Goal: Use online tool/utility: Use online tool/utility

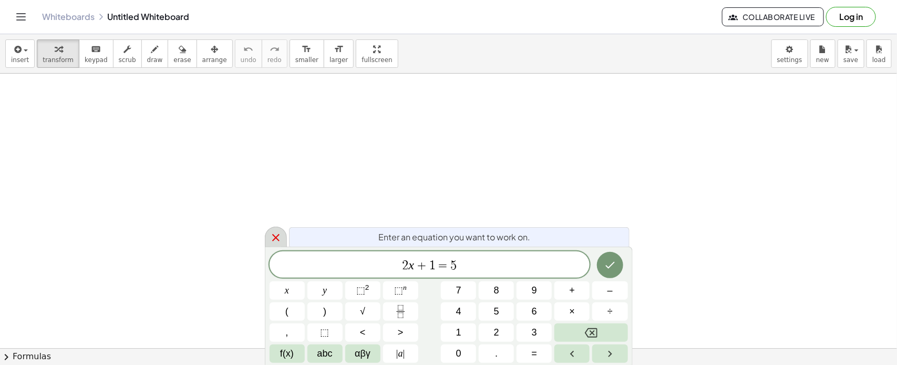
click at [274, 229] on div at bounding box center [276, 236] width 22 height 20
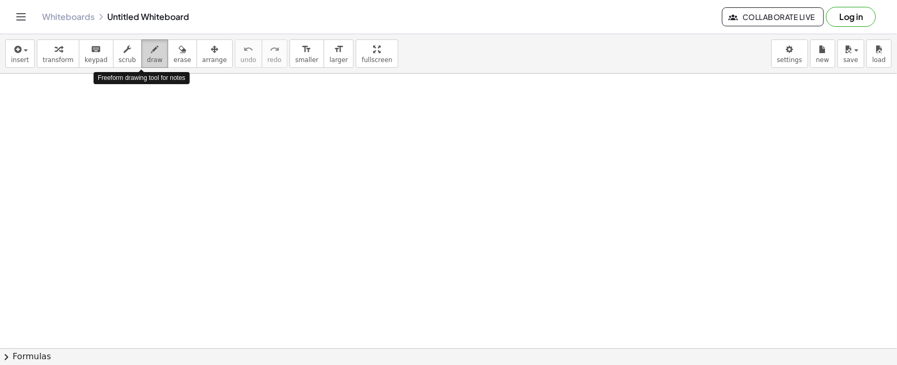
click at [151, 53] on icon "button" at bounding box center [154, 49] width 7 height 13
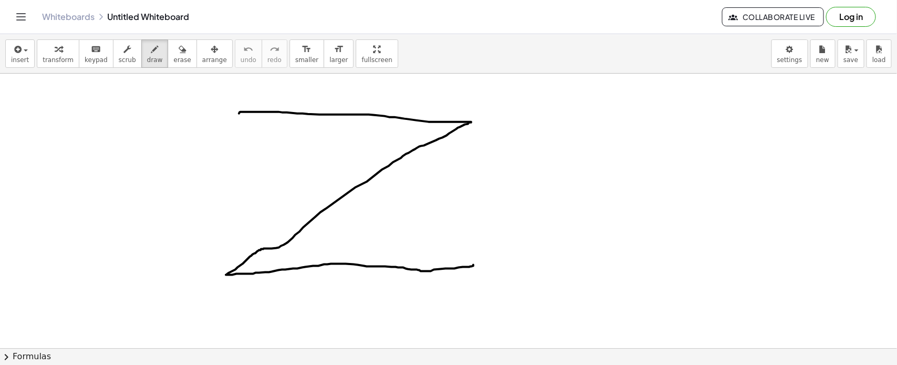
drag, startPoint x: 239, startPoint y: 113, endPoint x: 473, endPoint y: 264, distance: 278.9
drag, startPoint x: 422, startPoint y: 120, endPoint x: 419, endPoint y: 146, distance: 26.4
drag, startPoint x: 264, startPoint y: 250, endPoint x: 264, endPoint y: 272, distance: 22.1
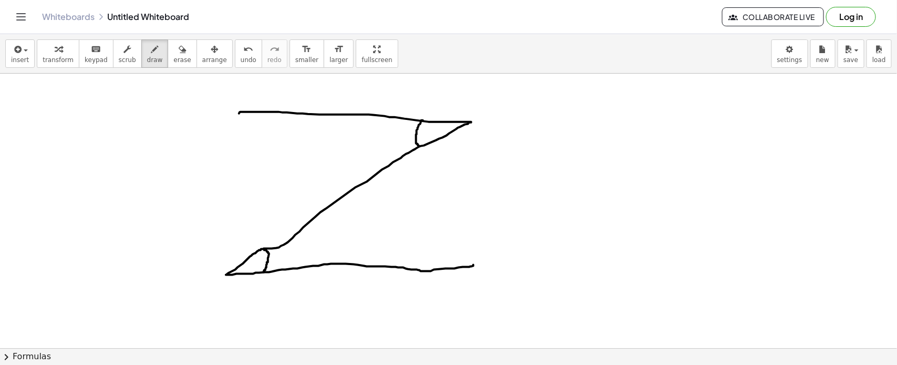
drag, startPoint x: 263, startPoint y: 132, endPoint x: 264, endPoint y: 138, distance: 5.4
drag, startPoint x: 264, startPoint y: 137, endPoint x: 271, endPoint y: 145, distance: 10.8
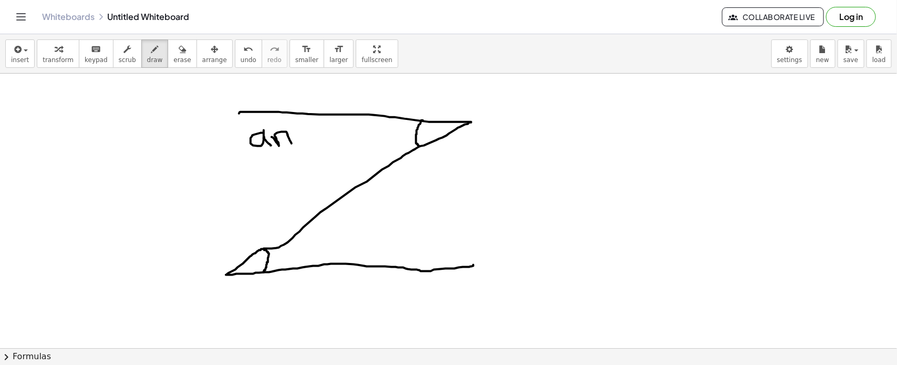
drag, startPoint x: 272, startPoint y: 137, endPoint x: 292, endPoint y: 143, distance: 21.1
drag, startPoint x: 301, startPoint y: 127, endPoint x: 337, endPoint y: 142, distance: 39.3
drag, startPoint x: 348, startPoint y: 127, endPoint x: 371, endPoint y: 126, distance: 23.1
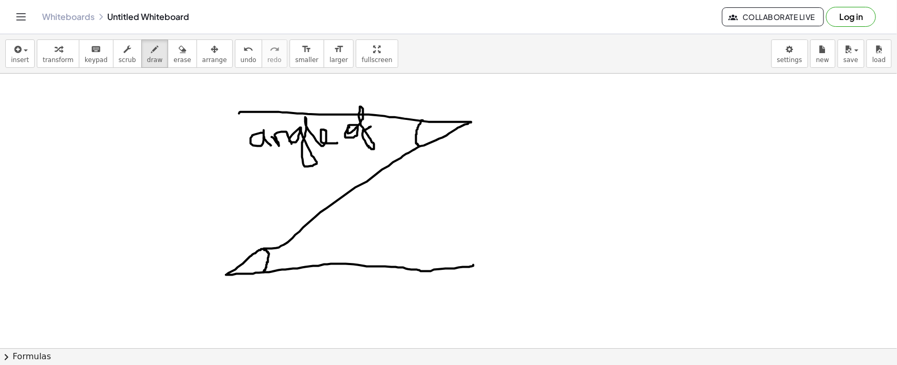
drag, startPoint x: 290, startPoint y: 180, endPoint x: 316, endPoint y: 182, distance: 25.8
drag, startPoint x: 519, startPoint y: 109, endPoint x: 519, endPoint y: 138, distance: 28.9
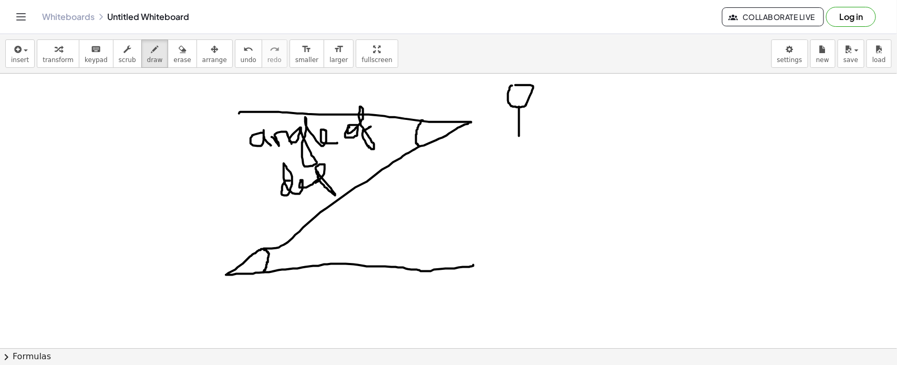
drag, startPoint x: 517, startPoint y: 108, endPoint x: 531, endPoint y: 118, distance: 16.8
drag, startPoint x: 519, startPoint y: 138, endPoint x: 507, endPoint y: 143, distance: 12.7
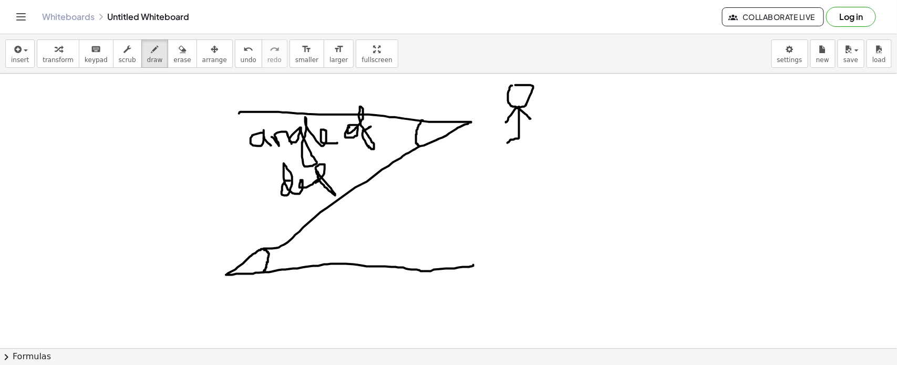
drag, startPoint x: 519, startPoint y: 136, endPoint x: 533, endPoint y: 146, distance: 17.8
drag, startPoint x: 169, startPoint y: 268, endPoint x: 177, endPoint y: 282, distance: 15.5
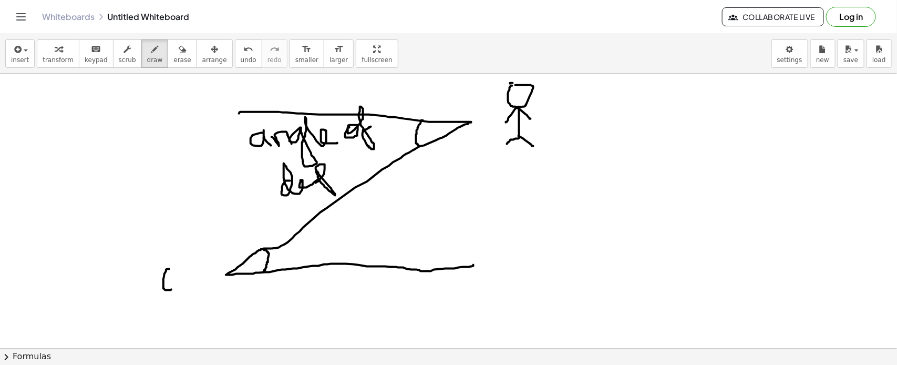
drag, startPoint x: 177, startPoint y: 265, endPoint x: 170, endPoint y: 288, distance: 23.6
drag, startPoint x: 167, startPoint y: 288, endPoint x: 163, endPoint y: 318, distance: 30.7
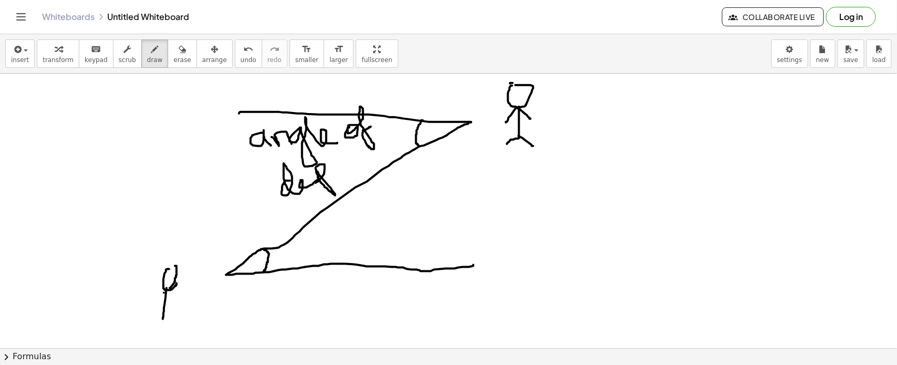
drag, startPoint x: 164, startPoint y: 292, endPoint x: 151, endPoint y: 306, distance: 18.6
drag, startPoint x: 165, startPoint y: 292, endPoint x: 173, endPoint y: 307, distance: 17.2
drag, startPoint x: 162, startPoint y: 319, endPoint x: 151, endPoint y: 322, distance: 11.3
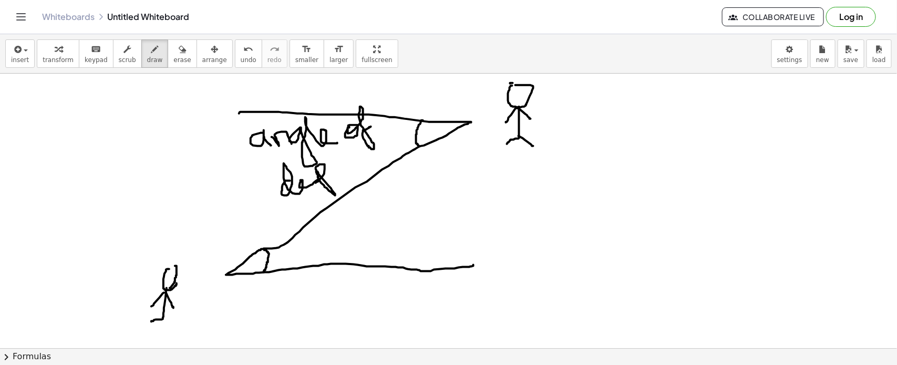
drag, startPoint x: 169, startPoint y: 323, endPoint x: 173, endPoint y: 329, distance: 7.5
drag, startPoint x: 173, startPoint y: 265, endPoint x: 167, endPoint y: 270, distance: 7.6
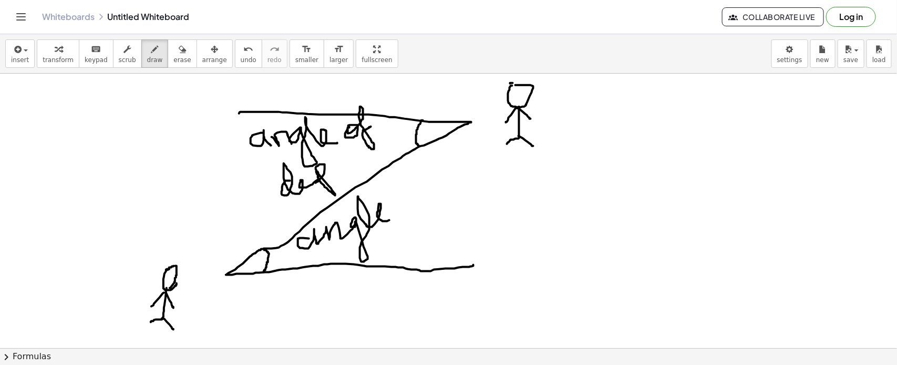
drag, startPoint x: 298, startPoint y: 240, endPoint x: 389, endPoint y: 220, distance: 93.7
drag, startPoint x: 413, startPoint y: 196, endPoint x: 446, endPoint y: 201, distance: 32.4
drag, startPoint x: 385, startPoint y: 255, endPoint x: 442, endPoint y: 245, distance: 58.6
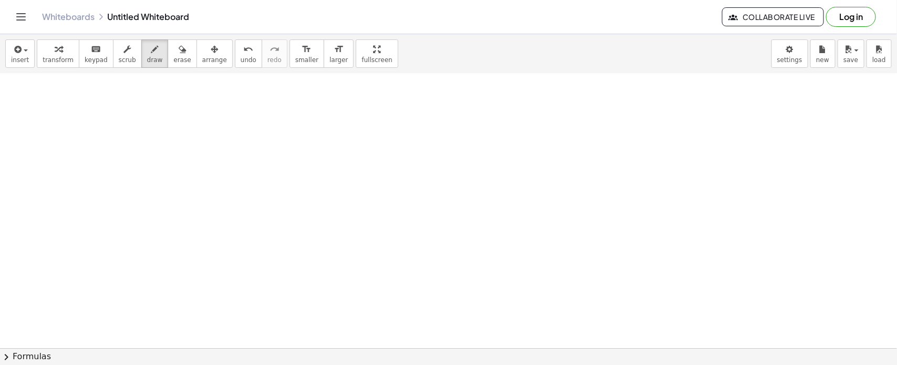
scroll to position [286, 0]
drag, startPoint x: 224, startPoint y: 108, endPoint x: 202, endPoint y: 135, distance: 34.4
click at [202, 135] on div at bounding box center [448, 130] width 897 height 684
drag, startPoint x: 230, startPoint y: 113, endPoint x: 231, endPoint y: 129, distance: 15.8
click at [231, 130] on div at bounding box center [448, 130] width 897 height 684
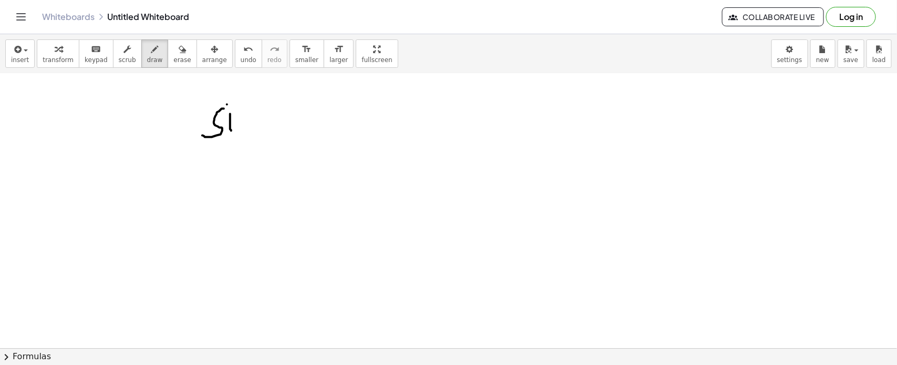
click at [227, 103] on div at bounding box center [448, 130] width 897 height 684
drag, startPoint x: 237, startPoint y: 111, endPoint x: 248, endPoint y: 129, distance: 21.0
click at [248, 129] on div at bounding box center [448, 130] width 897 height 684
click at [268, 115] on div at bounding box center [448, 130] width 897 height 684
drag, startPoint x: 257, startPoint y: 129, endPoint x: 275, endPoint y: 118, distance: 20.5
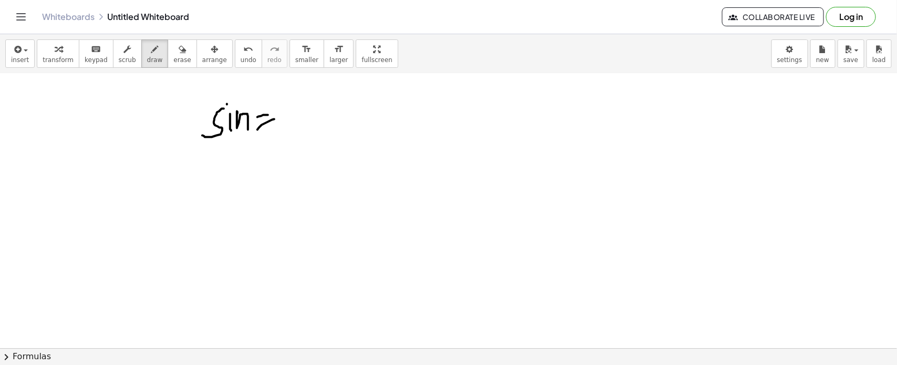
click at [275, 118] on div at bounding box center [448, 130] width 897 height 684
click at [291, 117] on div at bounding box center [448, 130] width 897 height 684
drag, startPoint x: 281, startPoint y: 125, endPoint x: 335, endPoint y: 118, distance: 54.0
click at [335, 118] on div at bounding box center [448, 130] width 897 height 684
drag, startPoint x: 297, startPoint y: 129, endPoint x: 312, endPoint y: 148, distance: 24.0
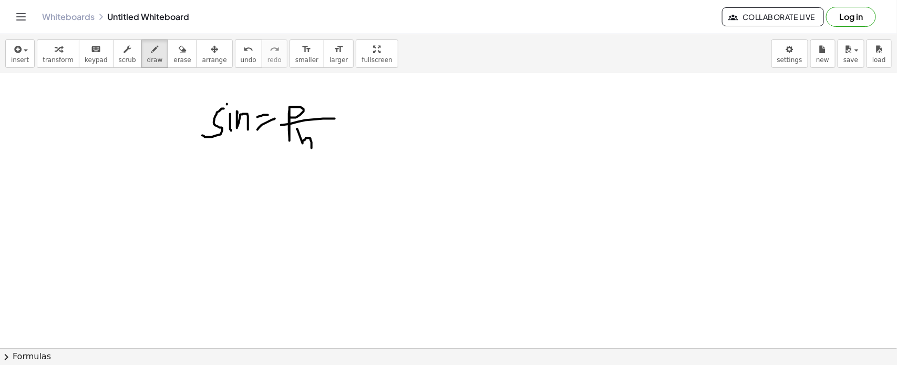
click at [312, 148] on div at bounding box center [448, 130] width 897 height 684
drag, startPoint x: 301, startPoint y: 140, endPoint x: 301, endPoint y: 149, distance: 8.4
click at [301, 149] on div at bounding box center [448, 130] width 897 height 684
drag, startPoint x: 219, startPoint y: 182, endPoint x: 267, endPoint y: 201, distance: 52.1
click at [267, 201] on div at bounding box center [448, 130] width 897 height 684
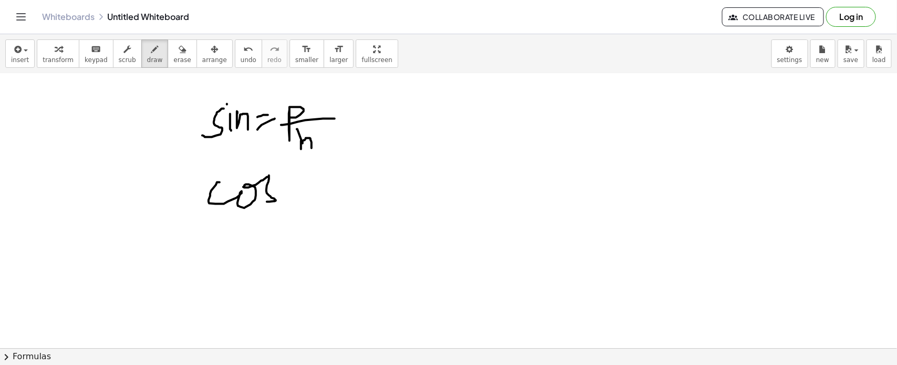
drag, startPoint x: 294, startPoint y: 181, endPoint x: 288, endPoint y: 187, distance: 8.2
click at [295, 181] on div at bounding box center [448, 130] width 897 height 684
drag, startPoint x: 283, startPoint y: 198, endPoint x: 296, endPoint y: 193, distance: 14.1
click at [295, 193] on div at bounding box center [448, 130] width 897 height 684
drag, startPoint x: 319, startPoint y: 152, endPoint x: 316, endPoint y: 181, distance: 29.1
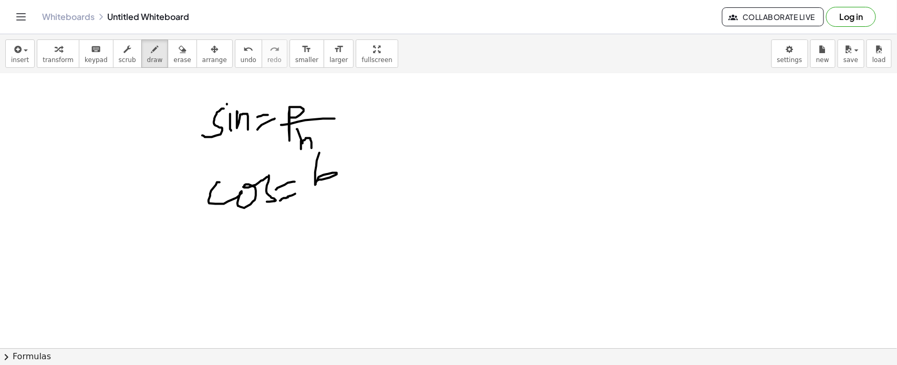
click at [316, 181] on div at bounding box center [448, 130] width 897 height 684
drag, startPoint x: 310, startPoint y: 190, endPoint x: 350, endPoint y: 176, distance: 42.2
click at [350, 176] on div at bounding box center [448, 130] width 897 height 684
drag, startPoint x: 324, startPoint y: 193, endPoint x: 337, endPoint y: 212, distance: 22.6
click at [337, 212] on div at bounding box center [448, 130] width 897 height 684
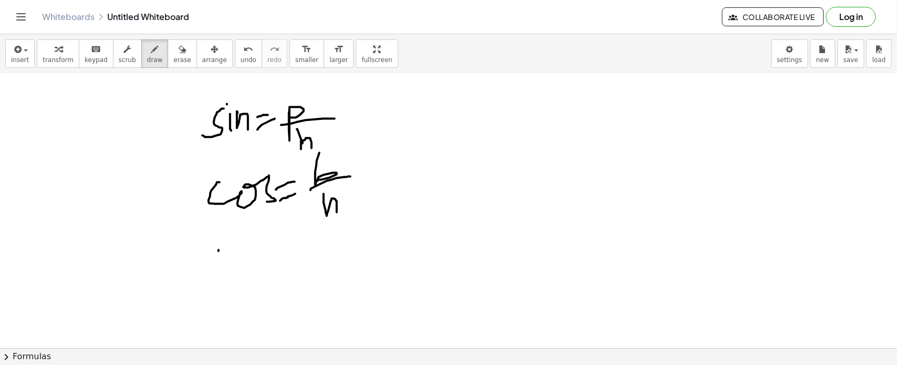
drag, startPoint x: 219, startPoint y: 250, endPoint x: 240, endPoint y: 264, distance: 26.1
click at [232, 270] on div at bounding box center [448, 130] width 897 height 684
drag, startPoint x: 213, startPoint y: 264, endPoint x: 238, endPoint y: 259, distance: 25.7
click at [238, 259] on div at bounding box center [448, 130] width 897 height 684
drag, startPoint x: 253, startPoint y: 256, endPoint x: 248, endPoint y: 270, distance: 14.3
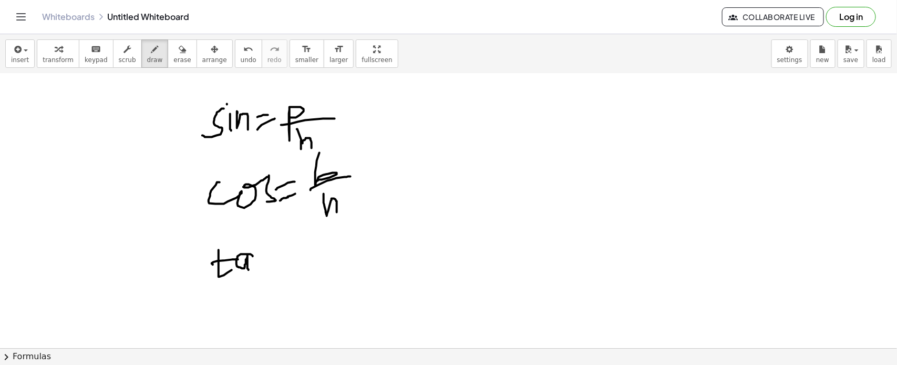
click at [248, 270] on div at bounding box center [448, 130] width 897 height 684
drag, startPoint x: 253, startPoint y: 251, endPoint x: 274, endPoint y: 256, distance: 21.3
click at [274, 256] on div at bounding box center [448, 130] width 897 height 684
drag, startPoint x: 282, startPoint y: 253, endPoint x: 289, endPoint y: 250, distance: 7.8
click at [289, 250] on div at bounding box center [448, 130] width 897 height 684
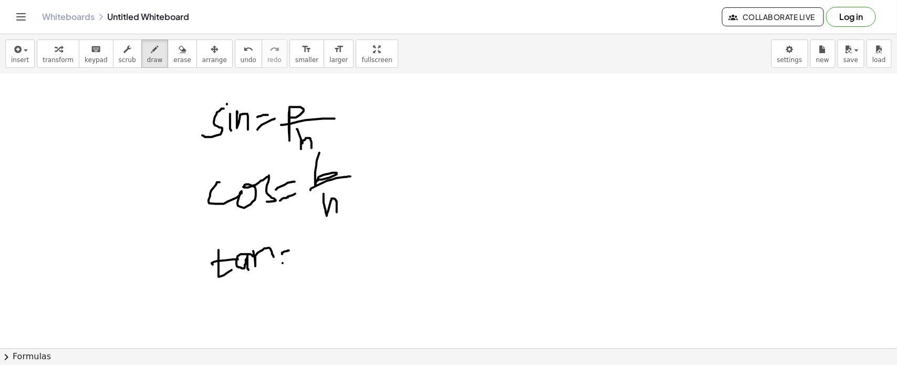
drag, startPoint x: 283, startPoint y: 263, endPoint x: 295, endPoint y: 259, distance: 12.6
click at [295, 259] on div at bounding box center [448, 130] width 897 height 684
drag, startPoint x: 315, startPoint y: 246, endPoint x: 314, endPoint y: 275, distance: 28.9
click at [316, 289] on div at bounding box center [448, 130] width 897 height 684
drag, startPoint x: 315, startPoint y: 243, endPoint x: 315, endPoint y: 253, distance: 10.5
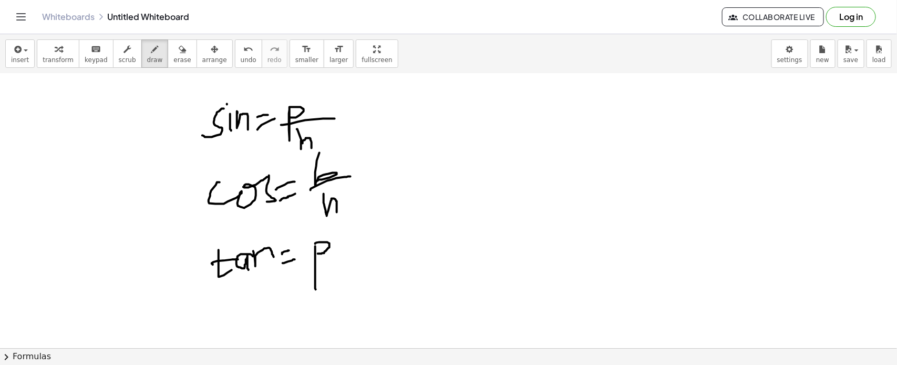
click at [315, 253] on div at bounding box center [448, 130] width 897 height 684
drag, startPoint x: 304, startPoint y: 258, endPoint x: 344, endPoint y: 258, distance: 40.5
click at [344, 258] on div at bounding box center [448, 130] width 897 height 684
drag, startPoint x: 302, startPoint y: 272, endPoint x: 303, endPoint y: 295, distance: 23.1
click at [303, 295] on div at bounding box center [448, 130] width 897 height 684
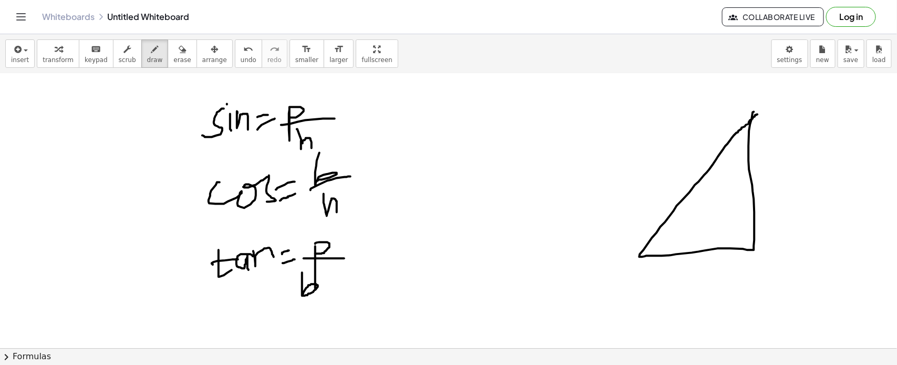
click at [758, 114] on div at bounding box center [448, 130] width 897 height 684
click at [172, 64] on button "erase" at bounding box center [182, 53] width 29 height 28
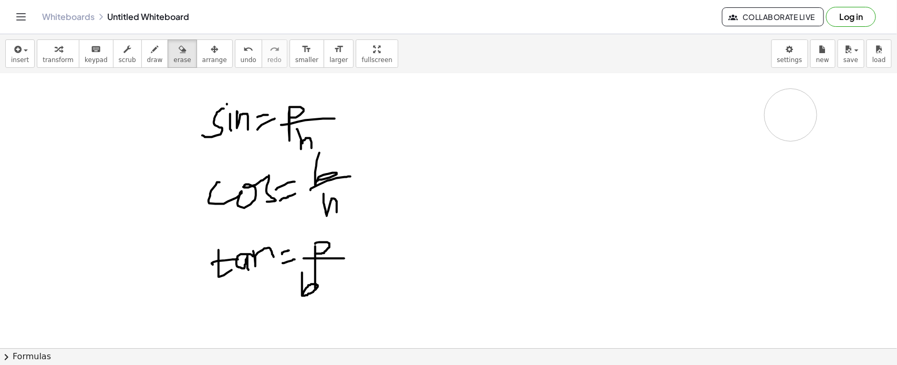
drag, startPoint x: 650, startPoint y: 257, endPoint x: 745, endPoint y: 134, distance: 155.8
click at [745, 134] on div at bounding box center [448, 130] width 897 height 684
click at [151, 51] on icon "button" at bounding box center [154, 49] width 7 height 13
click at [554, 256] on div at bounding box center [448, 130] width 897 height 684
click at [683, 254] on div at bounding box center [448, 130] width 897 height 684
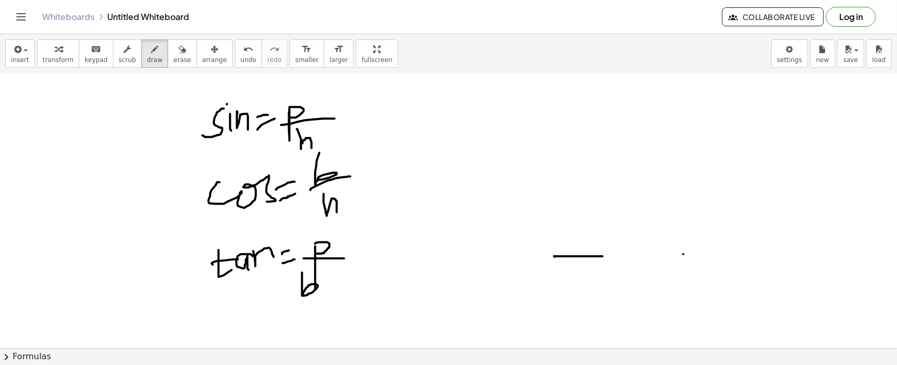
drag, startPoint x: 554, startPoint y: 256, endPoint x: 616, endPoint y: 256, distance: 62.0
click at [611, 256] on div at bounding box center [448, 130] width 897 height 684
drag, startPoint x: 682, startPoint y: 251, endPoint x: 665, endPoint y: 253, distance: 17.5
click at [666, 253] on div at bounding box center [448, 130] width 897 height 684
drag, startPoint x: 609, startPoint y: 255, endPoint x: 687, endPoint y: 251, distance: 77.9
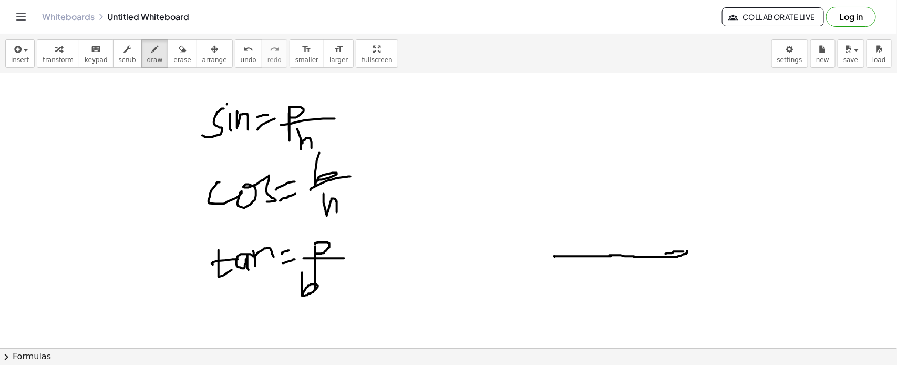
click at [687, 251] on div at bounding box center [448, 130] width 897 height 684
drag, startPoint x: 591, startPoint y: 272, endPoint x: 605, endPoint y: 284, distance: 18.6
click at [605, 284] on div at bounding box center [448, 130] width 897 height 684
drag, startPoint x: 610, startPoint y: 272, endPoint x: 629, endPoint y: 285, distance: 22.7
click at [629, 285] on div at bounding box center [448, 130] width 897 height 684
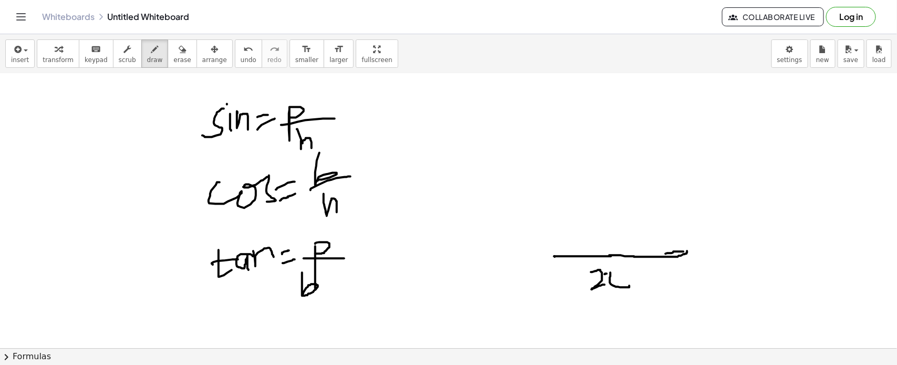
click at [608, 273] on div at bounding box center [448, 130] width 897 height 684
drag, startPoint x: 610, startPoint y: 272, endPoint x: 631, endPoint y: 285, distance: 24.6
click at [631, 285] on div at bounding box center [448, 130] width 897 height 684
drag, startPoint x: 634, startPoint y: 276, endPoint x: 667, endPoint y: 282, distance: 33.6
click at [670, 282] on div at bounding box center [448, 130] width 897 height 684
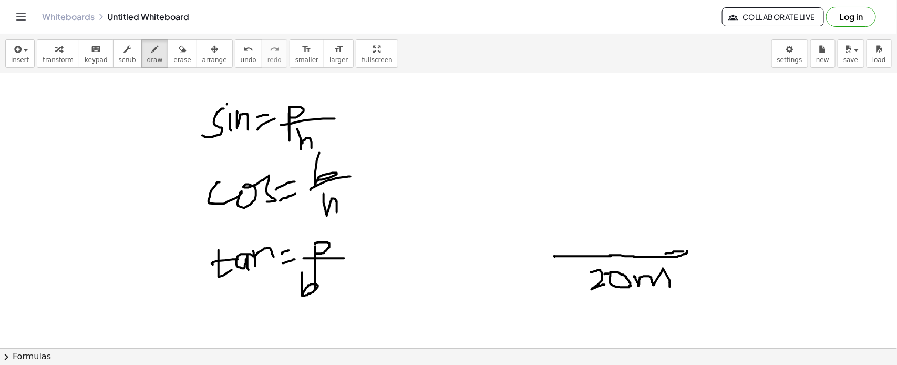
click at [670, 286] on div at bounding box center [448, 130] width 897 height 684
drag, startPoint x: 683, startPoint y: 234, endPoint x: 683, endPoint y: 253, distance: 18.9
click at [683, 253] on div at bounding box center [448, 130] width 897 height 684
drag, startPoint x: 680, startPoint y: 242, endPoint x: 672, endPoint y: 231, distance: 13.1
click at [672, 231] on div at bounding box center [448, 130] width 897 height 684
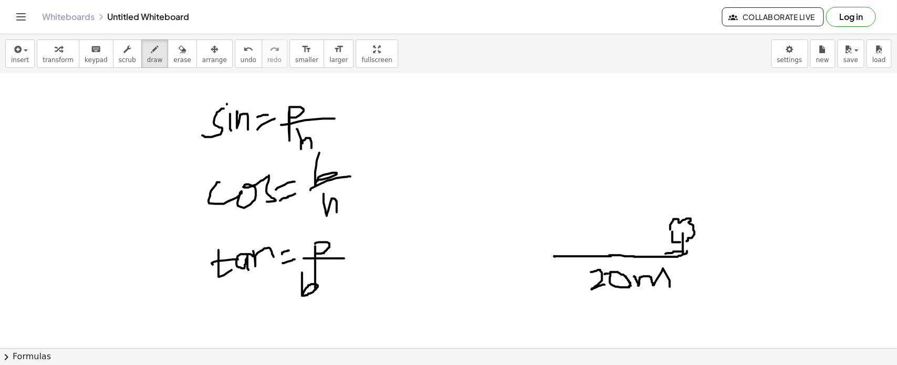
drag, startPoint x: 670, startPoint y: 229, endPoint x: 685, endPoint y: 242, distance: 19.0
click at [685, 242] on div at bounding box center [448, 130] width 897 height 684
drag, startPoint x: 552, startPoint y: 253, endPoint x: 697, endPoint y: 100, distance: 210.3
click at [697, 100] on div at bounding box center [448, 130] width 897 height 684
click at [552, 253] on div at bounding box center [448, 130] width 897 height 684
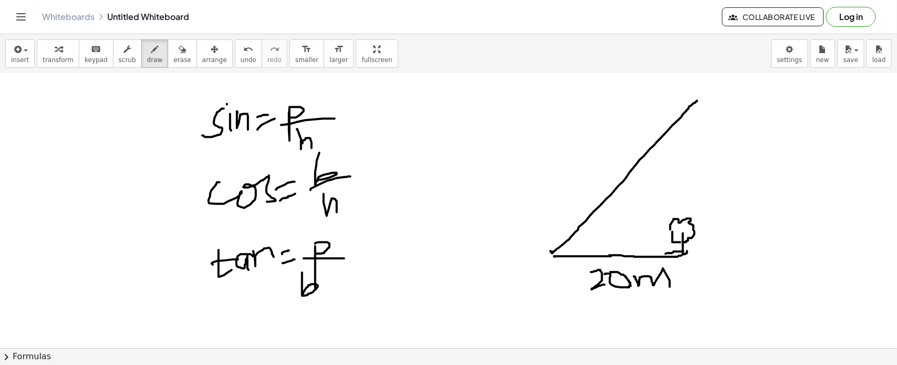
click at [551, 251] on div at bounding box center [448, 130] width 897 height 684
click at [550, 251] on div at bounding box center [448, 130] width 897 height 684
click at [554, 255] on div at bounding box center [448, 130] width 897 height 684
drag, startPoint x: 571, startPoint y: 234, endPoint x: 573, endPoint y: 254, distance: 19.5
click at [573, 254] on div at bounding box center [448, 130] width 897 height 684
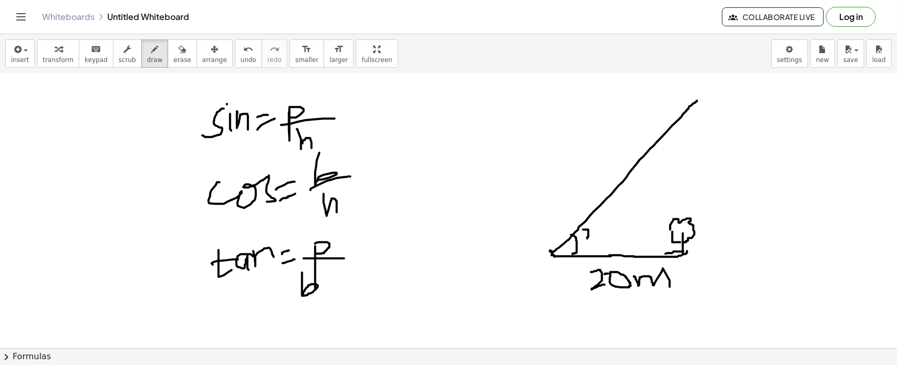
drag, startPoint x: 583, startPoint y: 229, endPoint x: 592, endPoint y: 238, distance: 12.6
click at [592, 238] on div at bounding box center [448, 130] width 897 height 684
drag, startPoint x: 584, startPoint y: 242, endPoint x: 592, endPoint y: 237, distance: 9.2
click at [592, 237] on div at bounding box center [448, 130] width 897 height 684
drag, startPoint x: 596, startPoint y: 224, endPoint x: 604, endPoint y: 233, distance: 11.9
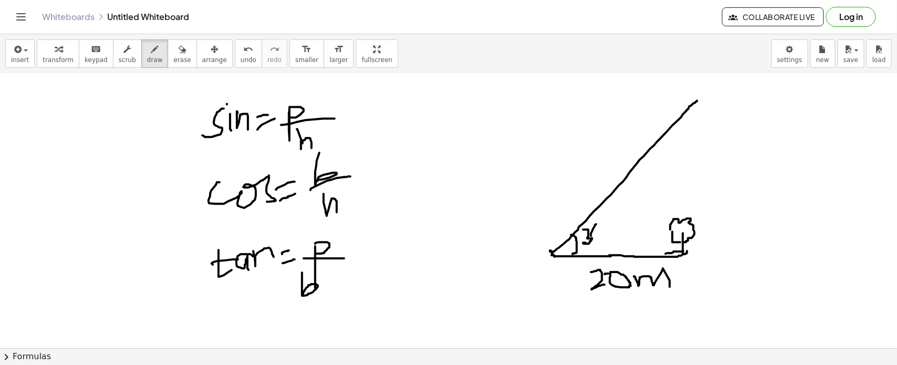
click at [603, 234] on div at bounding box center [448, 130] width 897 height 684
drag, startPoint x: 598, startPoint y: 224, endPoint x: 602, endPoint y: 235, distance: 11.3
click at [602, 235] on div at bounding box center [448, 130] width 897 height 684
click at [603, 217] on div at bounding box center [448, 130] width 897 height 684
drag, startPoint x: 696, startPoint y: 100, endPoint x: 681, endPoint y: 253, distance: 153.1
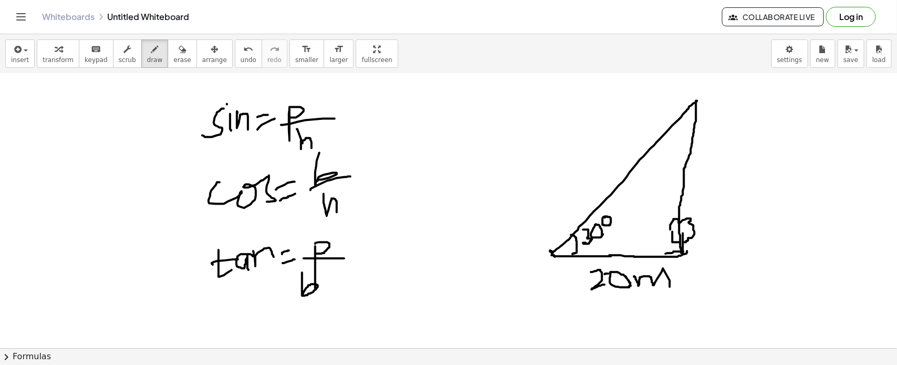
click at [681, 253] on div at bounding box center [448, 130] width 897 height 684
drag, startPoint x: 704, startPoint y: 142, endPoint x: 686, endPoint y: 203, distance: 63.2
click at [686, 203] on div at bounding box center [448, 130] width 897 height 684
drag, startPoint x: 717, startPoint y: 151, endPoint x: 726, endPoint y: 201, distance: 50.7
click at [726, 201] on div at bounding box center [448, 130] width 897 height 684
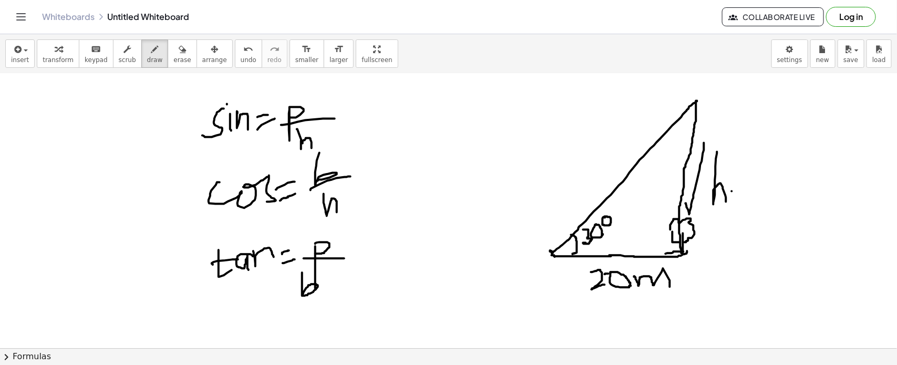
drag, startPoint x: 732, startPoint y: 191, endPoint x: 741, endPoint y: 189, distance: 9.6
click at [741, 189] on div at bounding box center [448, 130] width 897 height 684
drag, startPoint x: 731, startPoint y: 202, endPoint x: 741, endPoint y: 198, distance: 11.3
click at [741, 198] on div at bounding box center [448, 130] width 897 height 684
drag, startPoint x: 744, startPoint y: 162, endPoint x: 757, endPoint y: 203, distance: 42.9
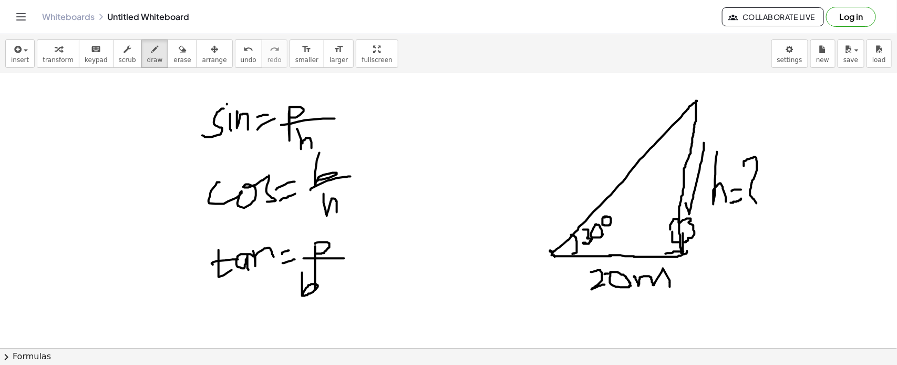
click at [757, 203] on div at bounding box center [448, 130] width 897 height 684
click at [759, 210] on div at bounding box center [448, 130] width 897 height 684
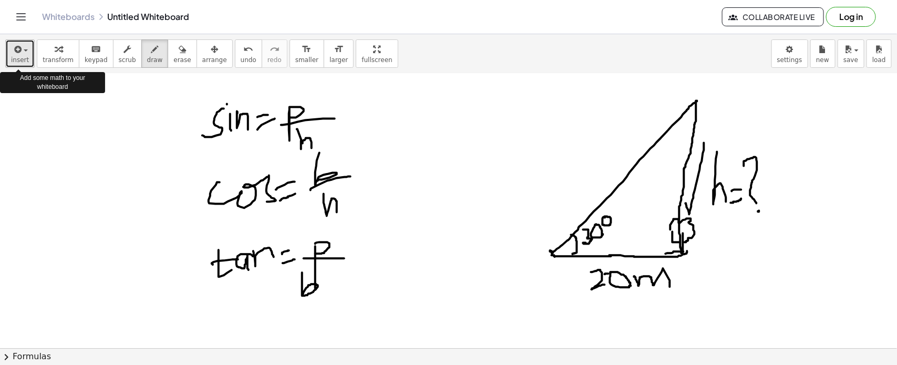
click at [24, 46] on div "button" at bounding box center [20, 49] width 18 height 13
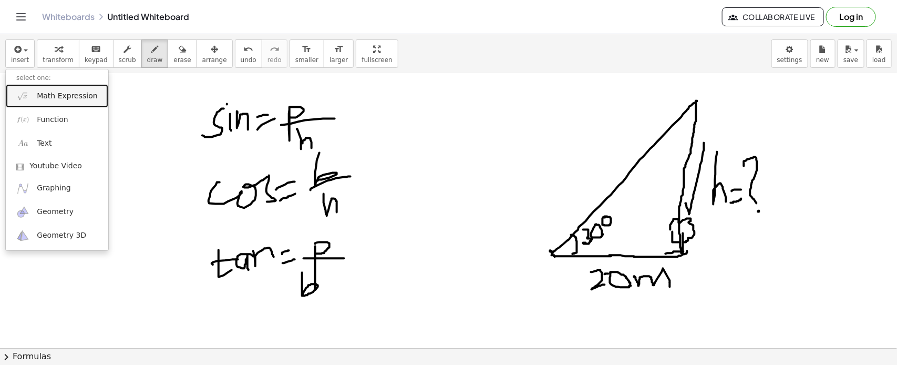
click at [30, 95] on link "Math Expression" at bounding box center [57, 96] width 102 height 24
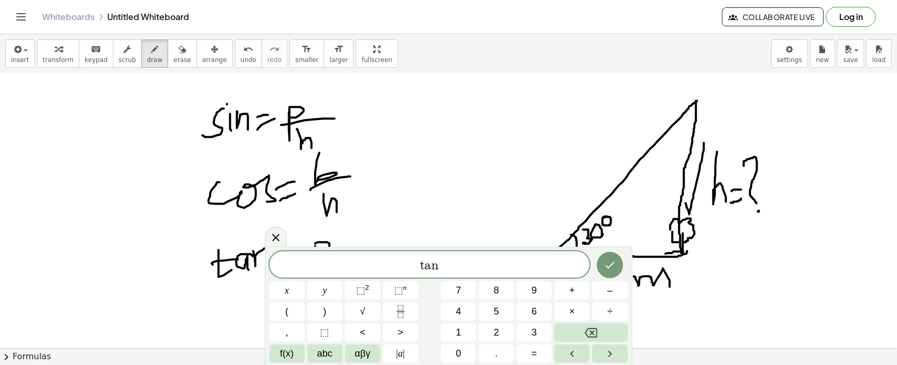
click at [372, 363] on div "t a n x y ⬚ 2 ⬚ n 7 8 9 + – ( ) √ 4 5 6 × ÷ , ⬚ < > 1 2 3 f(x) abc αβγ | a | 0 …" at bounding box center [449, 305] width 368 height 118
click at [373, 352] on button "αβγ" at bounding box center [362, 353] width 35 height 18
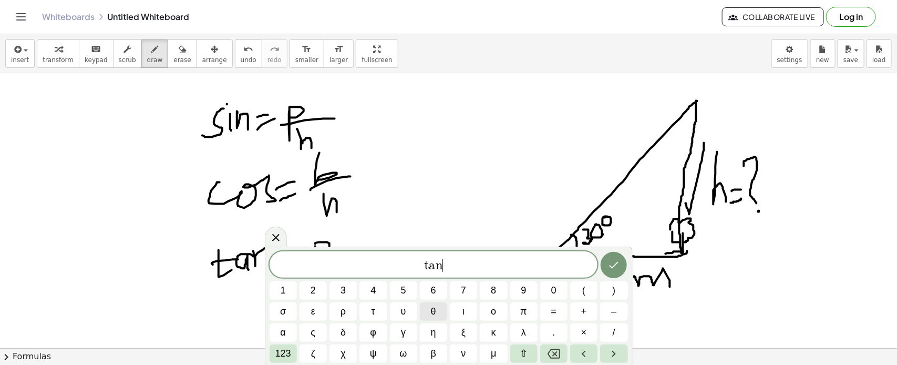
click at [444, 314] on button "θ" at bounding box center [433, 311] width 27 height 18
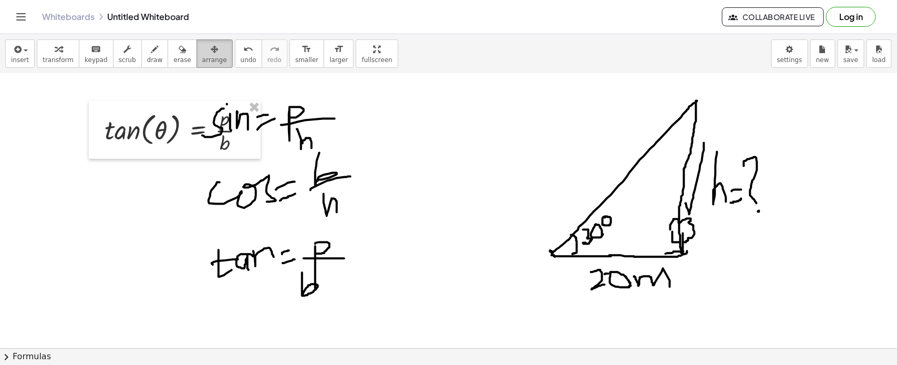
click at [202, 56] on span "arrange" at bounding box center [214, 59] width 25 height 7
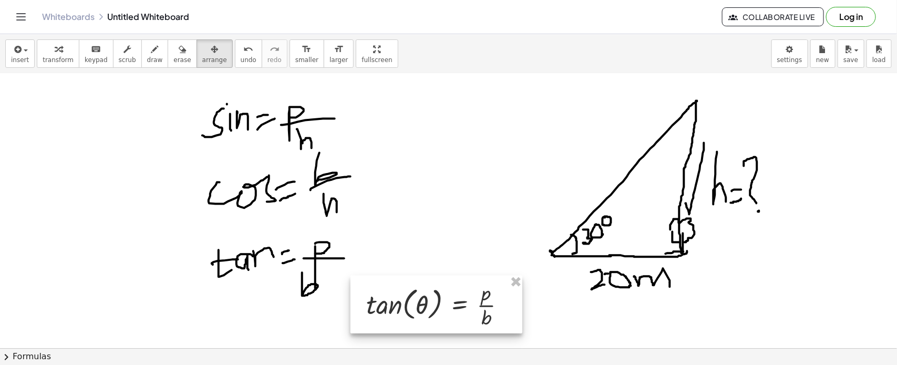
drag, startPoint x: 174, startPoint y: 137, endPoint x: 410, endPoint y: 296, distance: 283.8
click at [410, 296] on div at bounding box center [436, 304] width 172 height 58
click at [12, 56] on span "insert" at bounding box center [20, 59] width 18 height 7
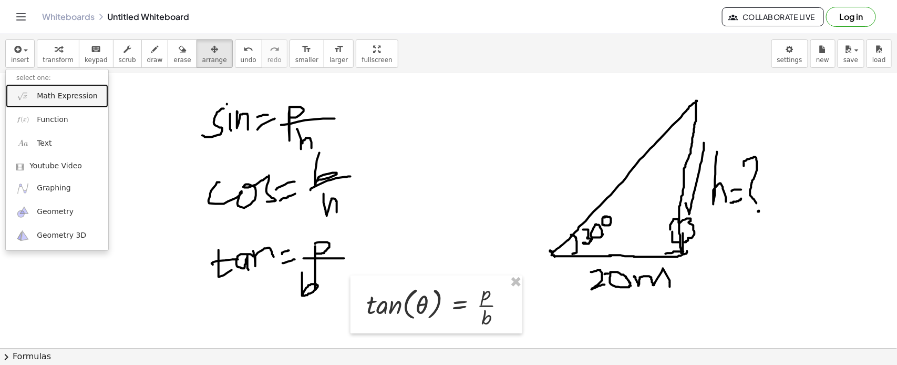
click at [25, 90] on img at bounding box center [22, 95] width 13 height 13
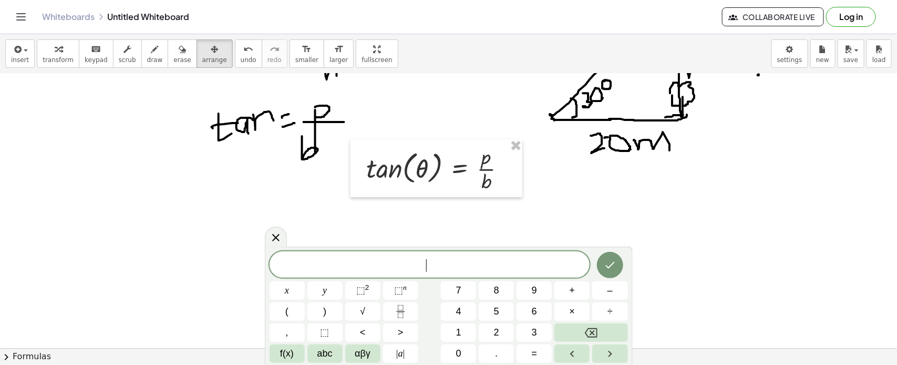
scroll to position [424, 0]
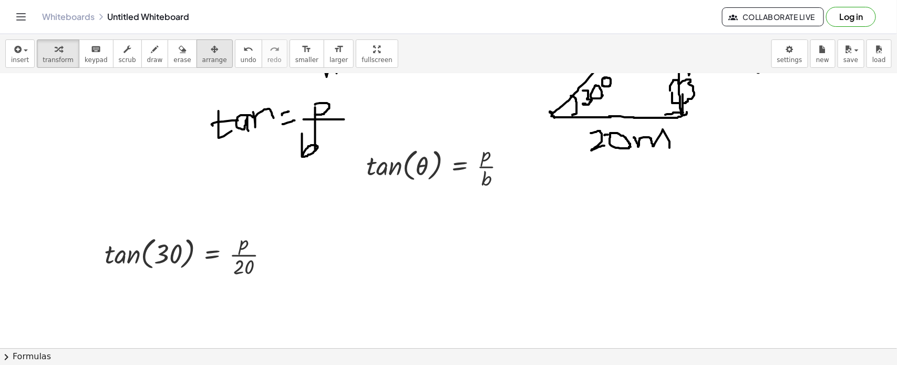
click at [210, 53] on button "arrange" at bounding box center [214, 53] width 36 height 28
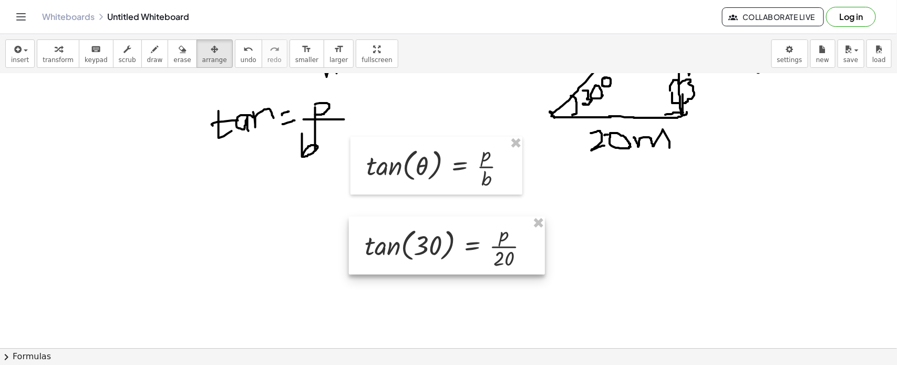
drag, startPoint x: 211, startPoint y: 247, endPoint x: 471, endPoint y: 239, distance: 260.2
click at [471, 239] on div at bounding box center [447, 245] width 196 height 58
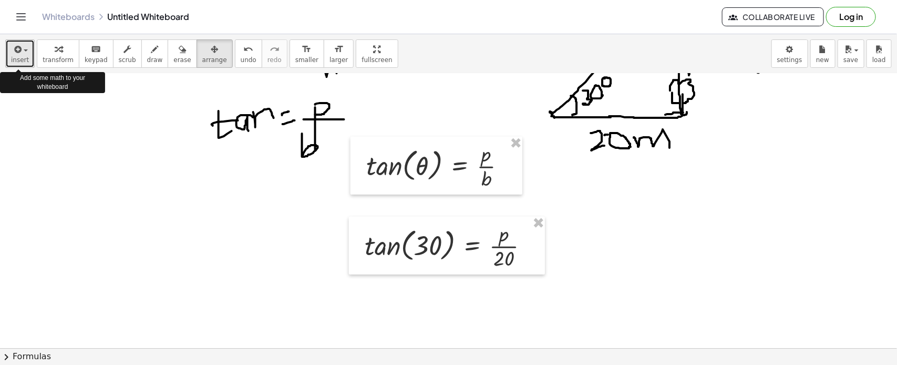
click at [17, 49] on icon "button" at bounding box center [16, 49] width 9 height 13
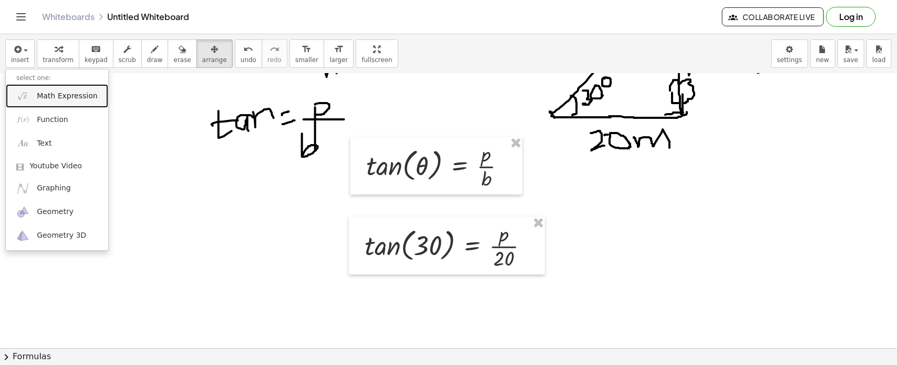
click at [23, 94] on img at bounding box center [22, 95] width 13 height 13
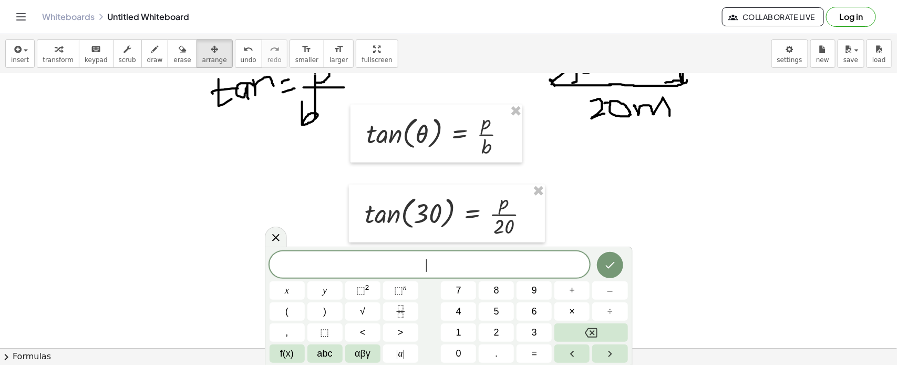
scroll to position [455, 0]
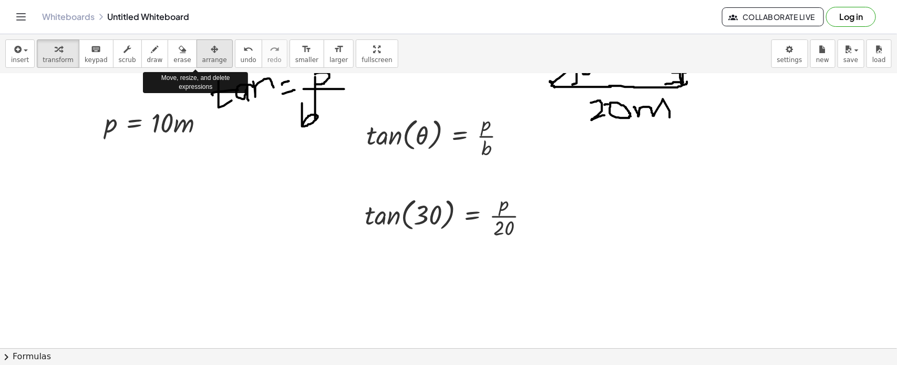
click at [202, 48] on div "button" at bounding box center [214, 49] width 25 height 13
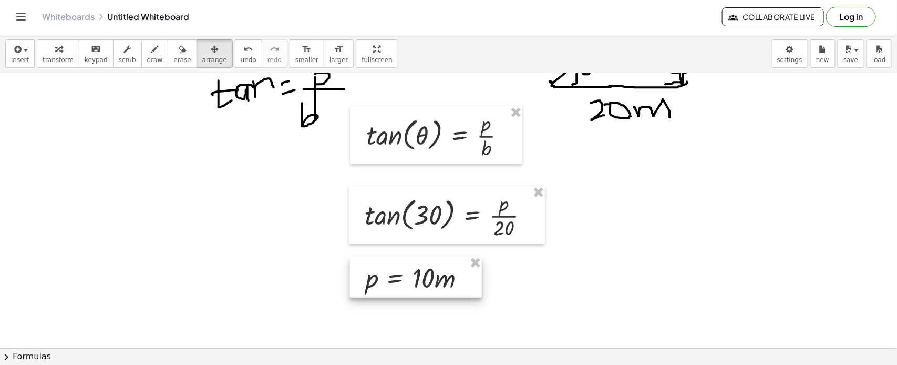
drag, startPoint x: 148, startPoint y: 123, endPoint x: 408, endPoint y: 278, distance: 303.2
click at [408, 278] on div at bounding box center [416, 276] width 132 height 41
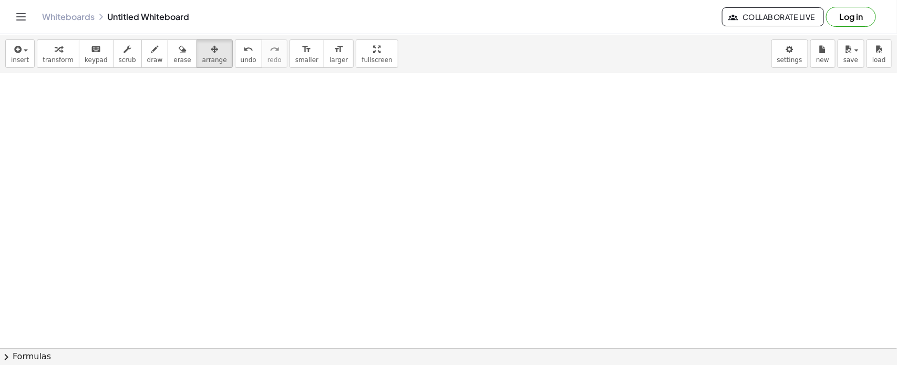
scroll to position [710, 0]
click at [168, 57] on button "erase" at bounding box center [182, 53] width 29 height 28
click at [147, 57] on span "draw" at bounding box center [155, 59] width 16 height 7
drag, startPoint x: 512, startPoint y: 266, endPoint x: 513, endPoint y: 117, distance: 149.2
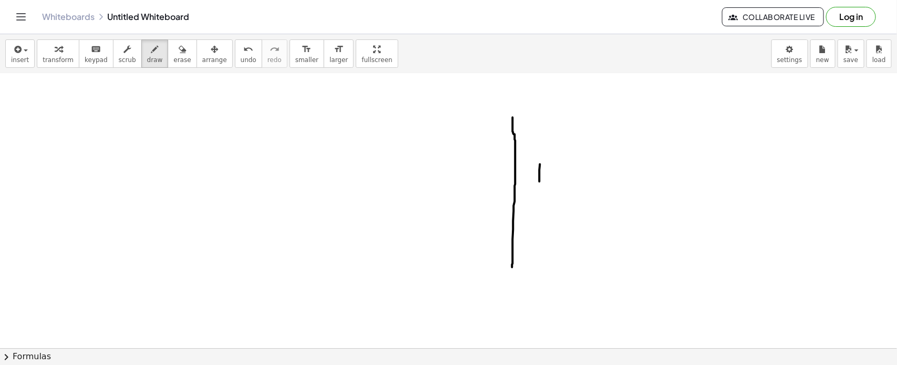
drag, startPoint x: 540, startPoint y: 164, endPoint x: 540, endPoint y: 182, distance: 17.9
drag, startPoint x: 566, startPoint y: 171, endPoint x: 588, endPoint y: 177, distance: 23.2
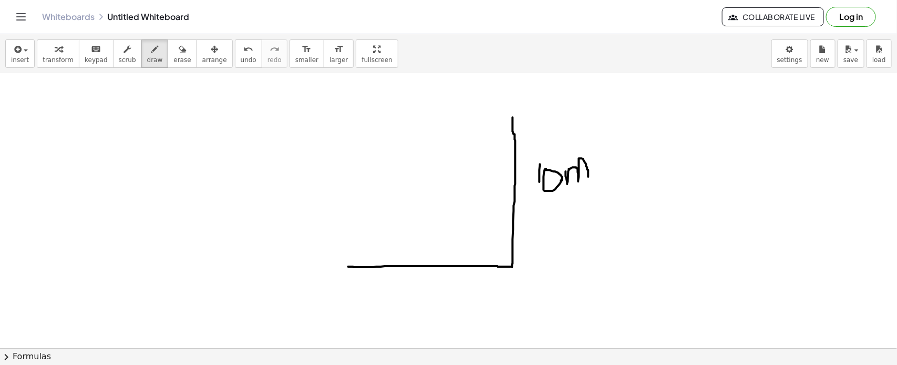
drag, startPoint x: 511, startPoint y: 266, endPoint x: 348, endPoint y: 266, distance: 162.3
drag, startPoint x: 390, startPoint y: 280, endPoint x: 389, endPoint y: 297, distance: 16.9
drag, startPoint x: 400, startPoint y: 285, endPoint x: 410, endPoint y: 283, distance: 10.7
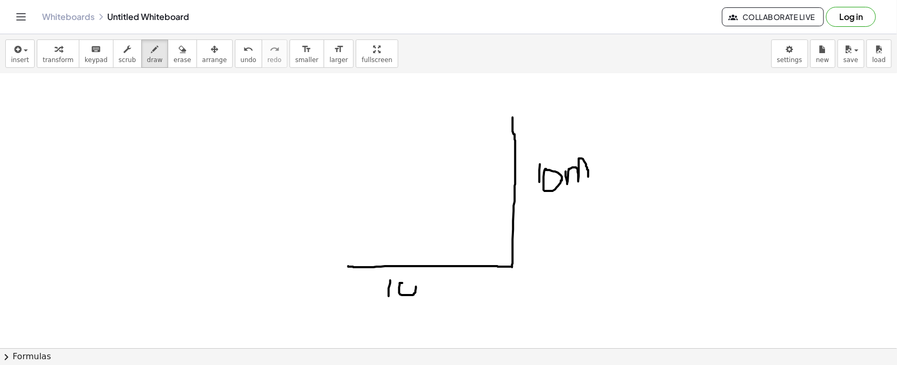
drag, startPoint x: 403, startPoint y: 282, endPoint x: 418, endPoint y: 282, distance: 14.7
drag, startPoint x: 430, startPoint y: 281, endPoint x: 442, endPoint y: 282, distance: 12.1
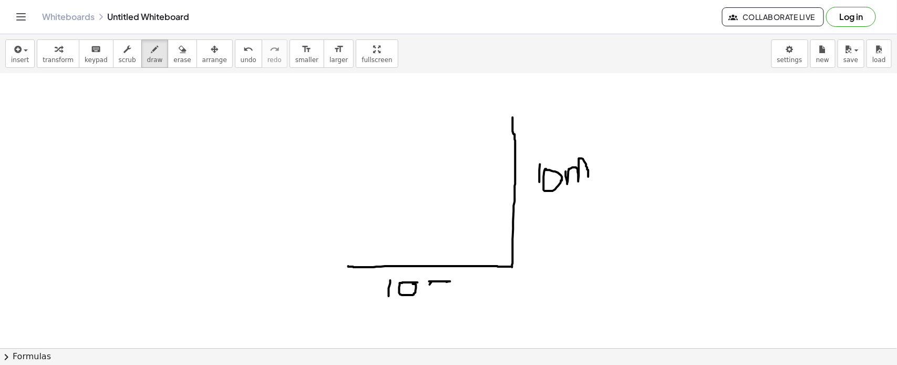
drag, startPoint x: 431, startPoint y: 282, endPoint x: 426, endPoint y: 298, distance: 17.6
drag, startPoint x: 439, startPoint y: 288, endPoint x: 435, endPoint y: 306, distance: 18.8
drag, startPoint x: 347, startPoint y: 263, endPoint x: 510, endPoint y: 118, distance: 218.5
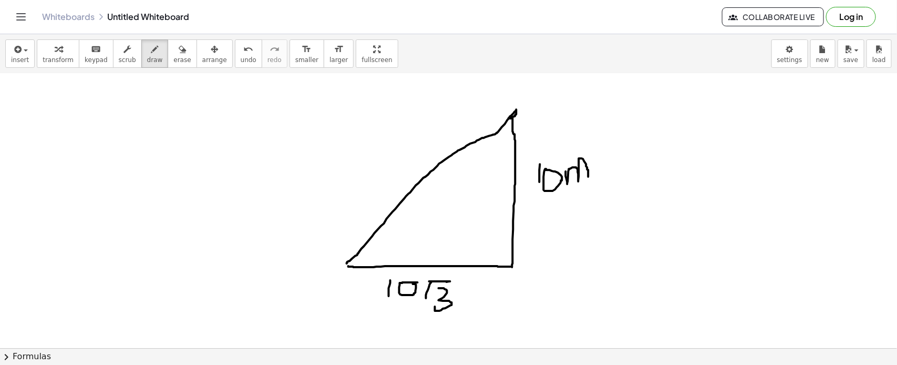
drag, startPoint x: 366, startPoint y: 242, endPoint x: 377, endPoint y: 266, distance: 26.3
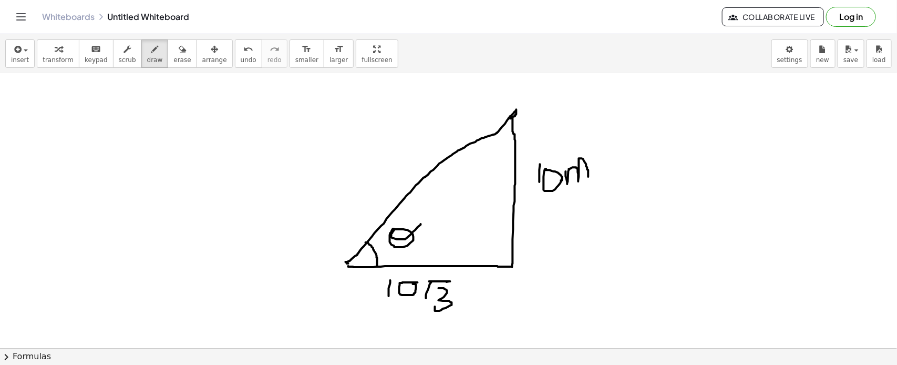
drag, startPoint x: 394, startPoint y: 229, endPoint x: 421, endPoint y: 223, distance: 27.8
drag, startPoint x: 422, startPoint y: 214, endPoint x: 440, endPoint y: 211, distance: 18.2
drag, startPoint x: 428, startPoint y: 229, endPoint x: 439, endPoint y: 224, distance: 11.5
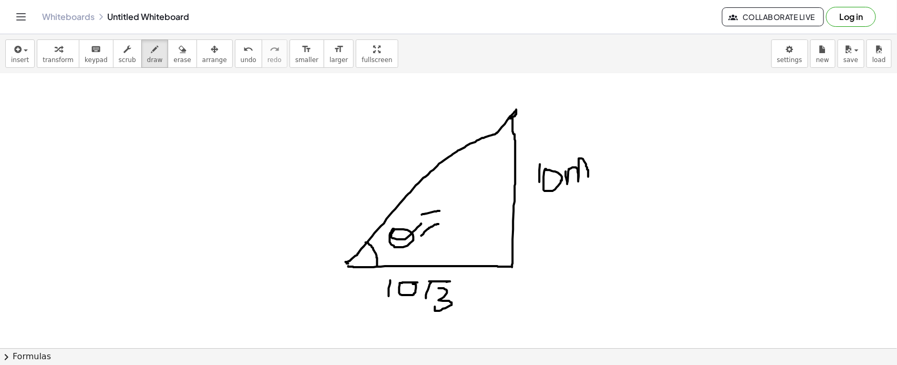
drag, startPoint x: 444, startPoint y: 196, endPoint x: 463, endPoint y: 222, distance: 31.9
drag, startPoint x: 540, startPoint y: 179, endPoint x: 540, endPoint y: 192, distance: 12.6
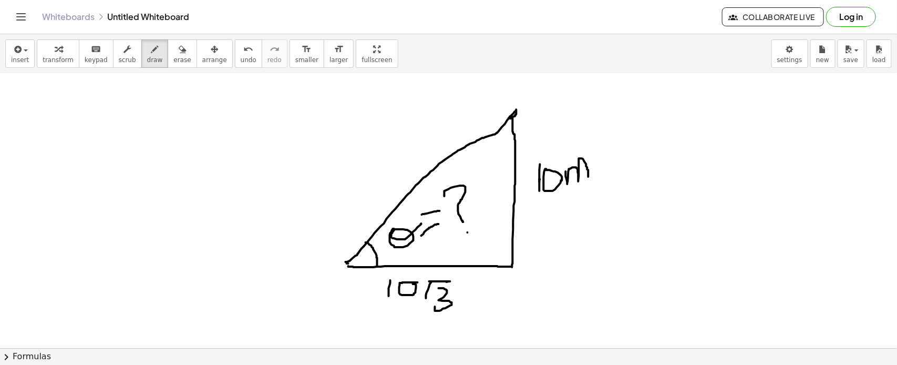
drag, startPoint x: 346, startPoint y: 262, endPoint x: 348, endPoint y: 266, distance: 5.4
click at [18, 44] on icon "button" at bounding box center [16, 49] width 9 height 13
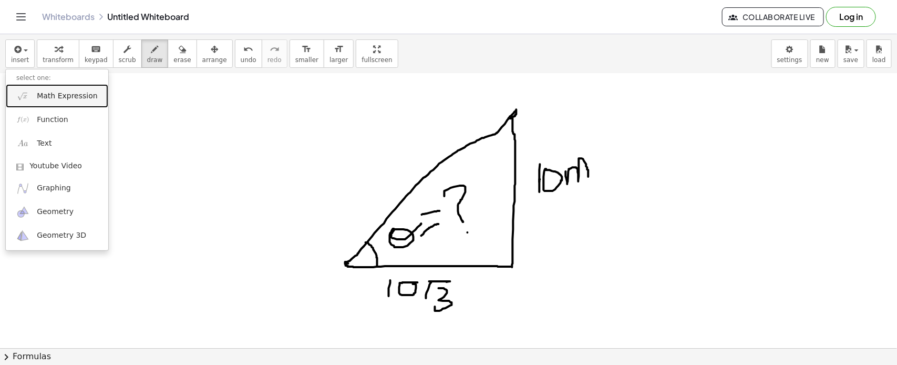
click at [34, 98] on link "Math Expression" at bounding box center [57, 96] width 102 height 24
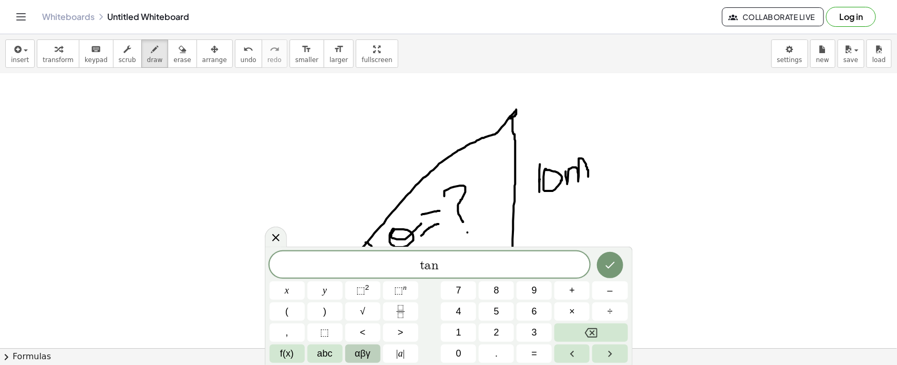
click at [376, 348] on button "αβγ" at bounding box center [362, 353] width 35 height 18
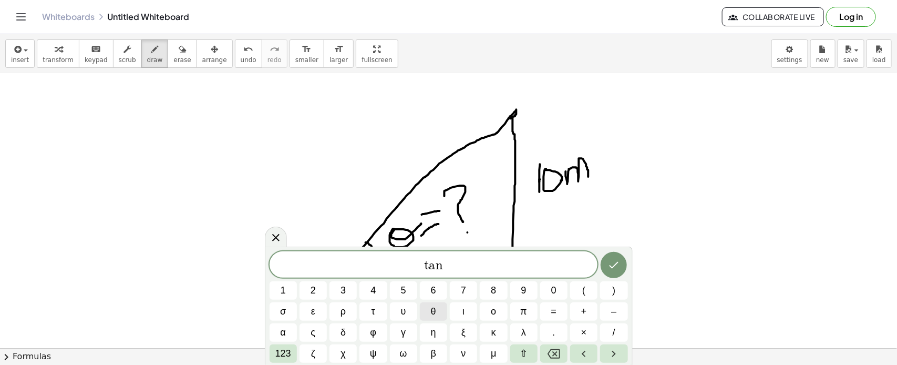
click at [436, 311] on span "θ" at bounding box center [433, 311] width 5 height 14
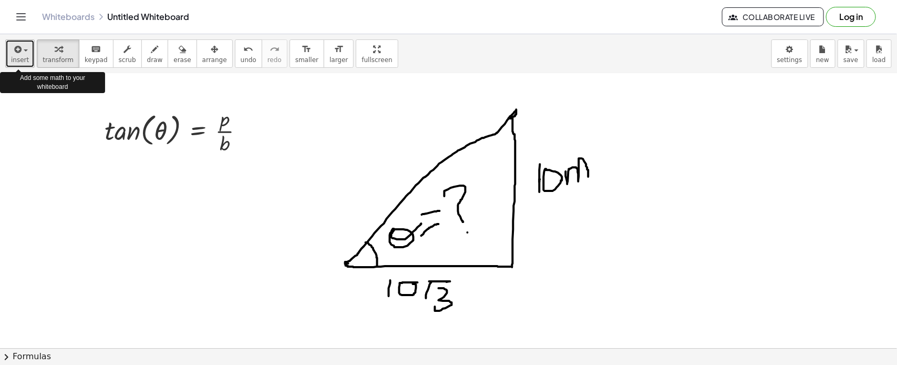
click at [22, 61] on span "insert" at bounding box center [20, 59] width 18 height 7
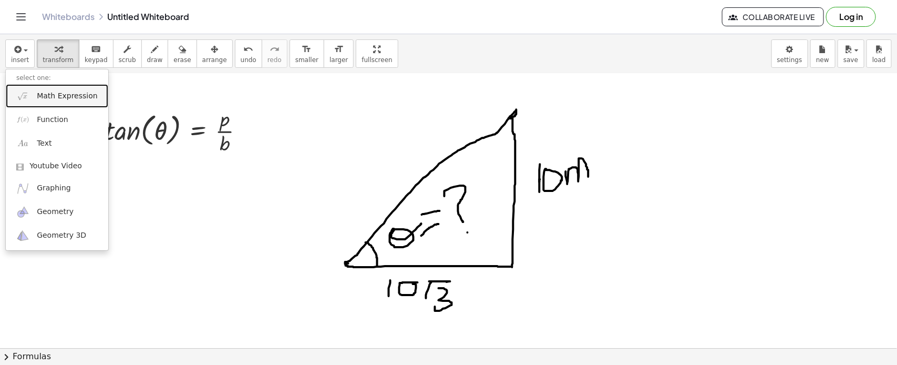
click at [32, 91] on link "Math Expression" at bounding box center [57, 96] width 102 height 24
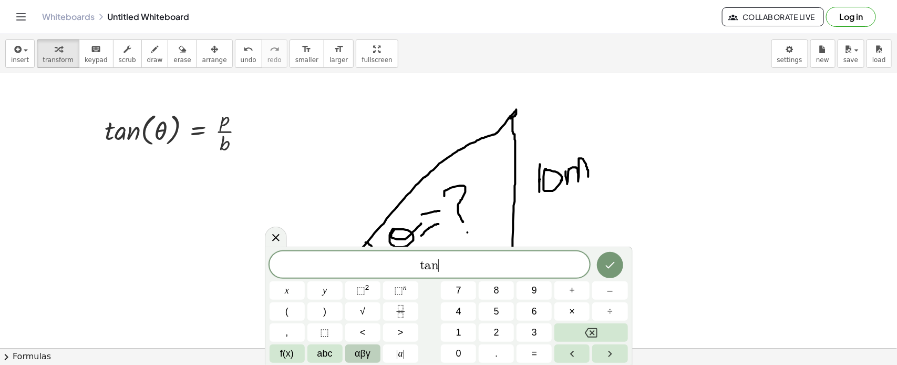
click at [368, 356] on span "αβγ" at bounding box center [363, 353] width 16 height 14
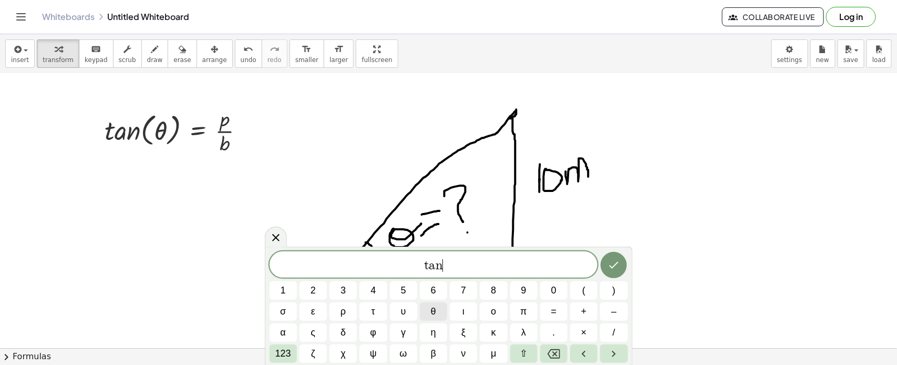
click at [439, 307] on button "θ" at bounding box center [433, 311] width 27 height 18
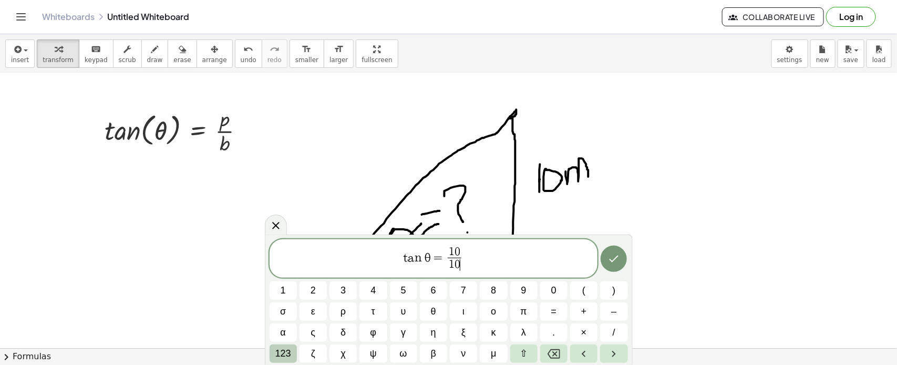
click at [294, 355] on button "123" at bounding box center [283, 353] width 27 height 18
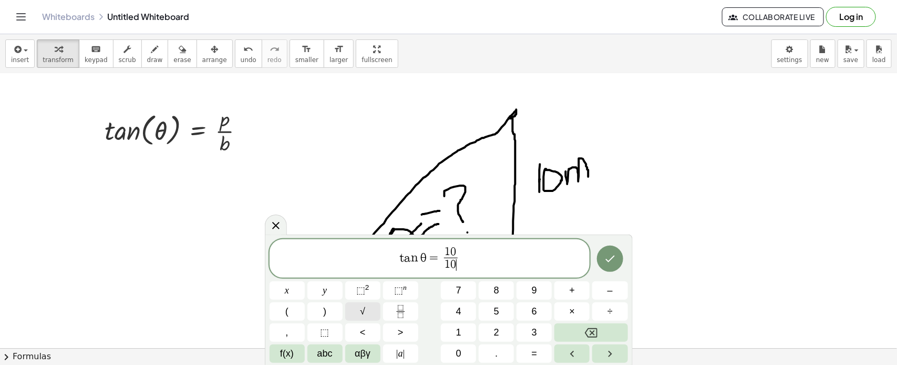
click at [355, 307] on button "√" at bounding box center [362, 311] width 35 height 18
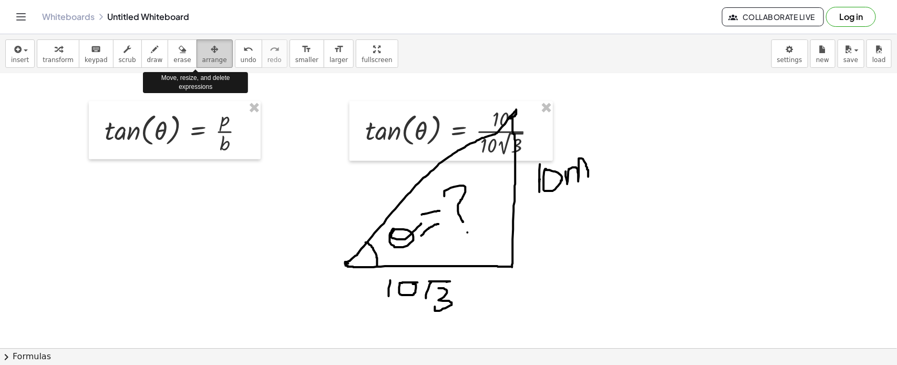
click at [211, 49] on icon "button" at bounding box center [214, 49] width 7 height 13
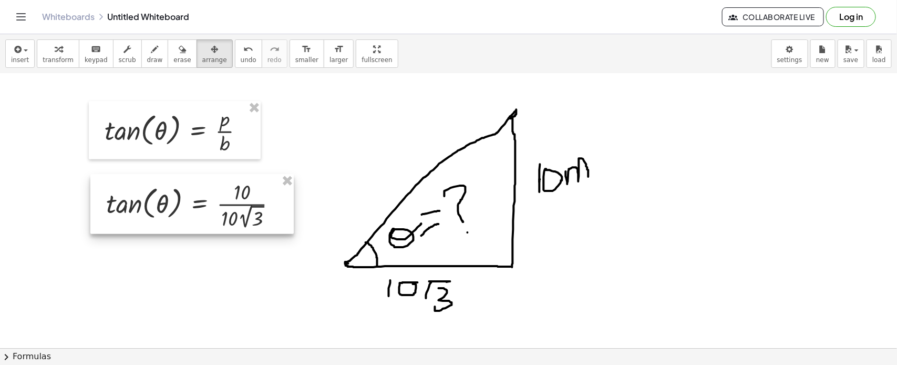
drag, startPoint x: 418, startPoint y: 111, endPoint x: 159, endPoint y: 184, distance: 269.1
click at [159, 184] on div at bounding box center [191, 204] width 203 height 60
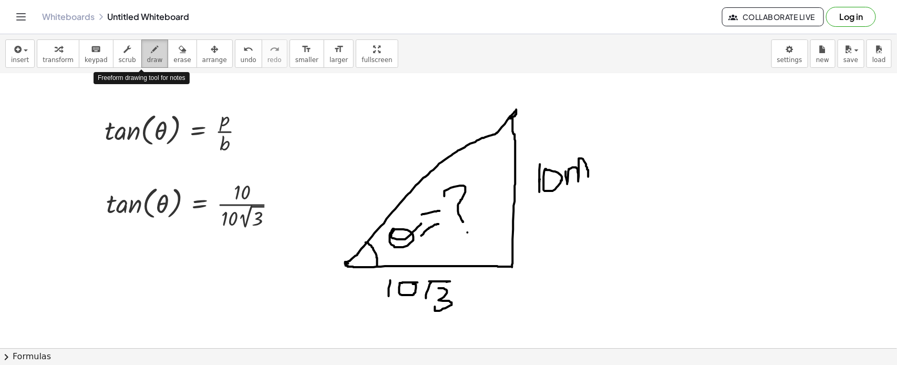
click at [141, 51] on button "draw" at bounding box center [154, 53] width 27 height 28
drag, startPoint x: 232, startPoint y: 190, endPoint x: 243, endPoint y: 190, distance: 11.6
drag, startPoint x: 216, startPoint y: 224, endPoint x: 239, endPoint y: 211, distance: 26.1
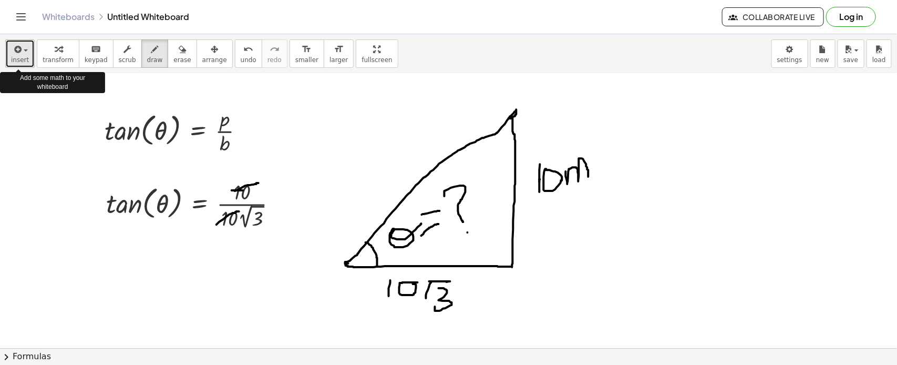
click at [14, 51] on icon "button" at bounding box center [16, 49] width 9 height 13
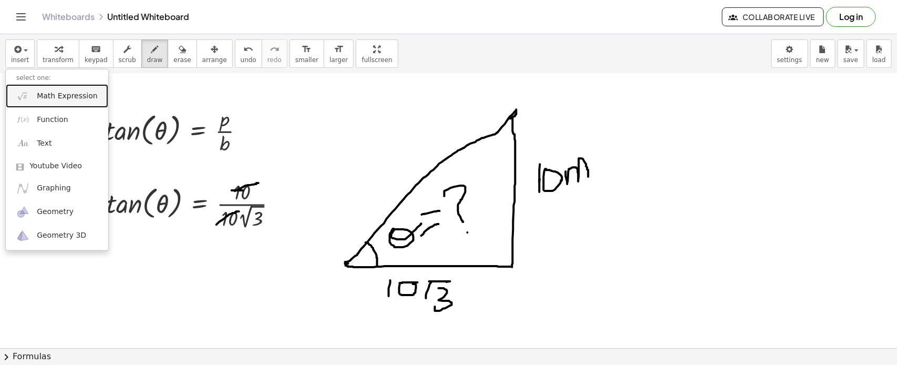
click at [29, 93] on img at bounding box center [22, 95] width 13 height 13
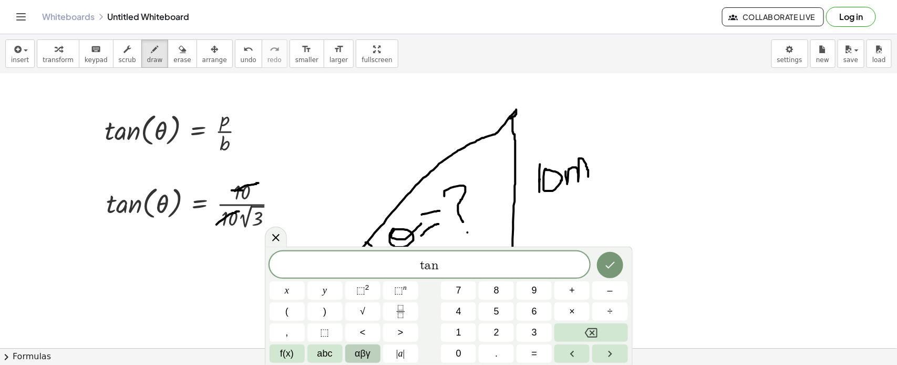
click at [370, 356] on span "αβγ" at bounding box center [363, 353] width 16 height 14
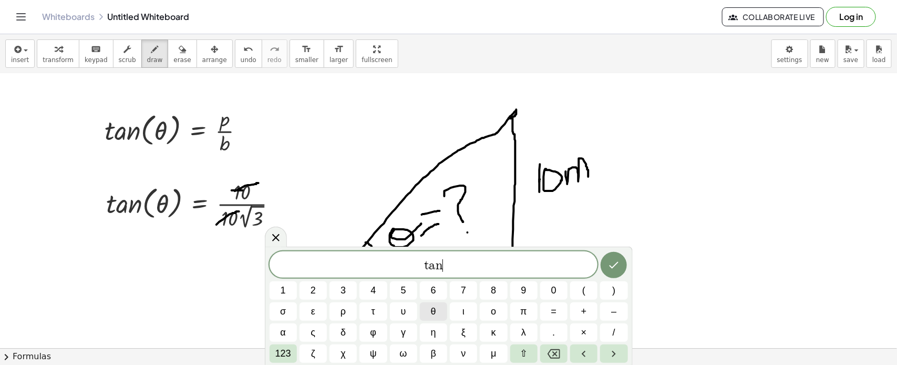
click at [432, 306] on span "θ" at bounding box center [433, 311] width 5 height 14
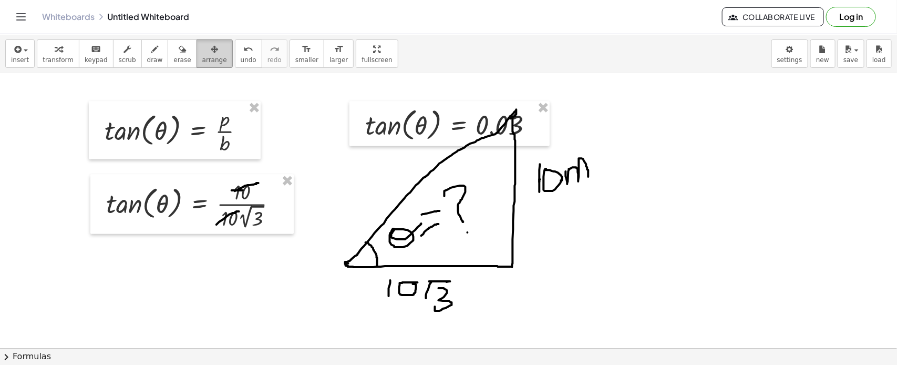
click at [202, 61] on span "arrange" at bounding box center [214, 59] width 25 height 7
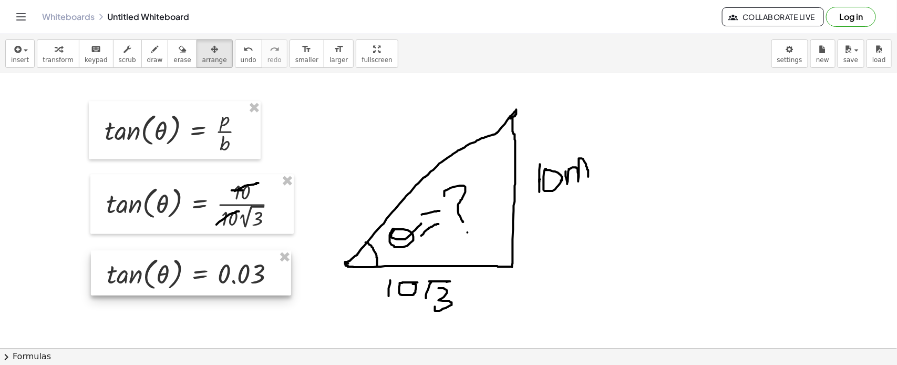
drag, startPoint x: 424, startPoint y: 120, endPoint x: 173, endPoint y: 261, distance: 288.2
click at [173, 261] on div at bounding box center [191, 273] width 200 height 45
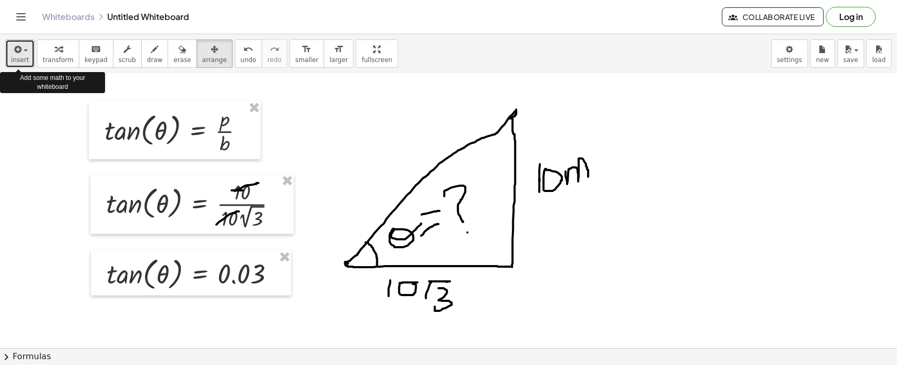
click at [16, 56] on span "insert" at bounding box center [20, 59] width 18 height 7
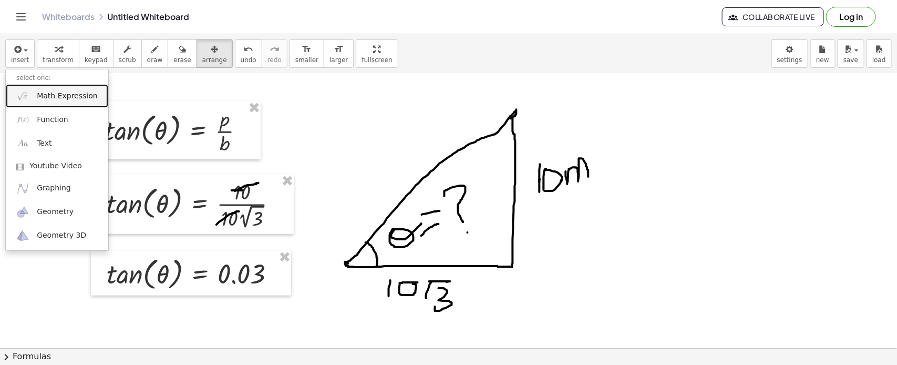
click at [27, 95] on img at bounding box center [22, 95] width 13 height 13
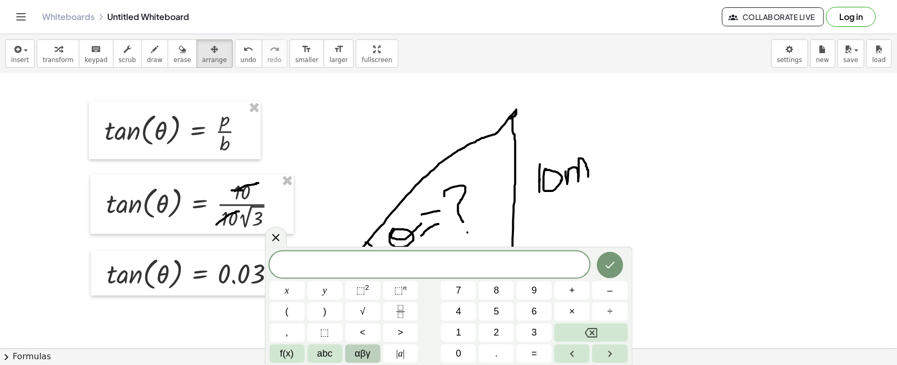
click at [367, 347] on span "αβγ" at bounding box center [363, 353] width 16 height 14
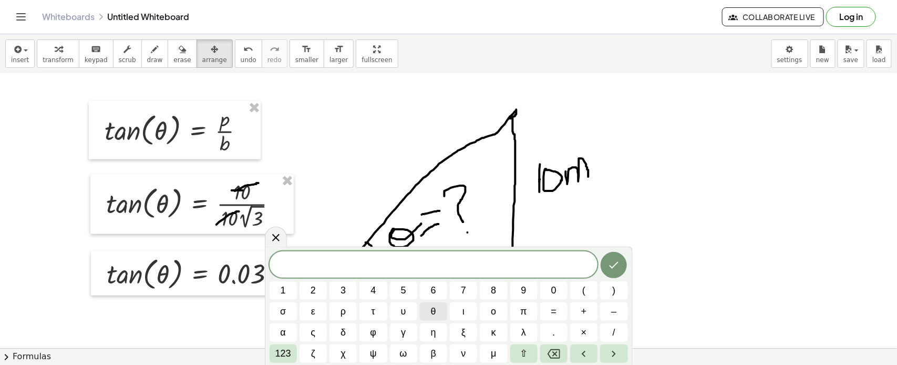
click at [424, 308] on button "θ" at bounding box center [433, 311] width 27 height 18
click at [282, 354] on span "123" at bounding box center [283, 353] width 16 height 14
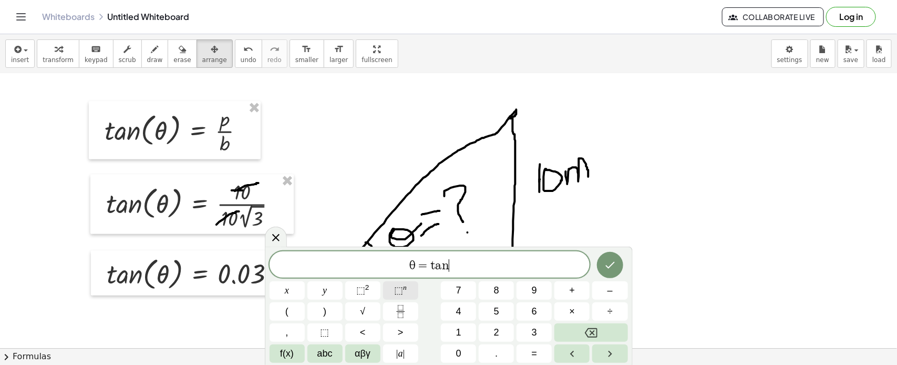
click at [401, 295] on span "⬚" at bounding box center [398, 290] width 9 height 11
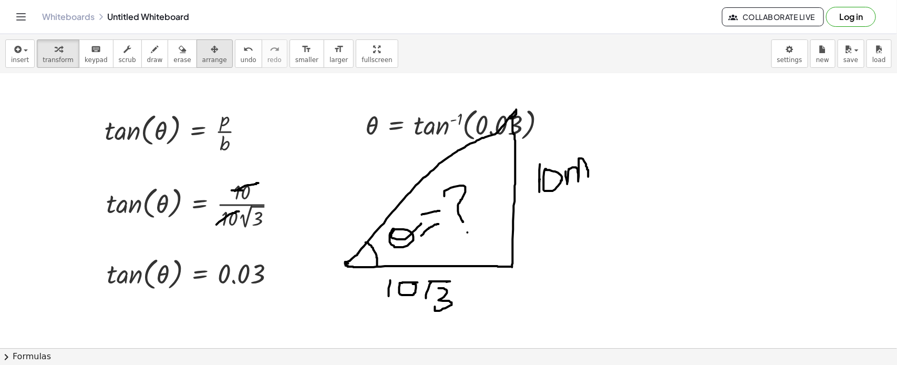
click at [202, 49] on div "button" at bounding box center [214, 49] width 25 height 13
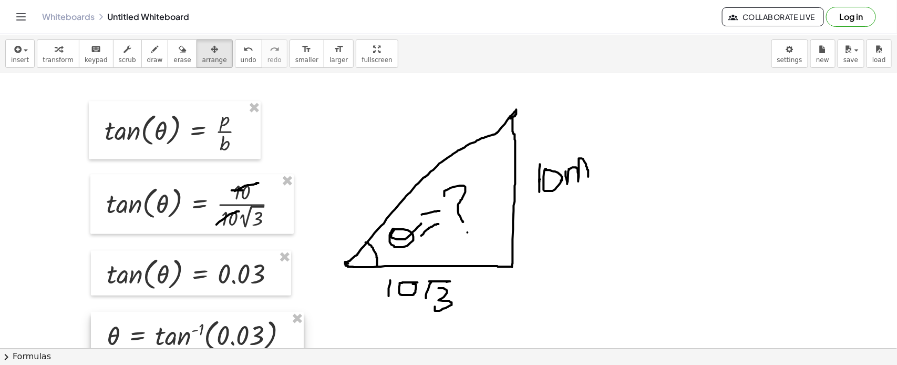
drag, startPoint x: 426, startPoint y: 127, endPoint x: 167, endPoint y: 338, distance: 333.5
click at [167, 338] on div at bounding box center [197, 334] width 213 height 45
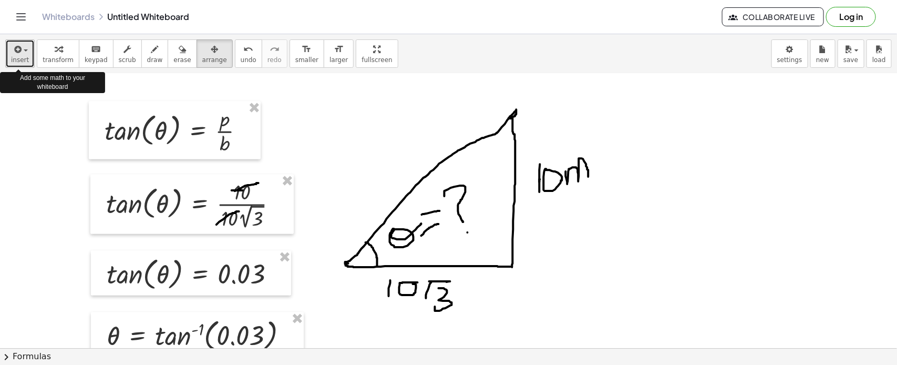
click at [24, 46] on div "button" at bounding box center [20, 49] width 18 height 13
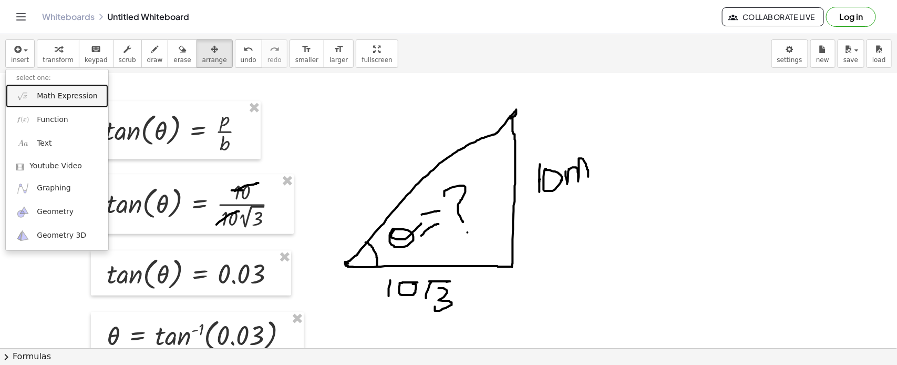
click at [26, 85] on link "Math Expression" at bounding box center [57, 96] width 102 height 24
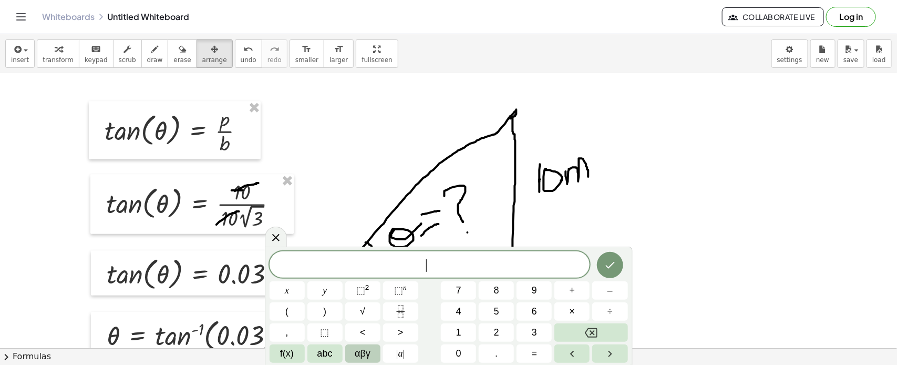
click at [363, 349] on span "αβγ" at bounding box center [363, 353] width 16 height 14
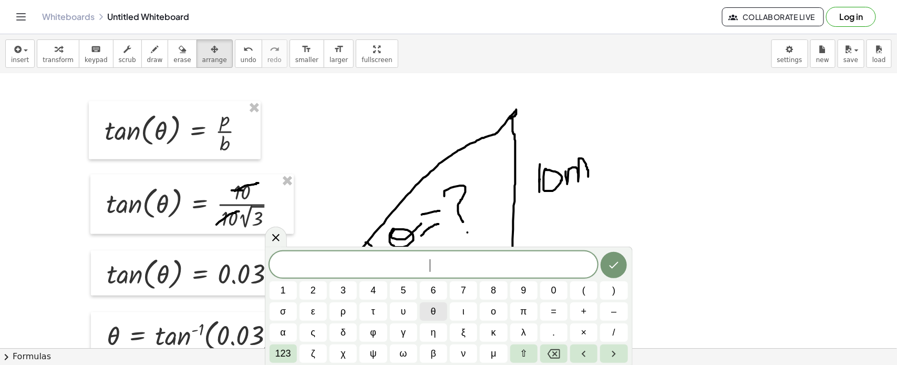
click at [428, 312] on button "θ" at bounding box center [433, 311] width 27 height 18
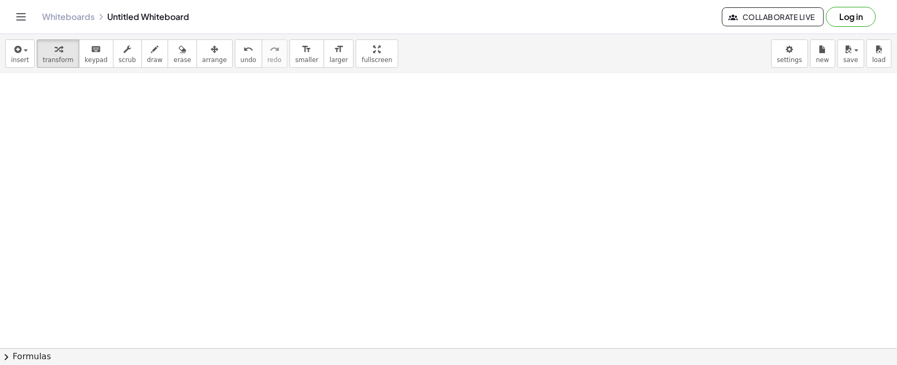
scroll to position [1058, 0]
click at [151, 48] on icon "button" at bounding box center [154, 49] width 7 height 13
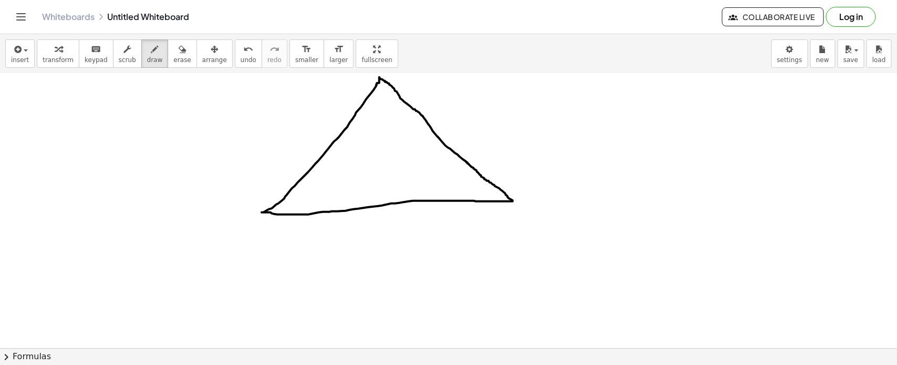
drag, startPoint x: 384, startPoint y: 234, endPoint x: 363, endPoint y: 239, distance: 22.1
drag, startPoint x: 444, startPoint y: 106, endPoint x: 465, endPoint y: 146, distance: 45.6
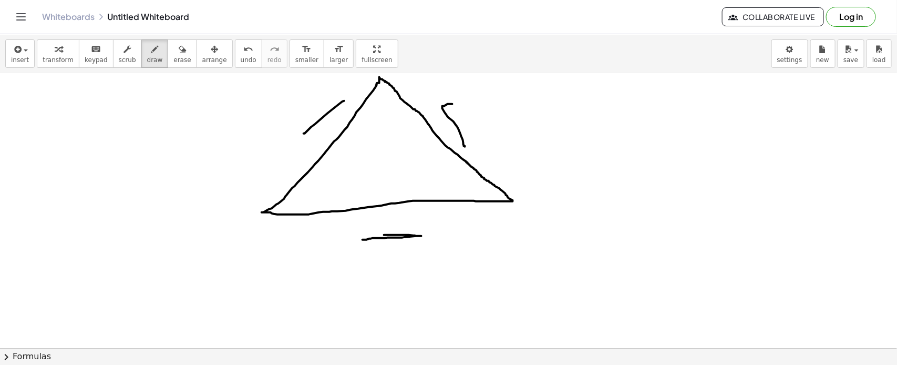
drag, startPoint x: 344, startPoint y: 100, endPoint x: 304, endPoint y: 133, distance: 51.9
drag, startPoint x: 251, startPoint y: 148, endPoint x: 266, endPoint y: 161, distance: 20.1
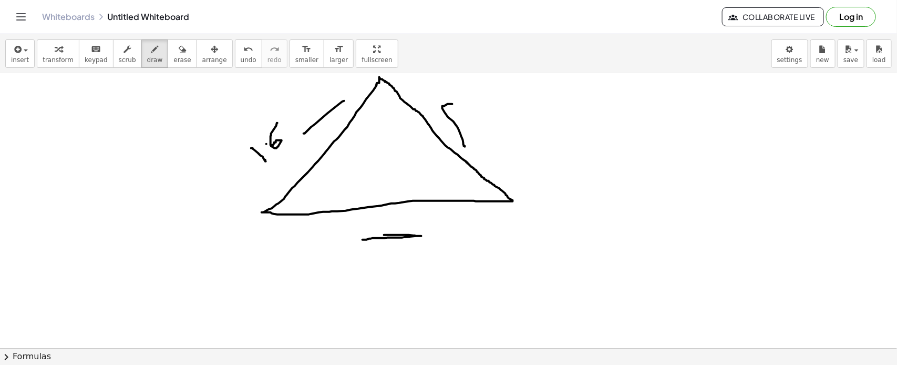
drag, startPoint x: 277, startPoint y: 122, endPoint x: 271, endPoint y: 146, distance: 24.0
drag, startPoint x: 439, startPoint y: 227, endPoint x: 440, endPoint y: 253, distance: 25.7
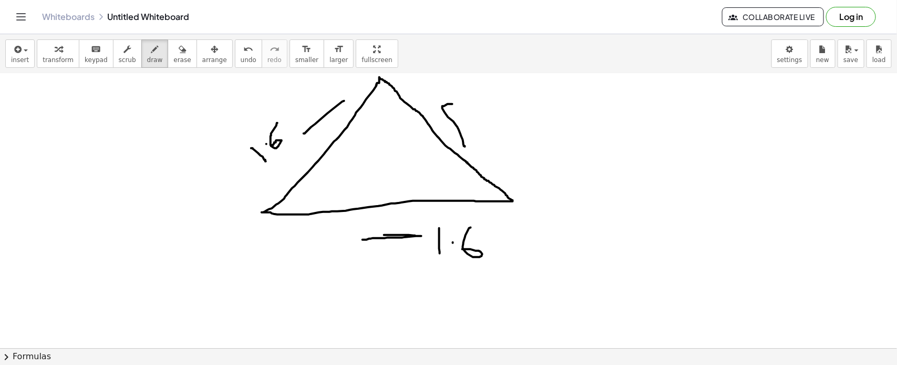
drag, startPoint x: 465, startPoint y: 237, endPoint x: 461, endPoint y: 248, distance: 12.3
drag, startPoint x: 486, startPoint y: 127, endPoint x: 483, endPoint y: 138, distance: 12.0
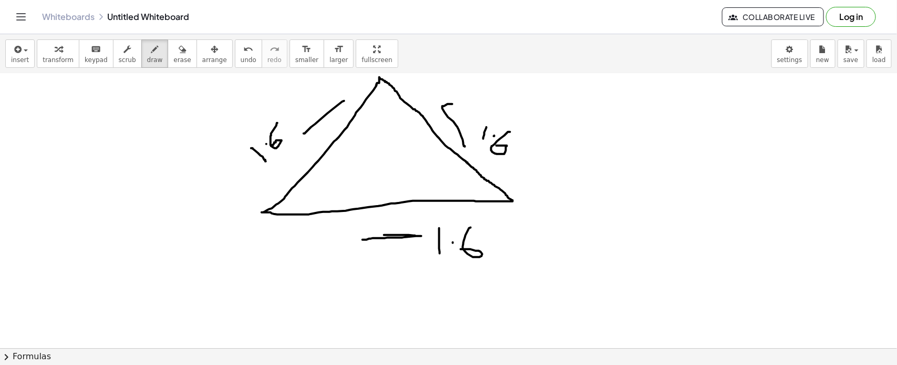
drag, startPoint x: 510, startPoint y: 131, endPoint x: 496, endPoint y: 146, distance: 19.7
drag, startPoint x: 484, startPoint y: 135, endPoint x: 482, endPoint y: 148, distance: 12.7
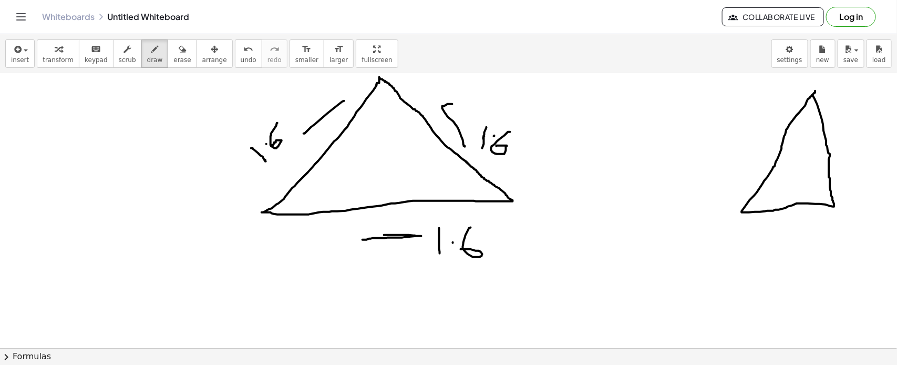
drag, startPoint x: 381, startPoint y: 78, endPoint x: 387, endPoint y: 154, distance: 76.4
drag, startPoint x: 350, startPoint y: 138, endPoint x: 356, endPoint y: 153, distance: 16.8
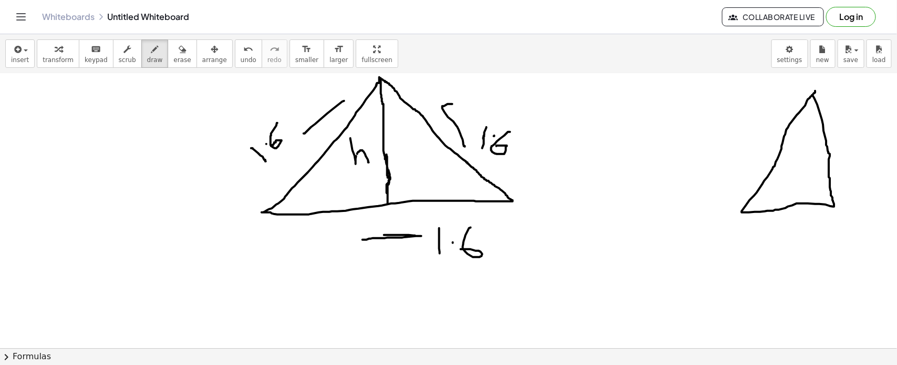
drag, startPoint x: 360, startPoint y: 150, endPoint x: 369, endPoint y: 163, distance: 15.2
click at [4, 51] on div "insert select one: Math Expression Function Text Youtube Video Graphing Geometr…" at bounding box center [448, 53] width 897 height 39
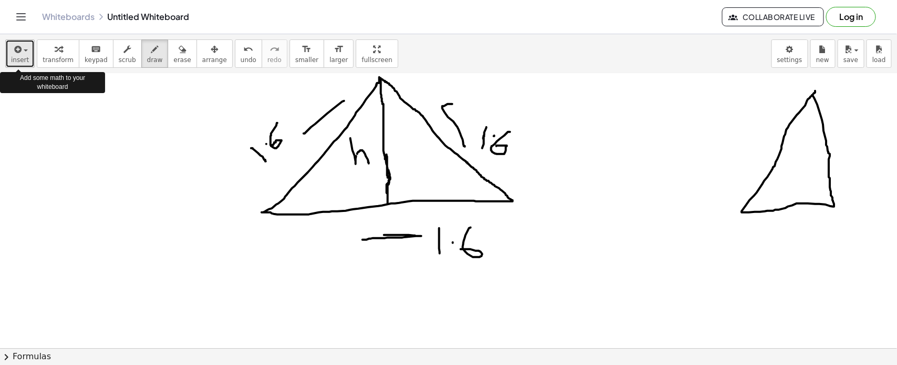
click at [9, 51] on button "insert" at bounding box center [19, 53] width 29 height 28
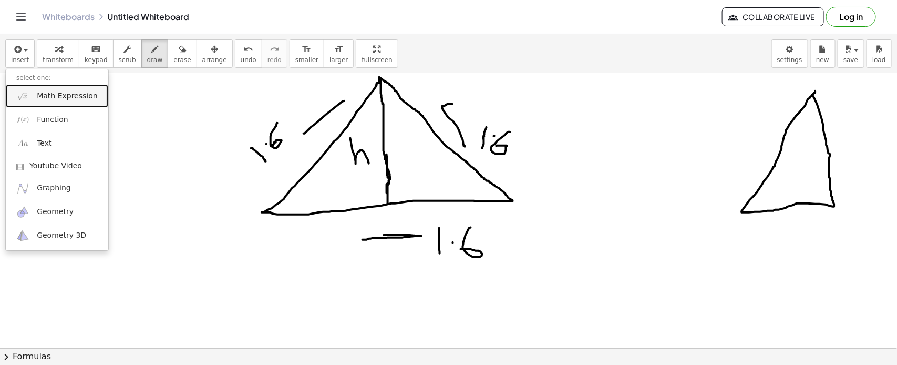
click at [41, 99] on span "Math Expression" at bounding box center [67, 96] width 60 height 11
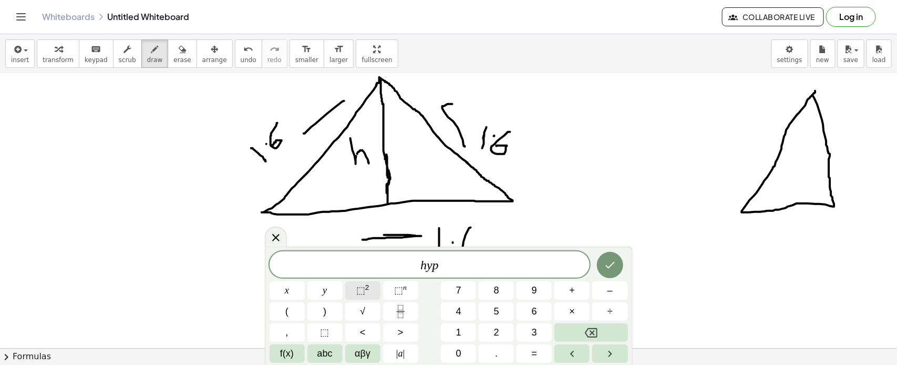
click at [368, 288] on sup "2" at bounding box center [367, 287] width 4 height 8
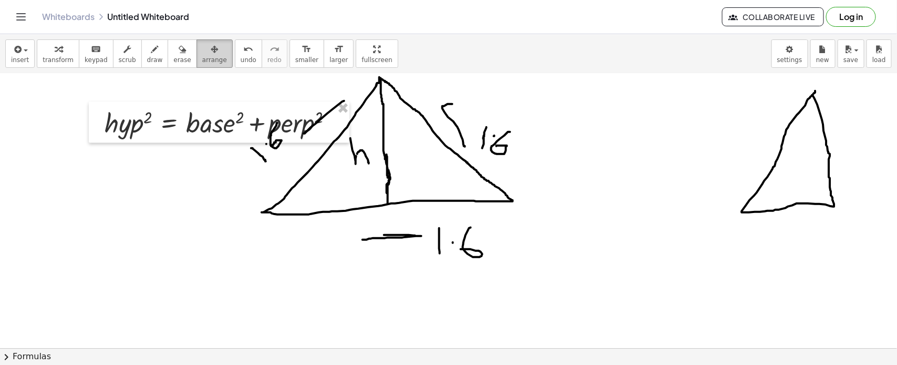
click at [202, 64] on span "arrange" at bounding box center [214, 59] width 25 height 7
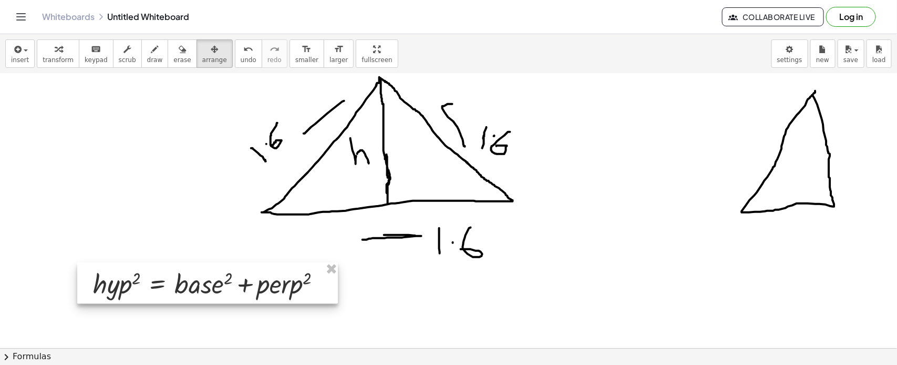
drag, startPoint x: 181, startPoint y: 134, endPoint x: 170, endPoint y: 295, distance: 161.7
click at [170, 295] on div at bounding box center [207, 282] width 261 height 41
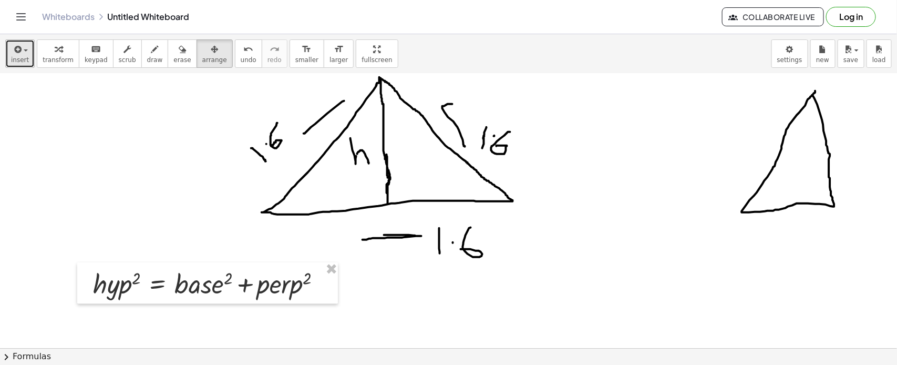
click at [18, 58] on span "insert" at bounding box center [20, 59] width 18 height 7
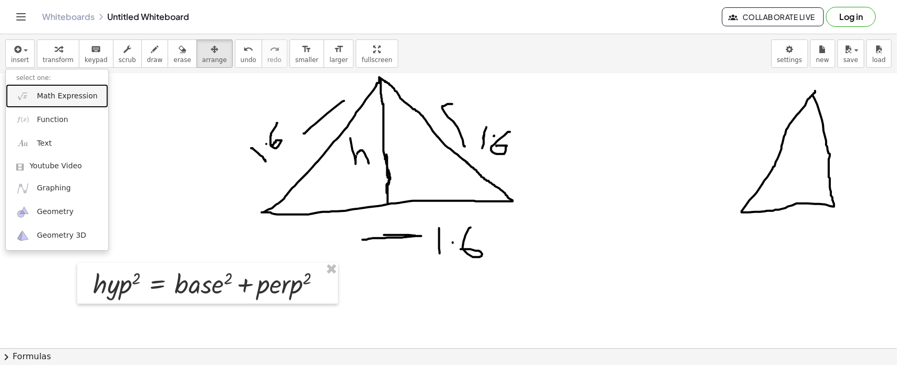
click at [40, 98] on span "Math Expression" at bounding box center [67, 96] width 60 height 11
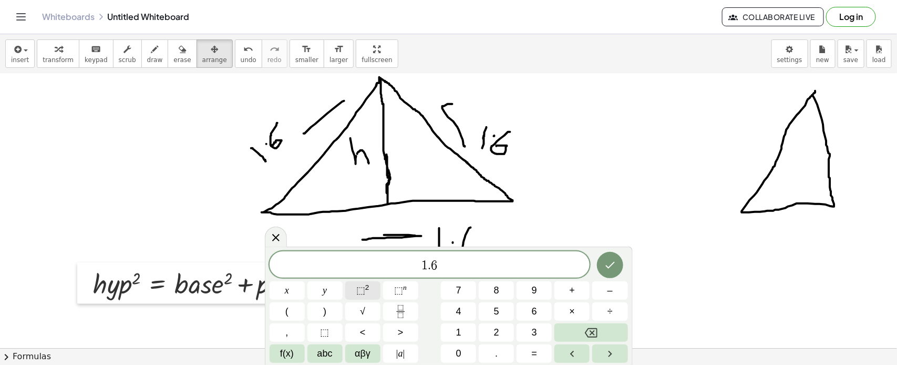
click at [356, 285] on span "⬚" at bounding box center [360, 290] width 9 height 11
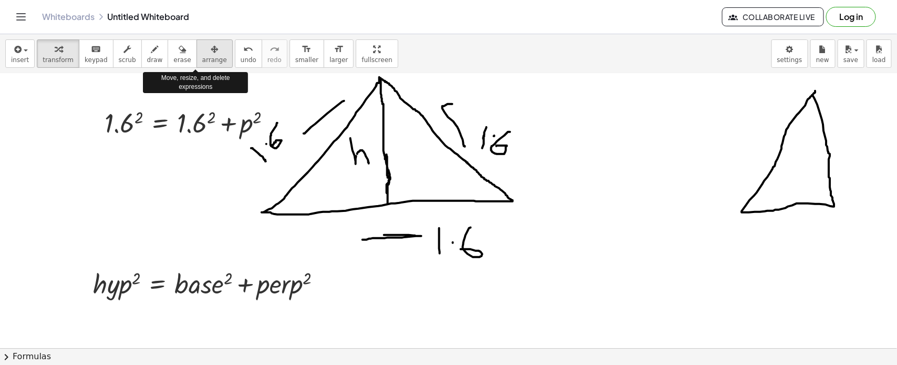
click at [211, 55] on icon "button" at bounding box center [214, 49] width 7 height 13
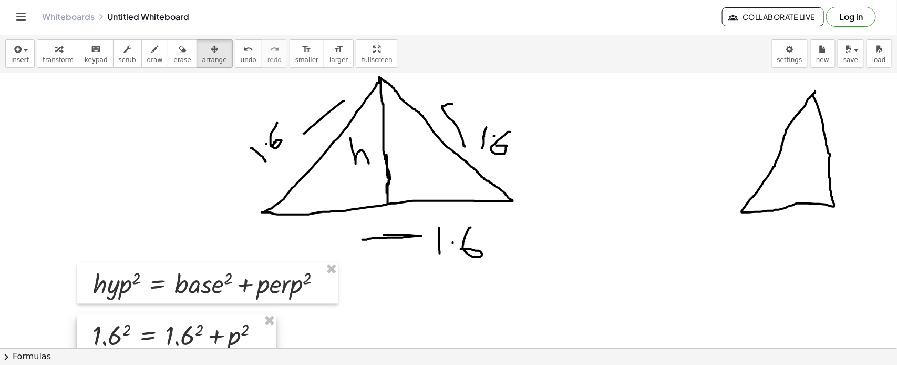
drag, startPoint x: 192, startPoint y: 128, endPoint x: 180, endPoint y: 340, distance: 212.6
click at [180, 340] on div at bounding box center [176, 334] width 199 height 41
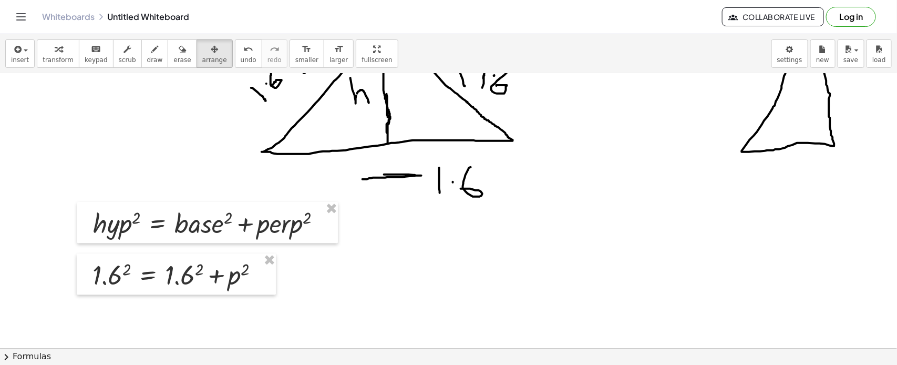
scroll to position [1124, 0]
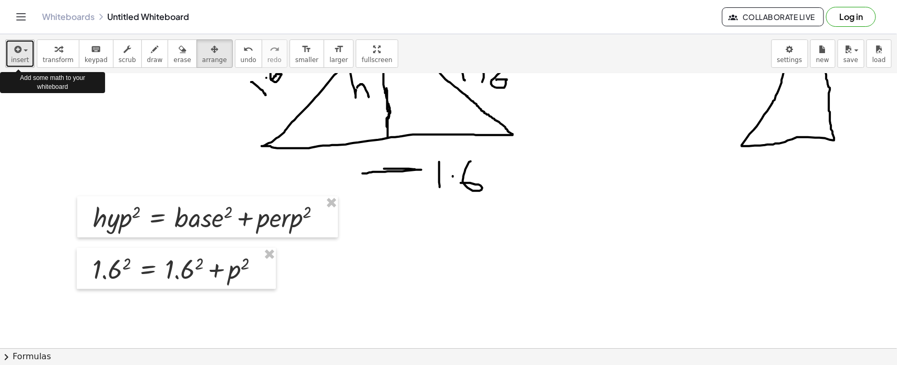
click at [9, 61] on button "insert" at bounding box center [19, 53] width 29 height 28
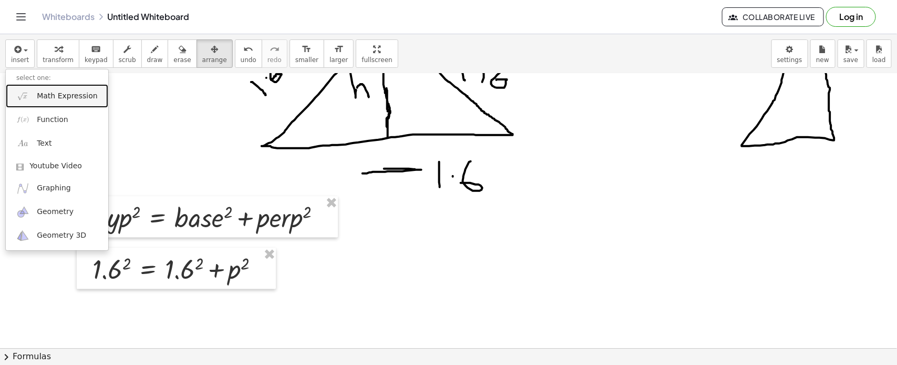
click at [35, 89] on link "Math Expression" at bounding box center [57, 96] width 102 height 24
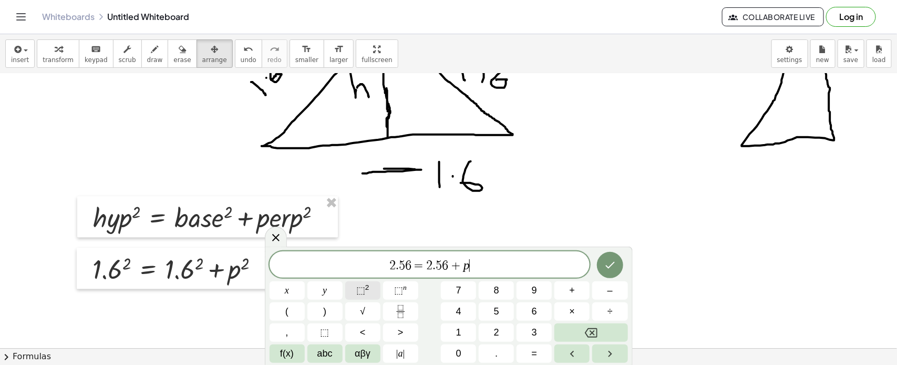
click at [375, 296] on button "⬚ 2" at bounding box center [362, 290] width 35 height 18
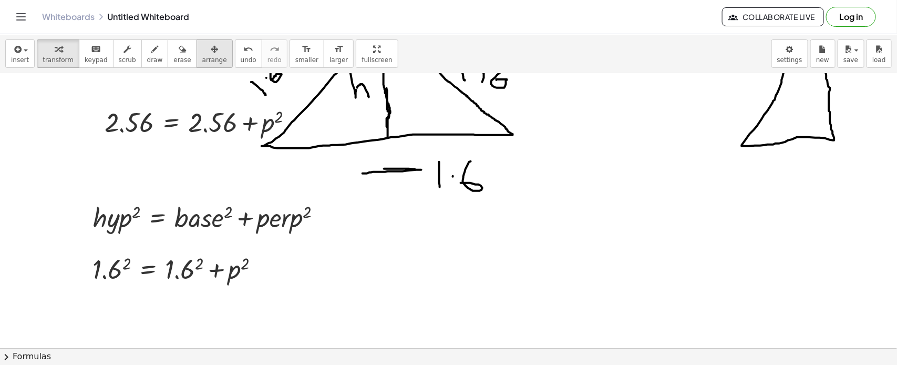
click at [211, 53] on icon "button" at bounding box center [214, 49] width 7 height 13
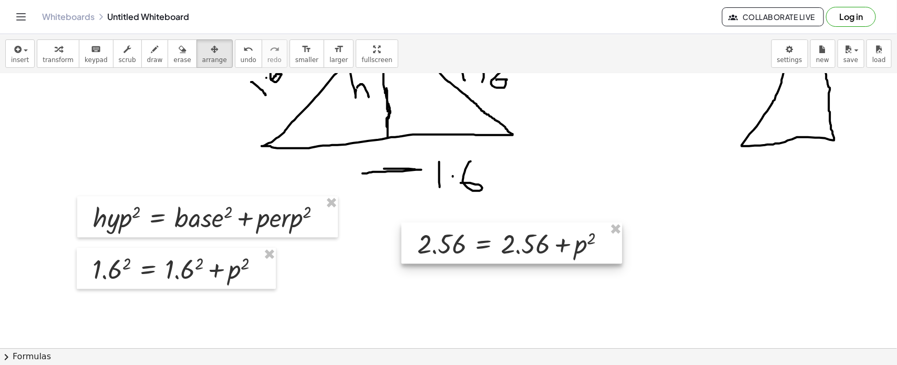
drag, startPoint x: 180, startPoint y: 126, endPoint x: 493, endPoint y: 247, distance: 335.1
click at [493, 247] on div at bounding box center [511, 242] width 221 height 41
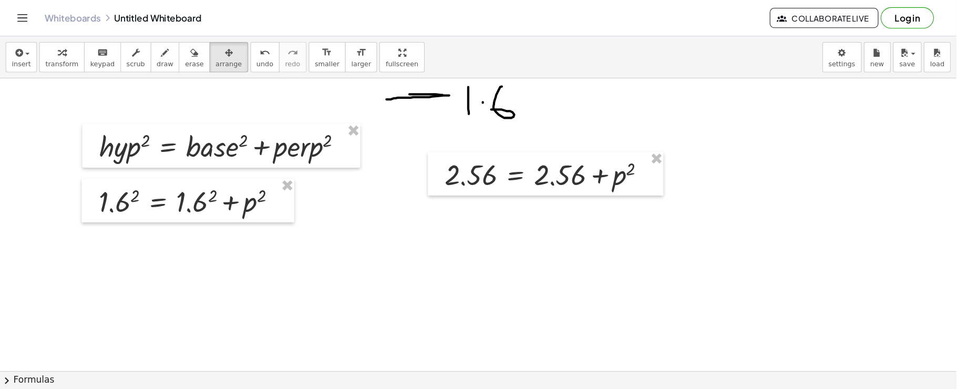
scroll to position [1206, 0]
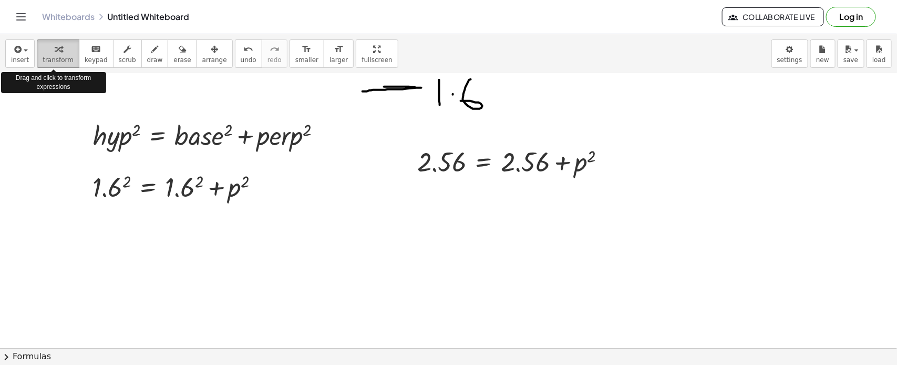
click at [67, 56] on button "transform" at bounding box center [58, 53] width 43 height 28
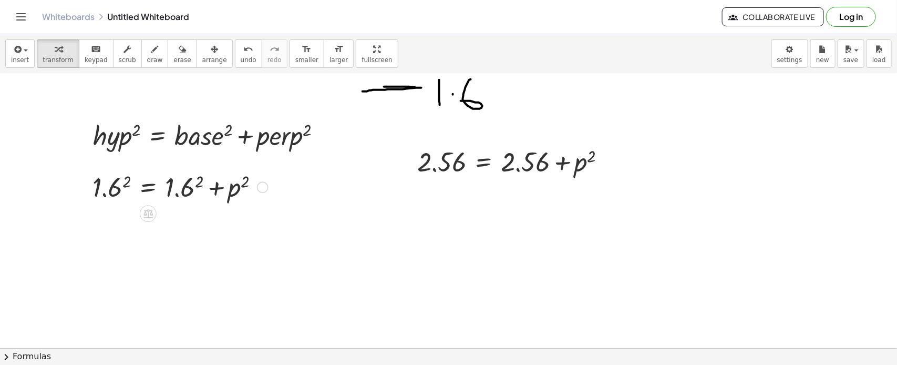
click at [263, 185] on div at bounding box center [263, 187] width 12 height 12
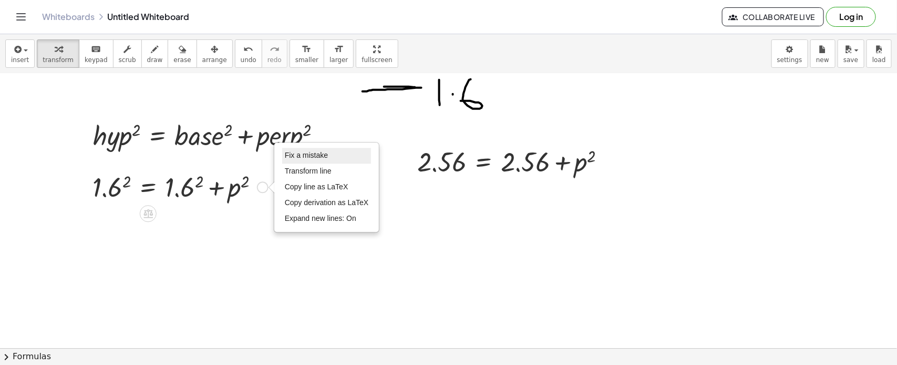
click at [298, 151] on span "Fix a mistake" at bounding box center [306, 155] width 43 height 8
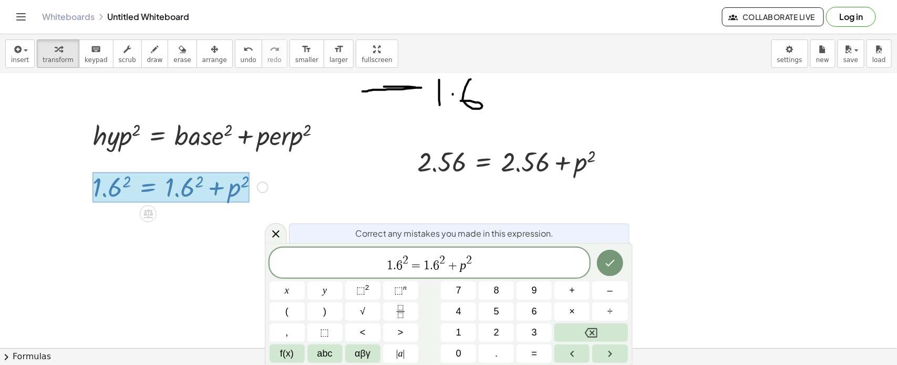
click at [441, 263] on span "2" at bounding box center [442, 260] width 6 height 12
click at [371, 289] on button "⬚ 2" at bounding box center [362, 290] width 35 height 18
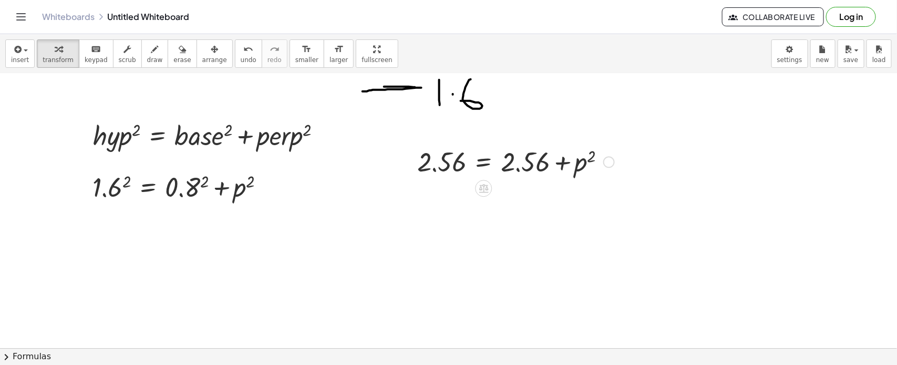
click at [607, 159] on div at bounding box center [609, 162] width 12 height 12
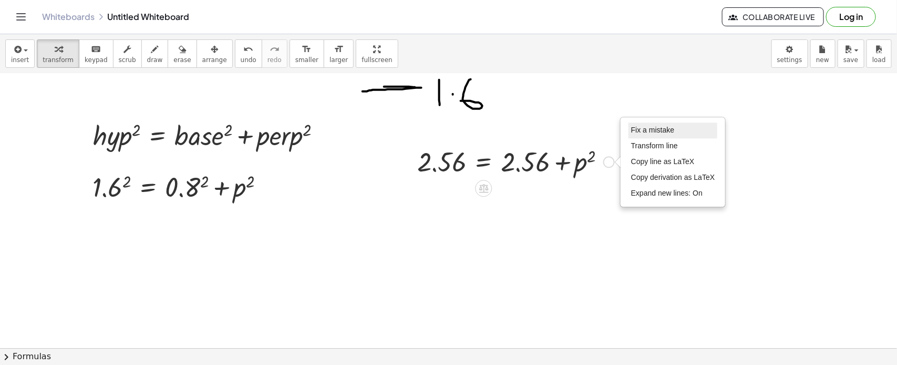
click at [636, 130] on span "Fix a mistake" at bounding box center [652, 130] width 43 height 8
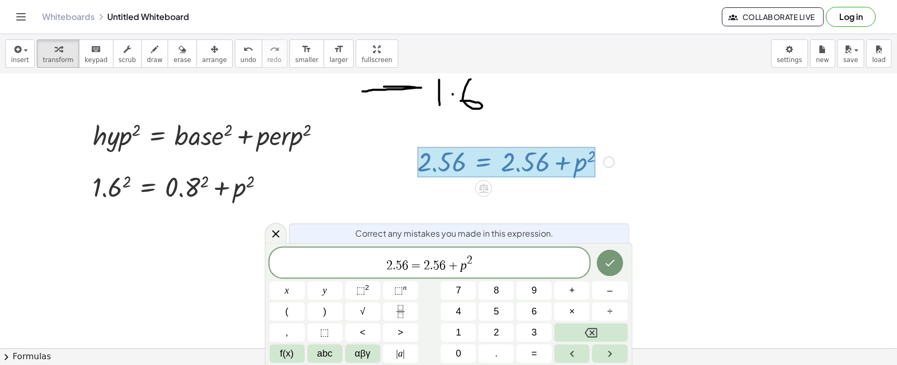
click at [446, 270] on span "2 . 5 6 = 2 . 5 6 + p 2 ​" at bounding box center [430, 263] width 320 height 19
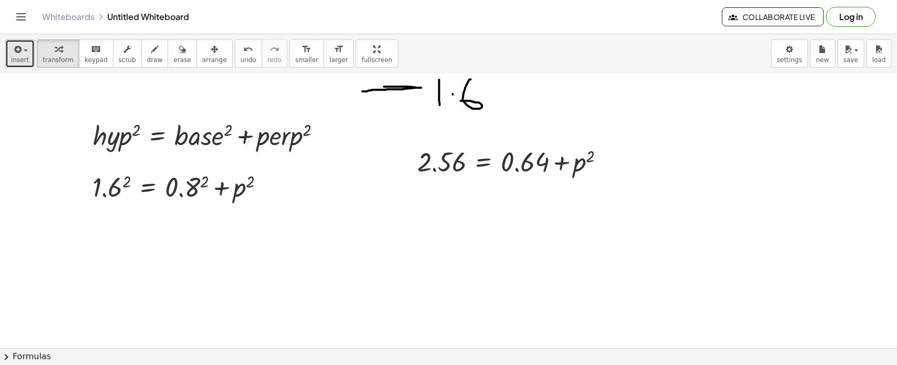
click at [12, 55] on icon "button" at bounding box center [16, 49] width 9 height 13
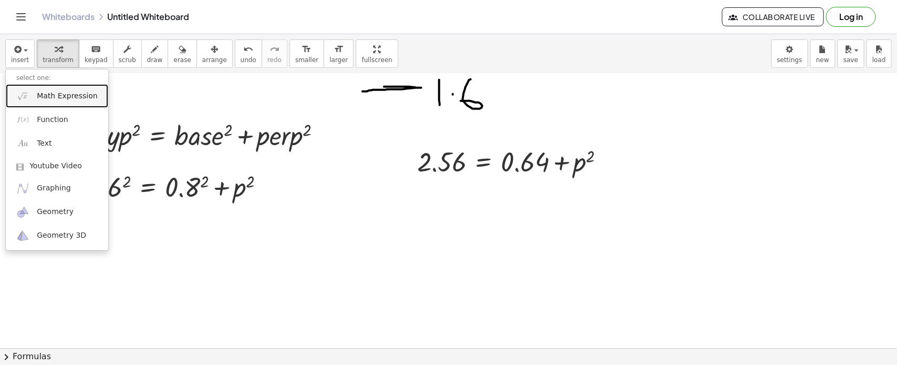
click at [36, 87] on link "Math Expression" at bounding box center [57, 96] width 102 height 24
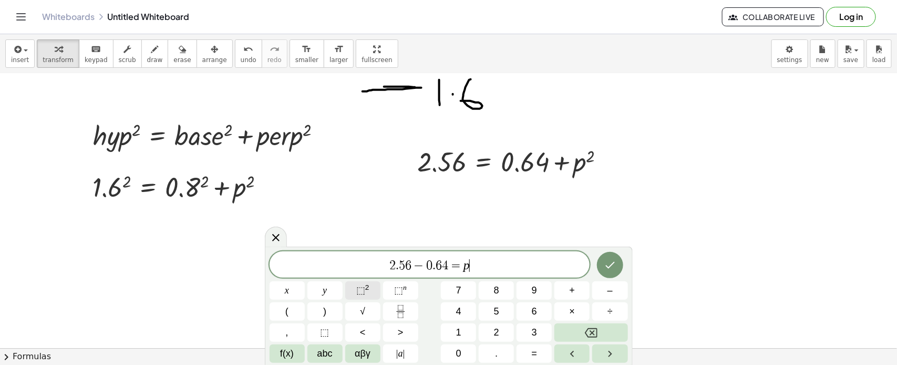
click at [363, 289] on span "⬚" at bounding box center [360, 290] width 9 height 11
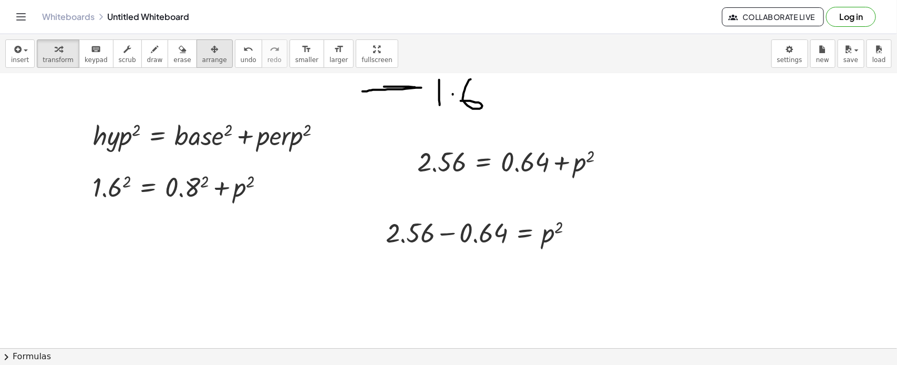
click at [211, 43] on icon "button" at bounding box center [214, 49] width 7 height 13
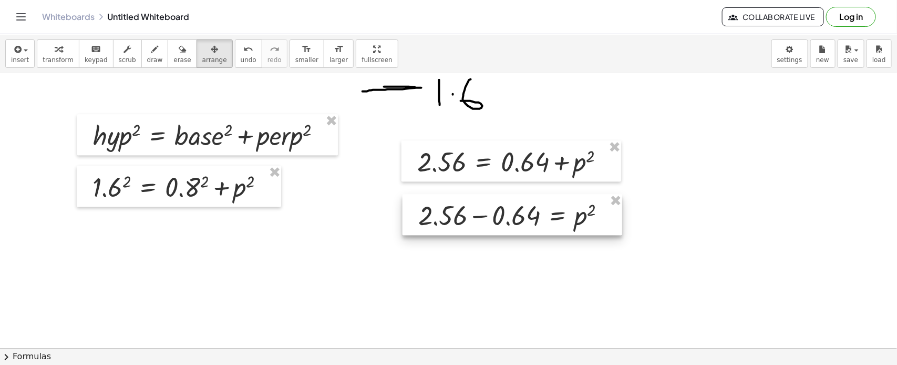
drag, startPoint x: 435, startPoint y: 223, endPoint x: 468, endPoint y: 206, distance: 36.9
click at [468, 206] on div at bounding box center [512, 214] width 220 height 41
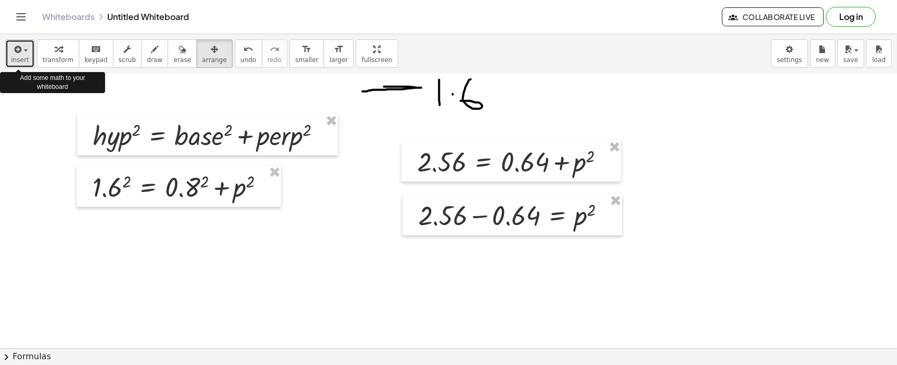
click at [14, 43] on div "button" at bounding box center [20, 49] width 18 height 13
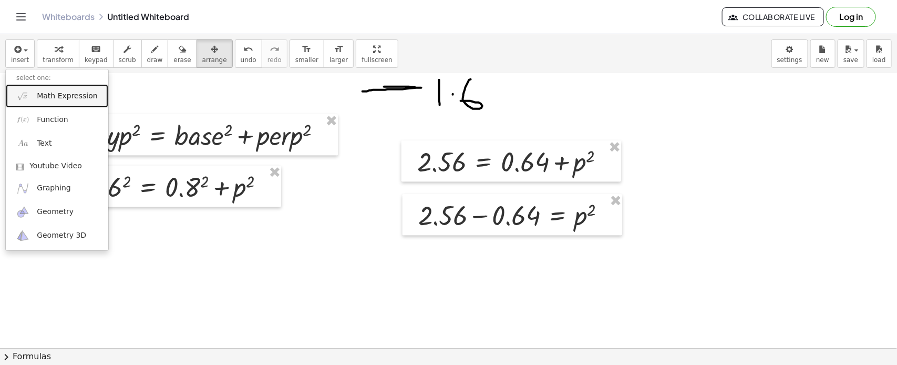
click at [22, 90] on img at bounding box center [22, 95] width 13 height 13
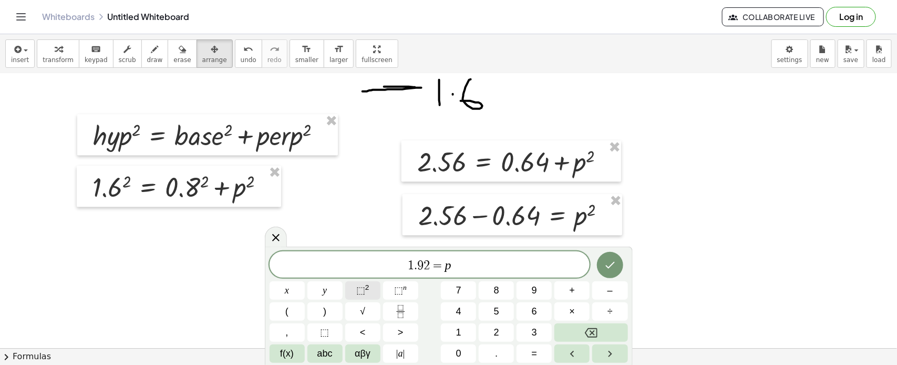
click at [365, 285] on sup "2" at bounding box center [367, 287] width 4 height 8
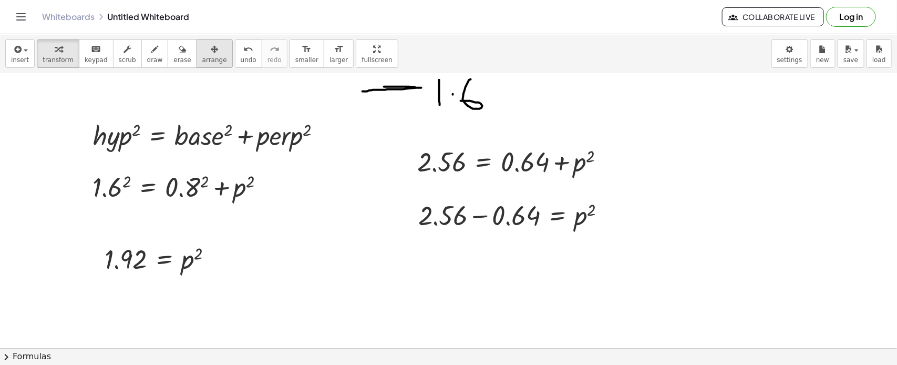
click at [202, 47] on div "button" at bounding box center [214, 49] width 25 height 13
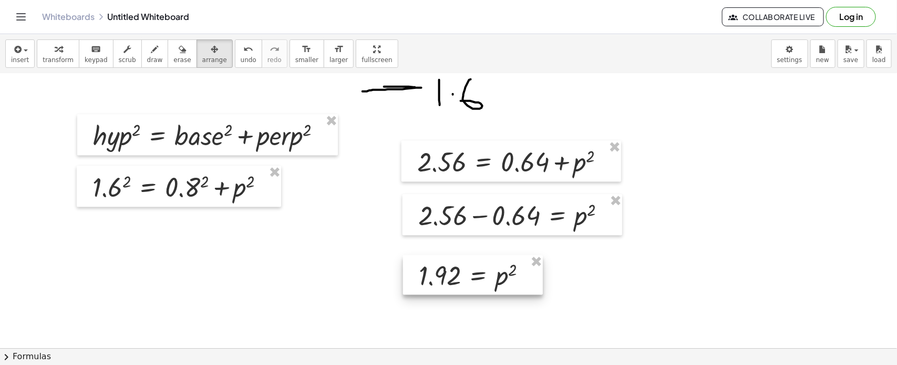
drag, startPoint x: 159, startPoint y: 264, endPoint x: 474, endPoint y: 280, distance: 315.1
click at [474, 280] on div at bounding box center [473, 275] width 140 height 40
click at [8, 54] on button "insert" at bounding box center [19, 53] width 29 height 28
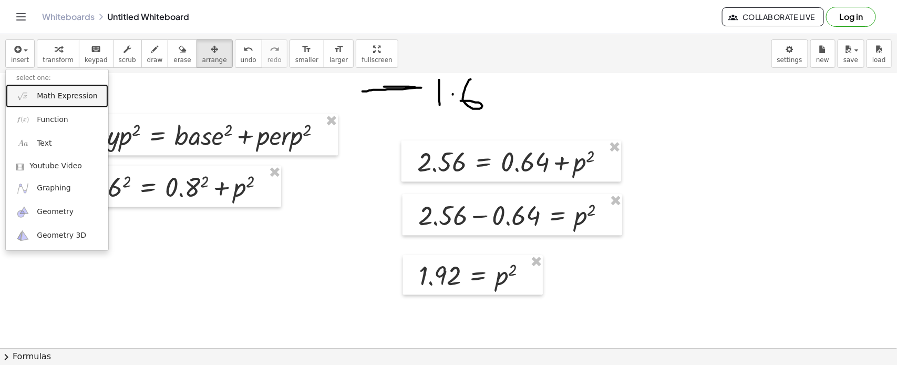
click at [28, 89] on img at bounding box center [22, 95] width 13 height 13
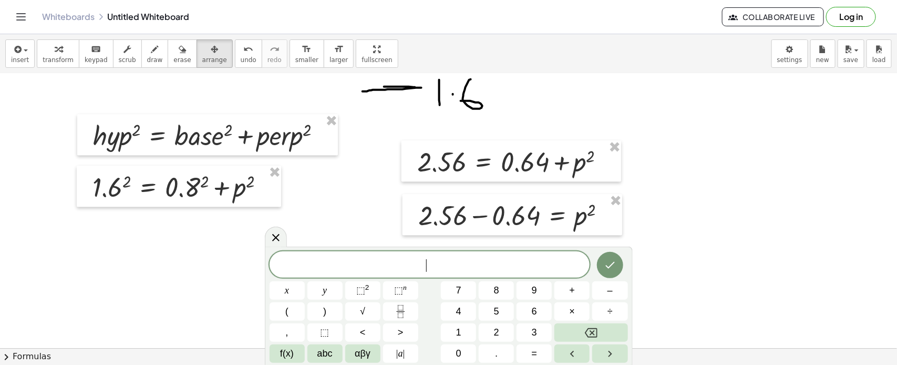
click at [366, 300] on div "​ x y ⬚ 2 ⬚ n 7 8 9 + – ( ) √ 4 5 6 × ÷ , ⬚ < > 1 2 3 f(x) abc αβγ | a | 0 . =" at bounding box center [449, 306] width 358 height 111
click at [371, 304] on button "√" at bounding box center [362, 311] width 35 height 18
click at [366, 290] on sup "2" at bounding box center [367, 287] width 4 height 8
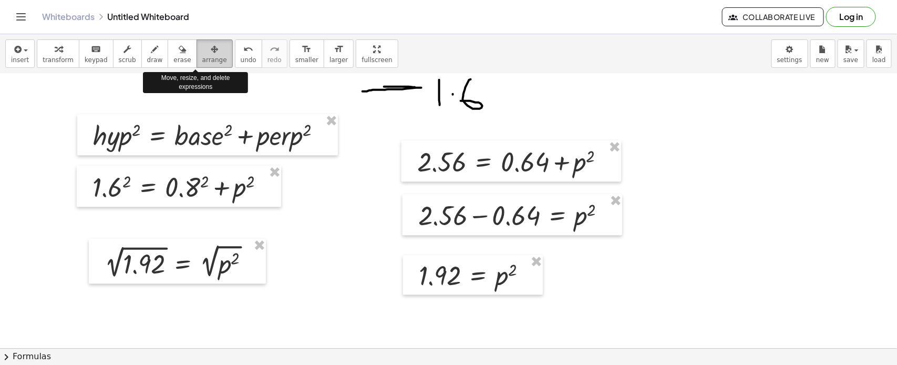
click at [202, 45] on div "button" at bounding box center [214, 49] width 25 height 13
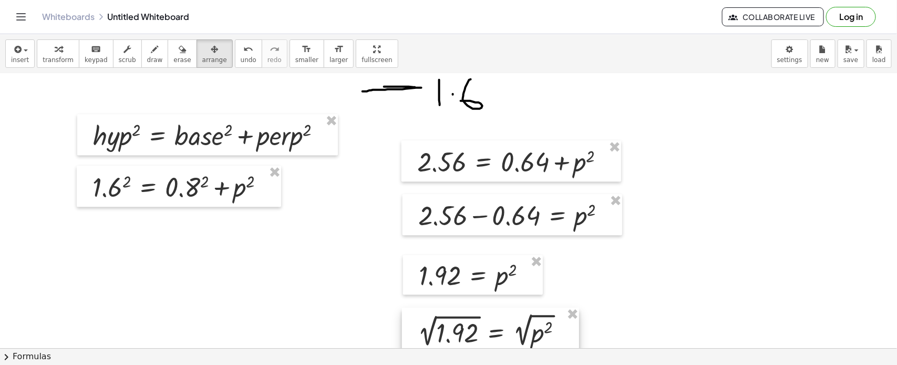
drag, startPoint x: 234, startPoint y: 261, endPoint x: 516, endPoint y: 327, distance: 289.7
click at [516, 327] on div at bounding box center [490, 329] width 177 height 45
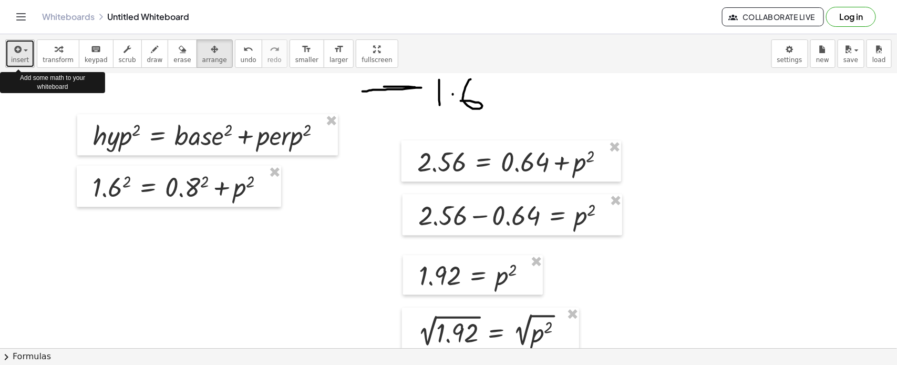
click at [16, 48] on icon "button" at bounding box center [16, 49] width 9 height 13
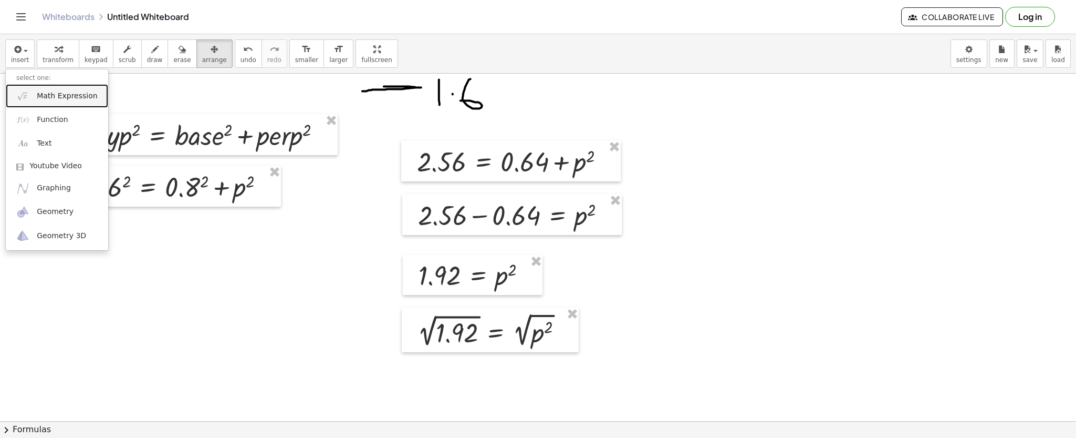
click at [84, 91] on span "Math Expression" at bounding box center [67, 96] width 60 height 11
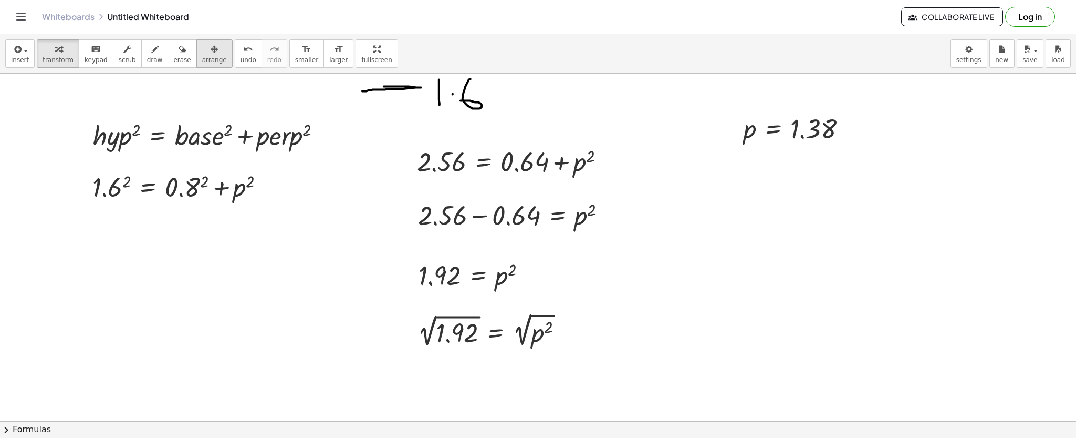
click at [202, 54] on div "button" at bounding box center [214, 49] width 25 height 13
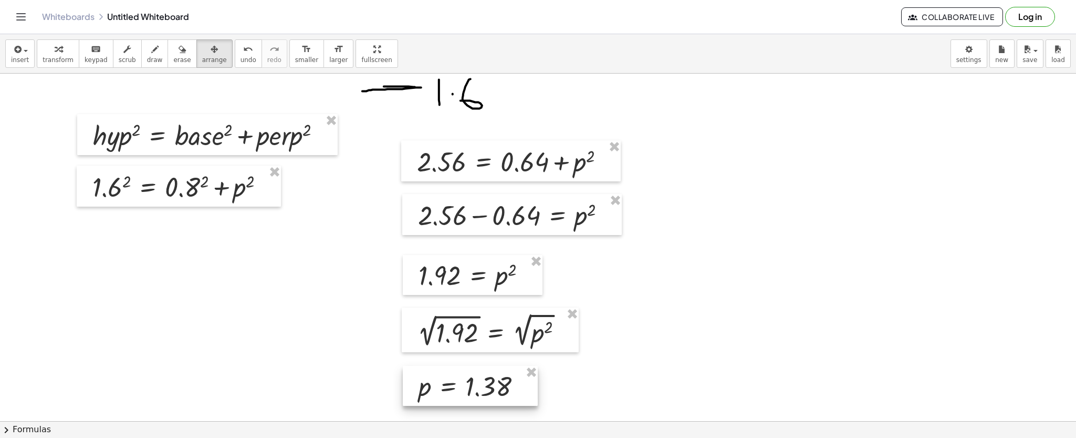
drag, startPoint x: 760, startPoint y: 129, endPoint x: 436, endPoint y: 386, distance: 414.0
click at [436, 386] on div at bounding box center [470, 386] width 135 height 40
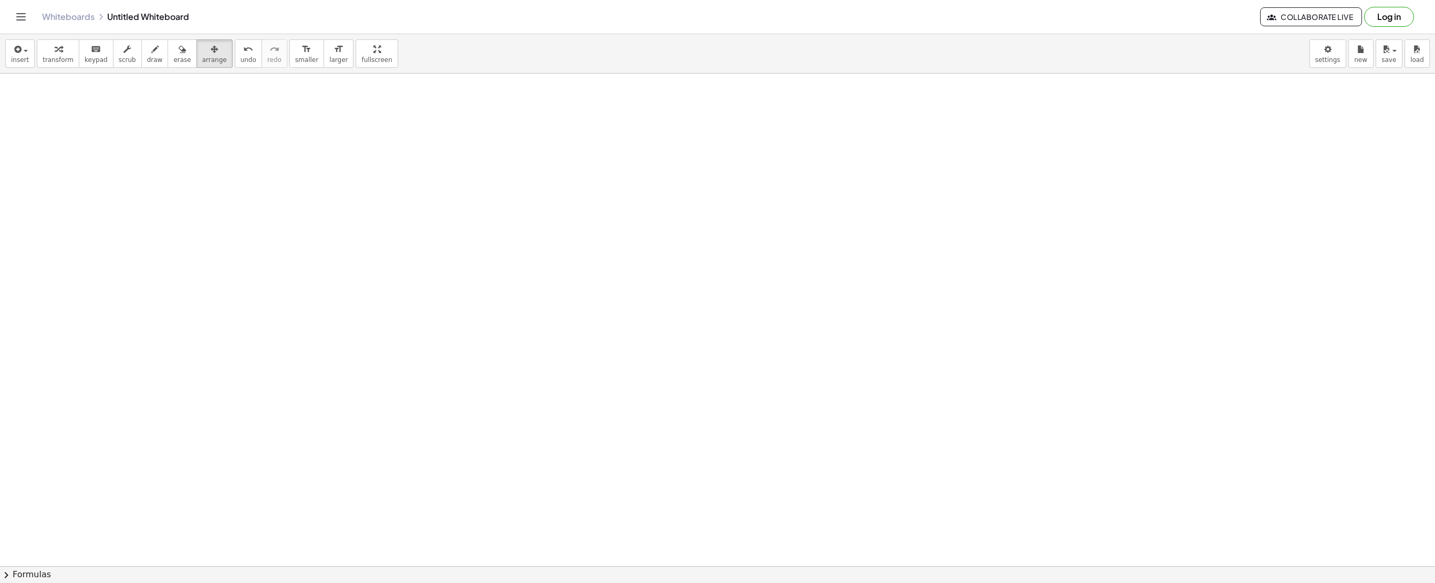
scroll to position [1633, 0]
click at [147, 62] on span "draw" at bounding box center [155, 59] width 16 height 7
drag, startPoint x: 781, startPoint y: 124, endPoint x: 774, endPoint y: 353, distance: 229.1
drag, startPoint x: 803, startPoint y: 195, endPoint x: 793, endPoint y: 247, distance: 52.3
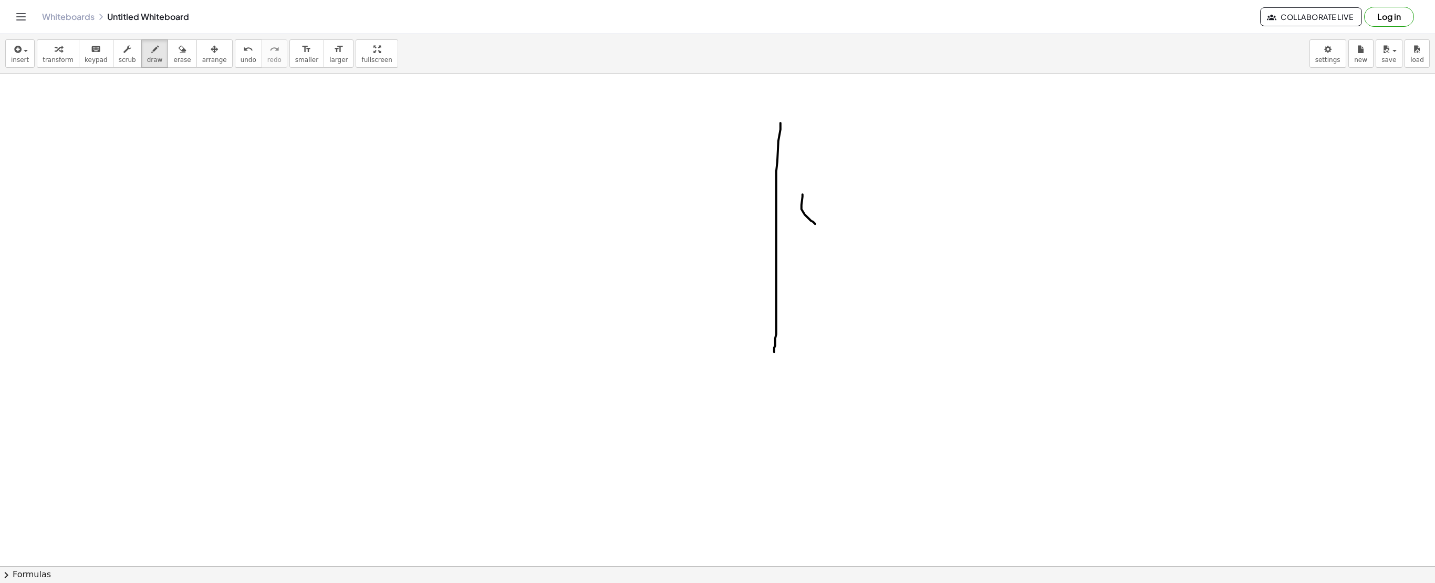
drag, startPoint x: 831, startPoint y: 189, endPoint x: 807, endPoint y: 194, distance: 24.7
drag, startPoint x: 827, startPoint y: 222, endPoint x: 855, endPoint y: 251, distance: 40.9
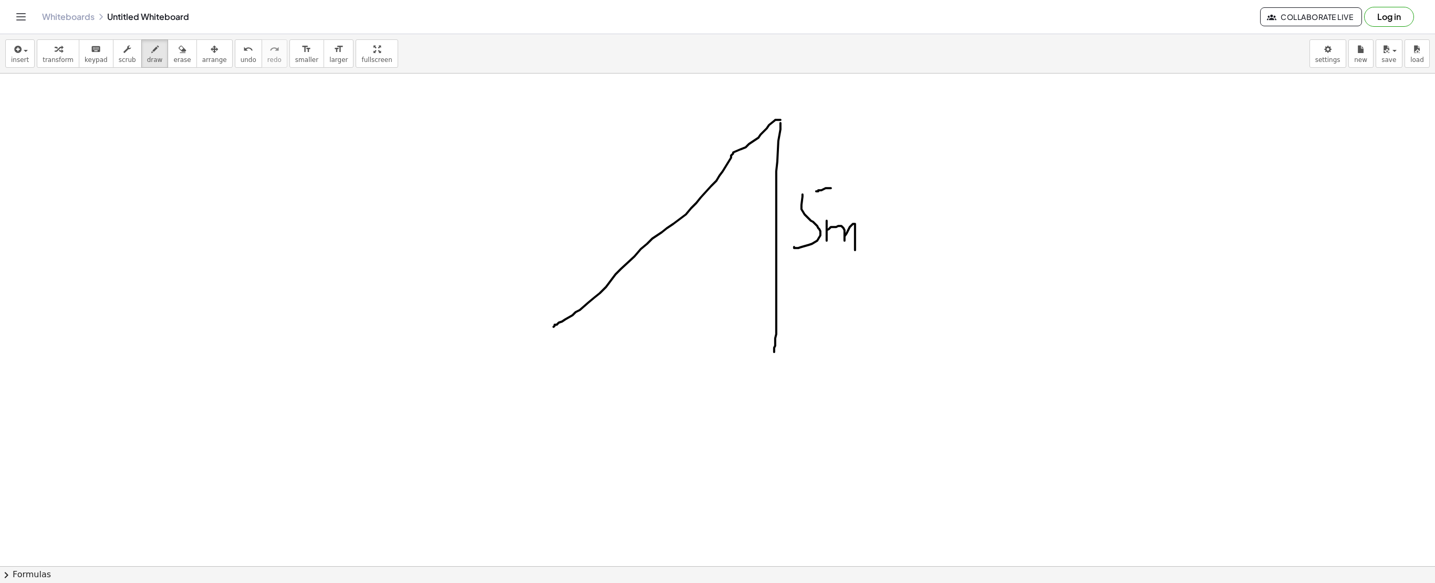
drag, startPoint x: 781, startPoint y: 121, endPoint x: 554, endPoint y: 328, distance: 307.2
drag, startPoint x: 741, startPoint y: 143, endPoint x: 785, endPoint y: 168, distance: 50.8
drag, startPoint x: 730, startPoint y: 186, endPoint x: 718, endPoint y: 218, distance: 33.9
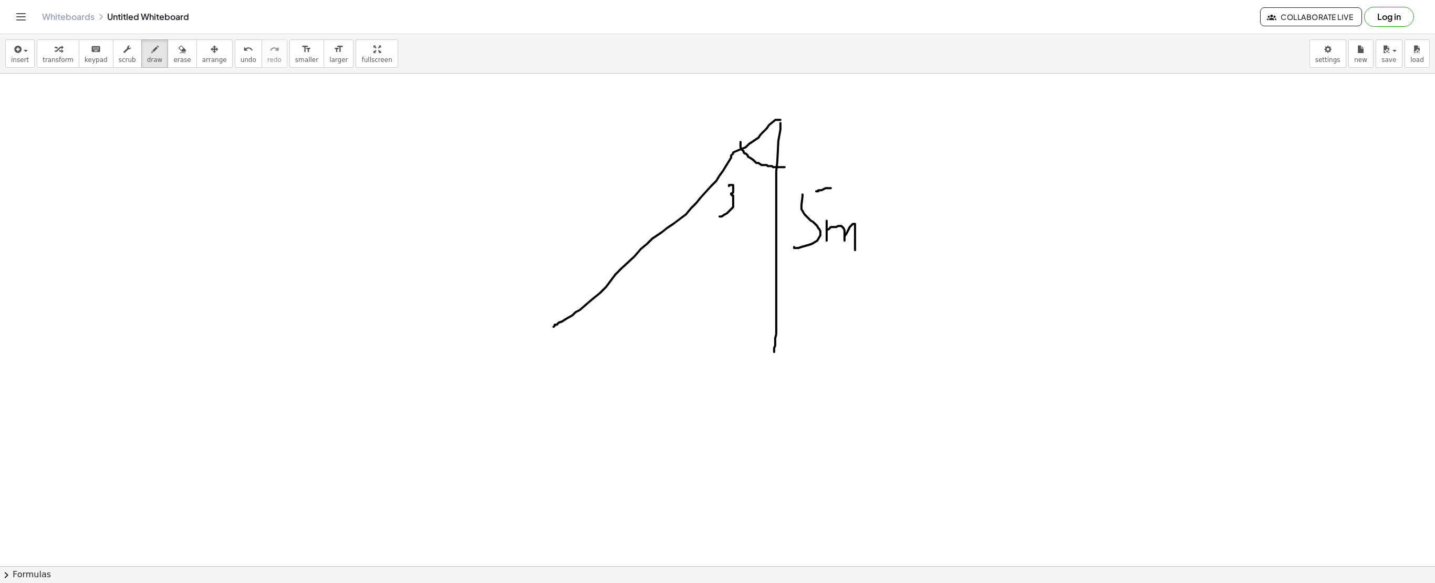
drag, startPoint x: 757, startPoint y: 179, endPoint x: 749, endPoint y: 178, distance: 7.4
drag, startPoint x: 552, startPoint y: 327, endPoint x: 774, endPoint y: 343, distance: 223.3
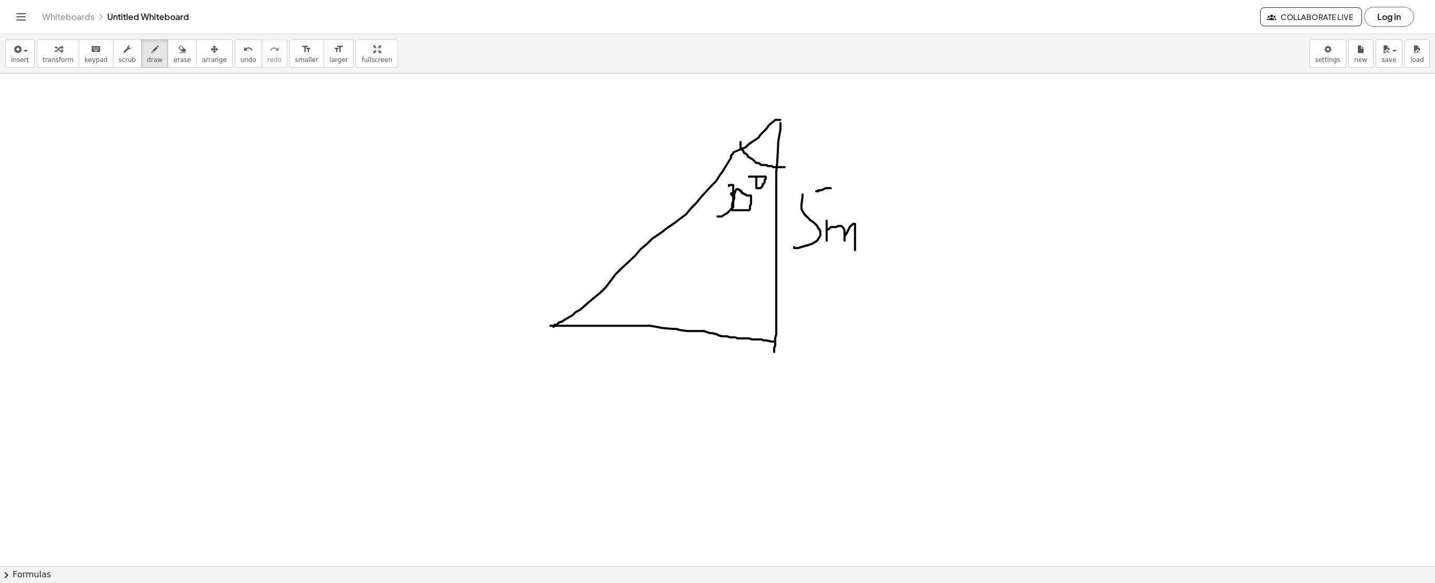
drag, startPoint x: 593, startPoint y: 265, endPoint x: 666, endPoint y: 167, distance: 122.3
drag, startPoint x: 571, startPoint y: 194, endPoint x: 602, endPoint y: 191, distance: 31.7
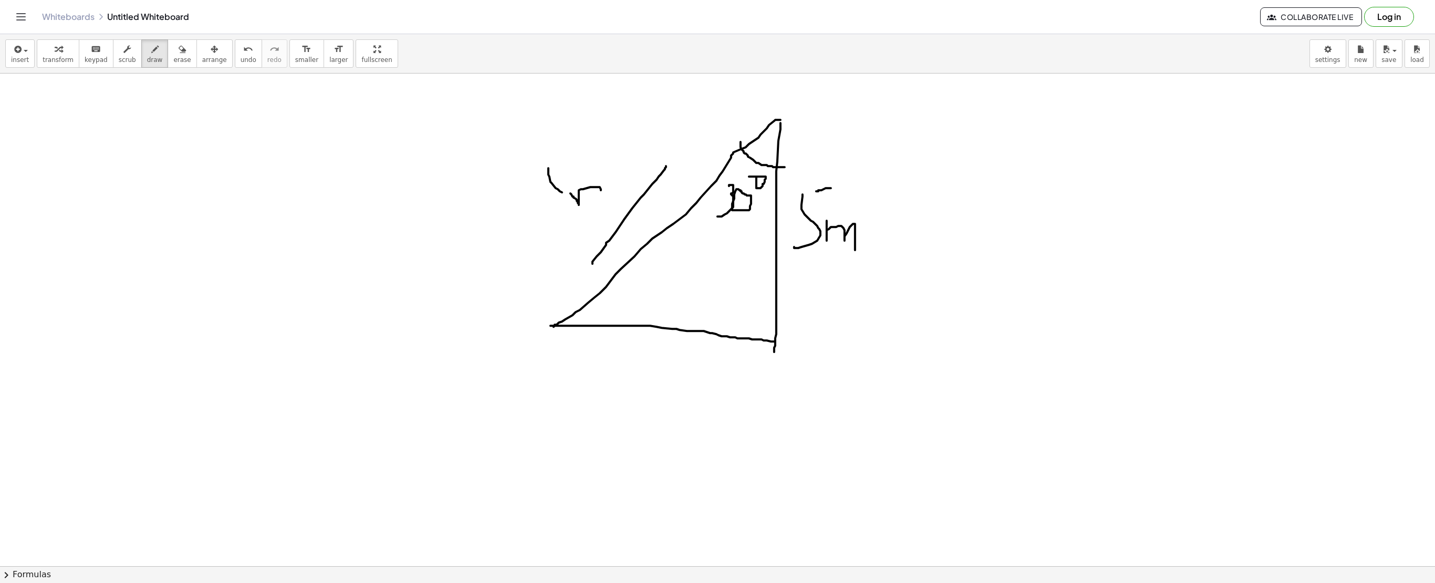
drag, startPoint x: 562, startPoint y: 193, endPoint x: 569, endPoint y: 199, distance: 9.0
drag, startPoint x: 596, startPoint y: 168, endPoint x: 607, endPoint y: 160, distance: 14.3
drag, startPoint x: 608, startPoint y: 173, endPoint x: 624, endPoint y: 165, distance: 17.9
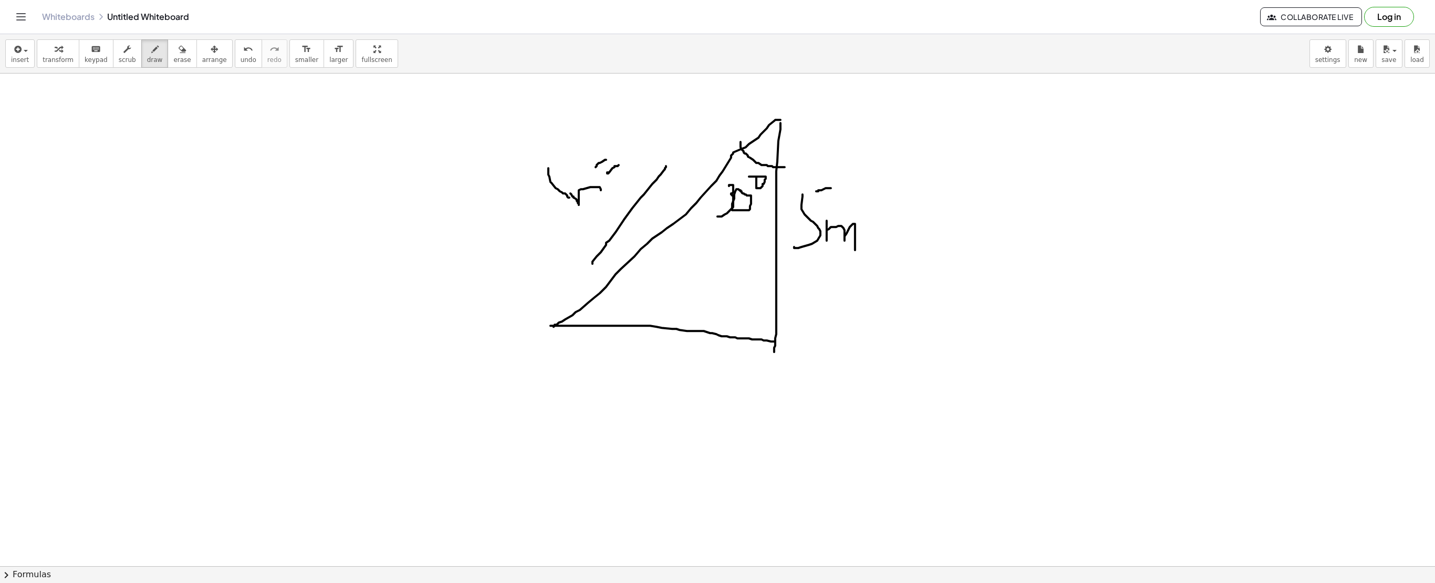
drag, startPoint x: 622, startPoint y: 121, endPoint x: 638, endPoint y: 164, distance: 45.9
click at [23, 60] on span "insert" at bounding box center [20, 59] width 18 height 7
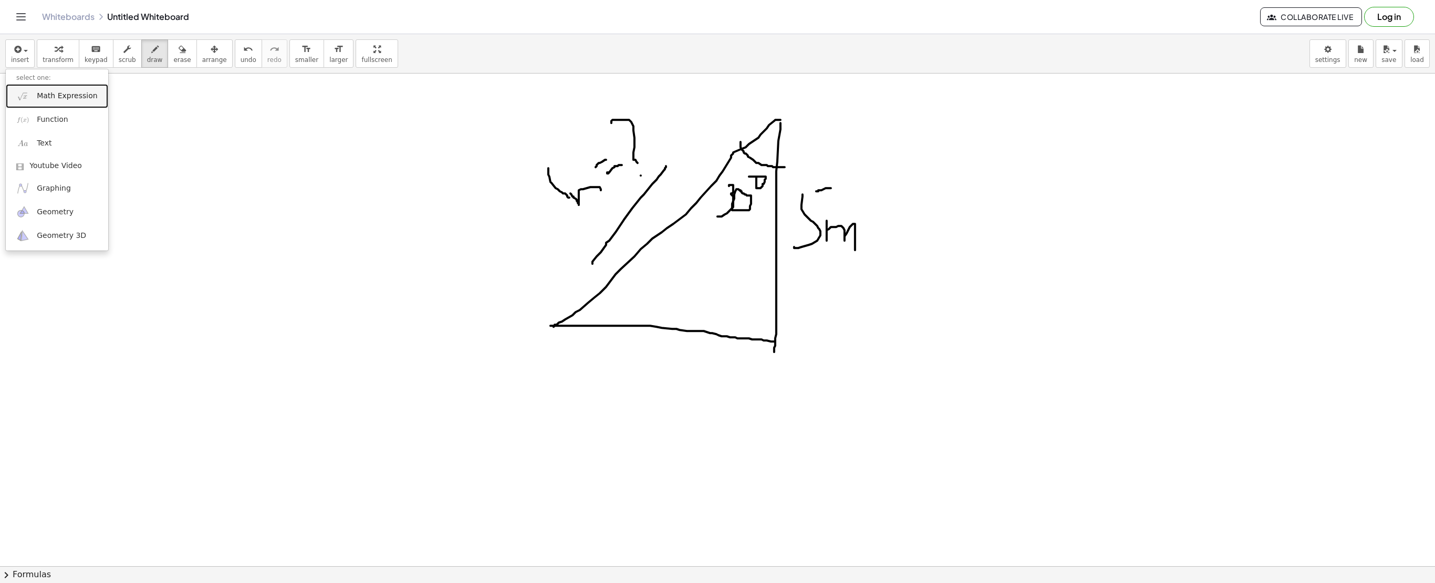
click at [62, 92] on span "Math Expression" at bounding box center [67, 96] width 60 height 11
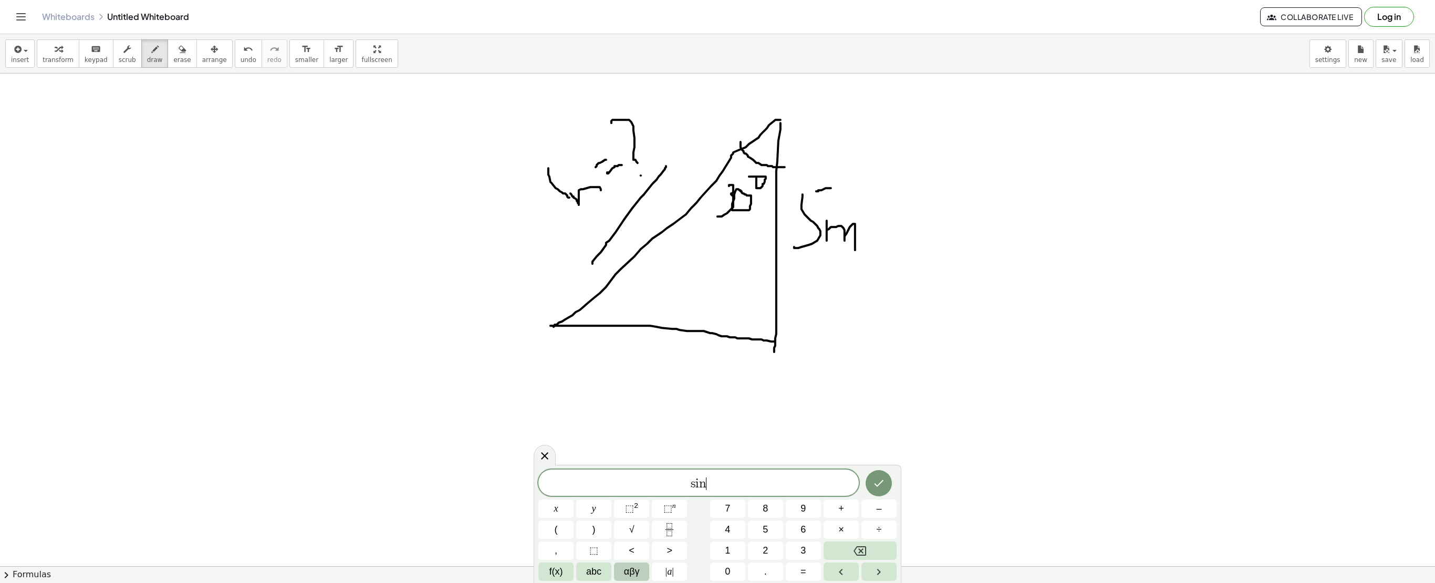
click at [621, 398] on button "αβγ" at bounding box center [631, 572] width 35 height 18
click at [700, 398] on span "θ" at bounding box center [702, 530] width 5 height 14
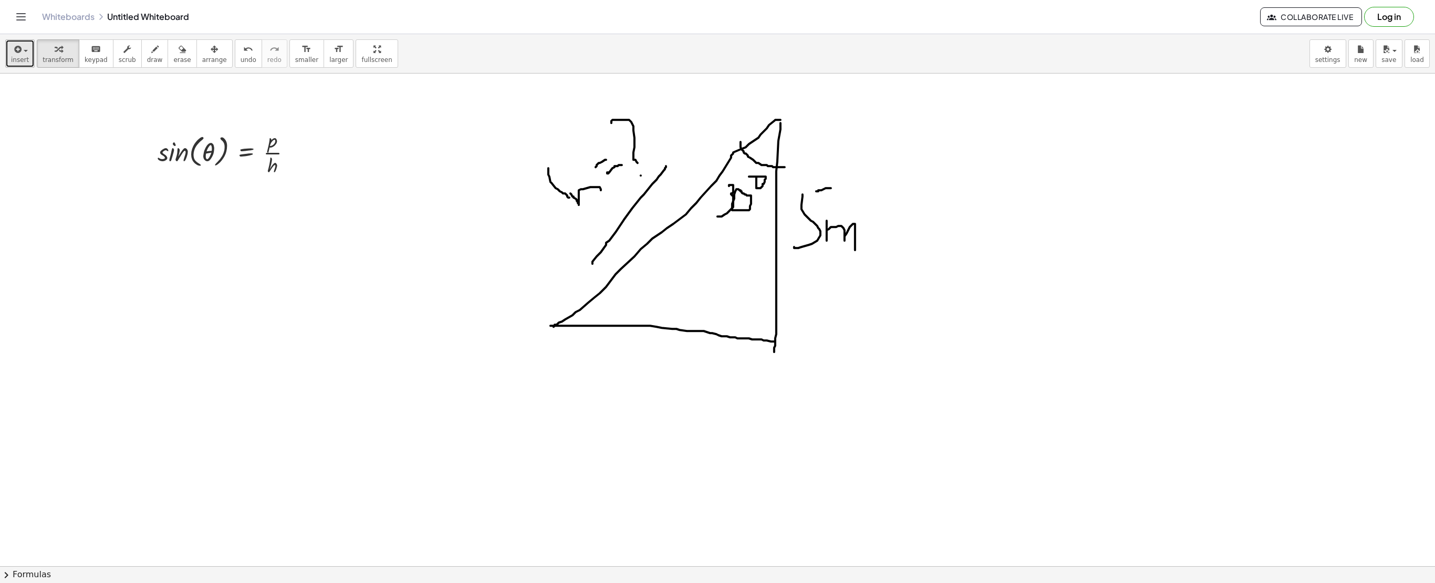
click at [17, 48] on icon "button" at bounding box center [16, 49] width 9 height 13
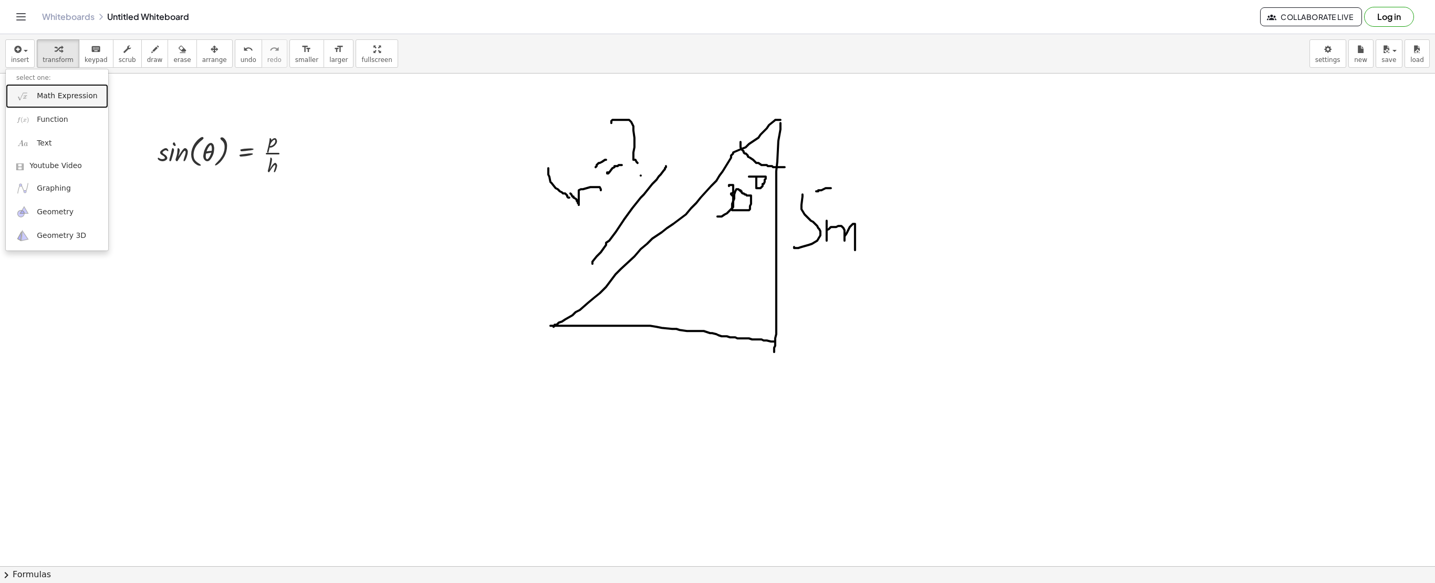
click at [24, 92] on img at bounding box center [22, 95] width 13 height 13
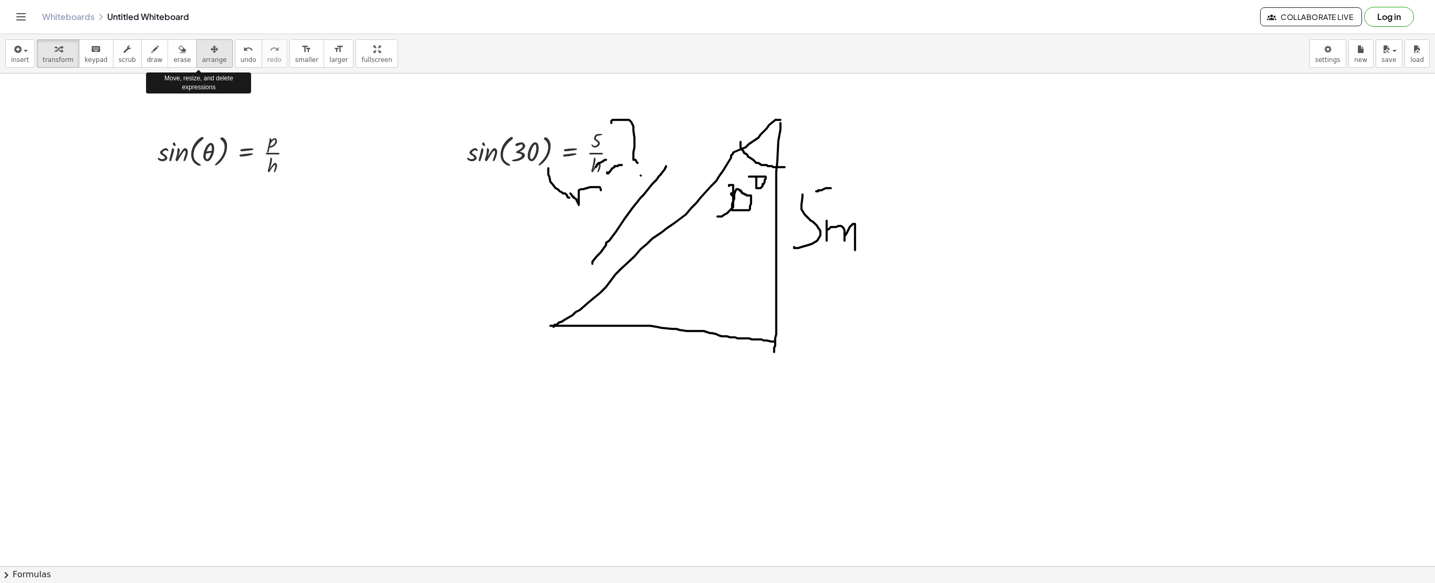
click at [201, 41] on button "arrange" at bounding box center [214, 53] width 36 height 28
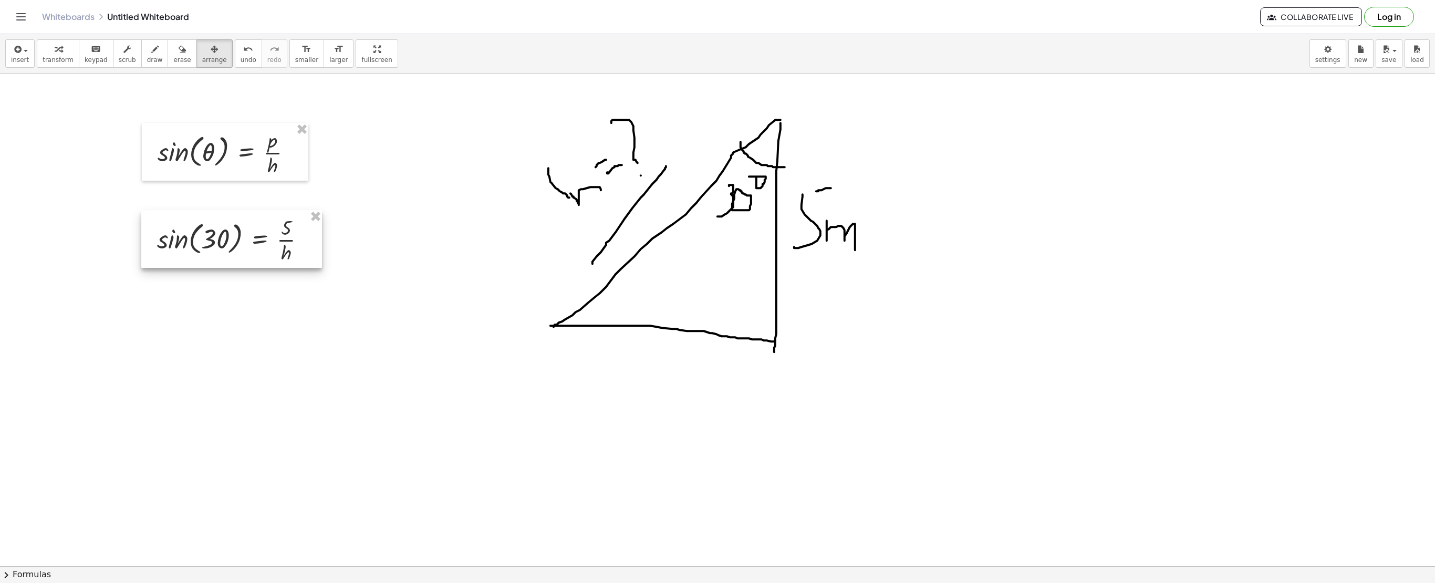
drag, startPoint x: 534, startPoint y: 132, endPoint x: 224, endPoint y: 220, distance: 322.0
click at [224, 220] on div at bounding box center [231, 239] width 181 height 58
click at [15, 41] on button "insert" at bounding box center [19, 53] width 29 height 28
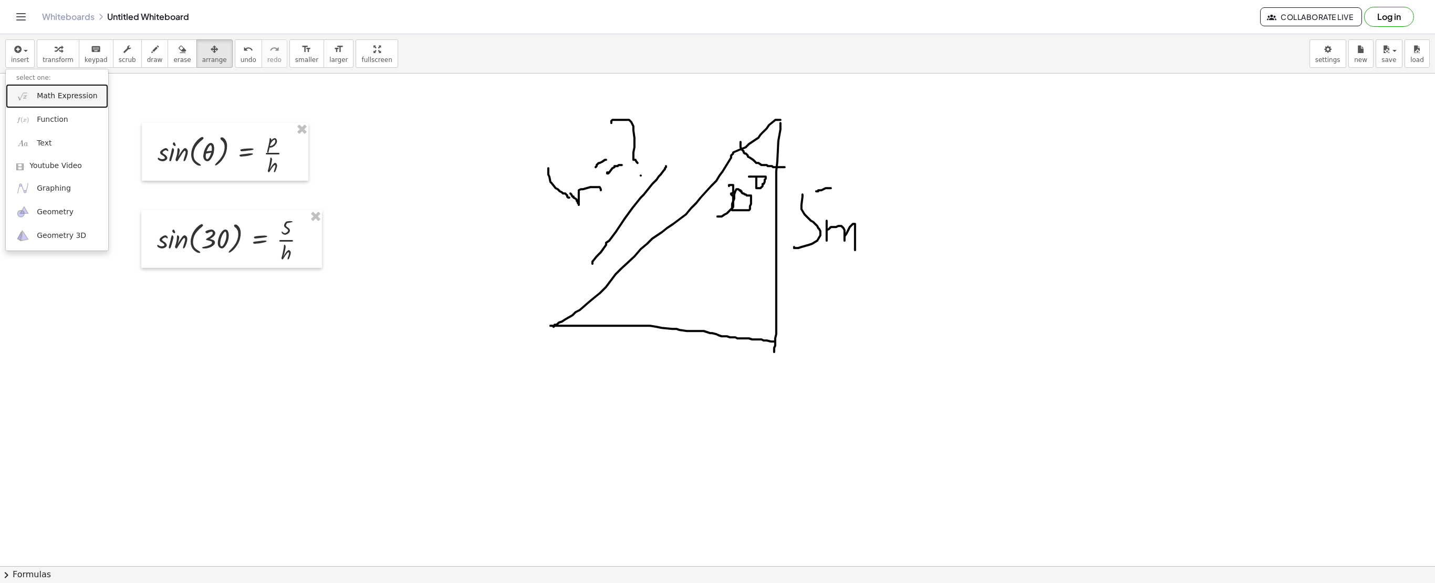
click at [28, 90] on img at bounding box center [22, 95] width 13 height 13
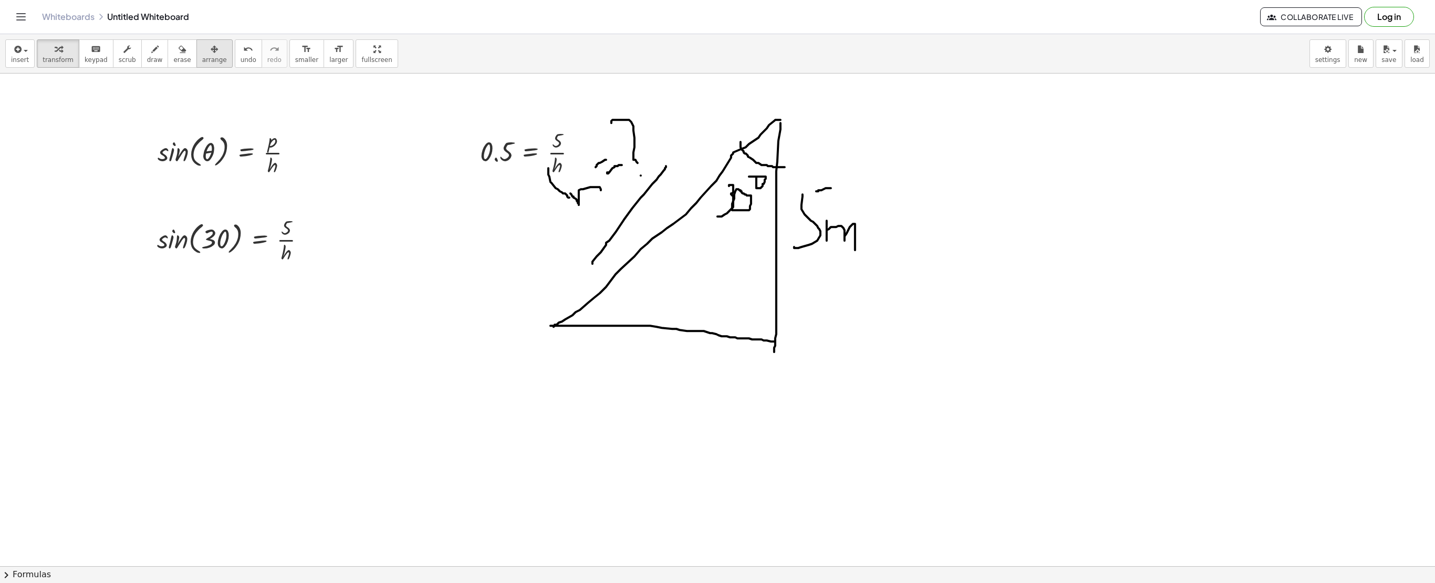
click at [196, 48] on button "arrange" at bounding box center [214, 53] width 36 height 28
drag, startPoint x: 489, startPoint y: 148, endPoint x: 443, endPoint y: 148, distance: 45.2
click at [443, 148] on div at bounding box center [484, 152] width 129 height 58
click at [19, 49] on icon "button" at bounding box center [16, 49] width 9 height 13
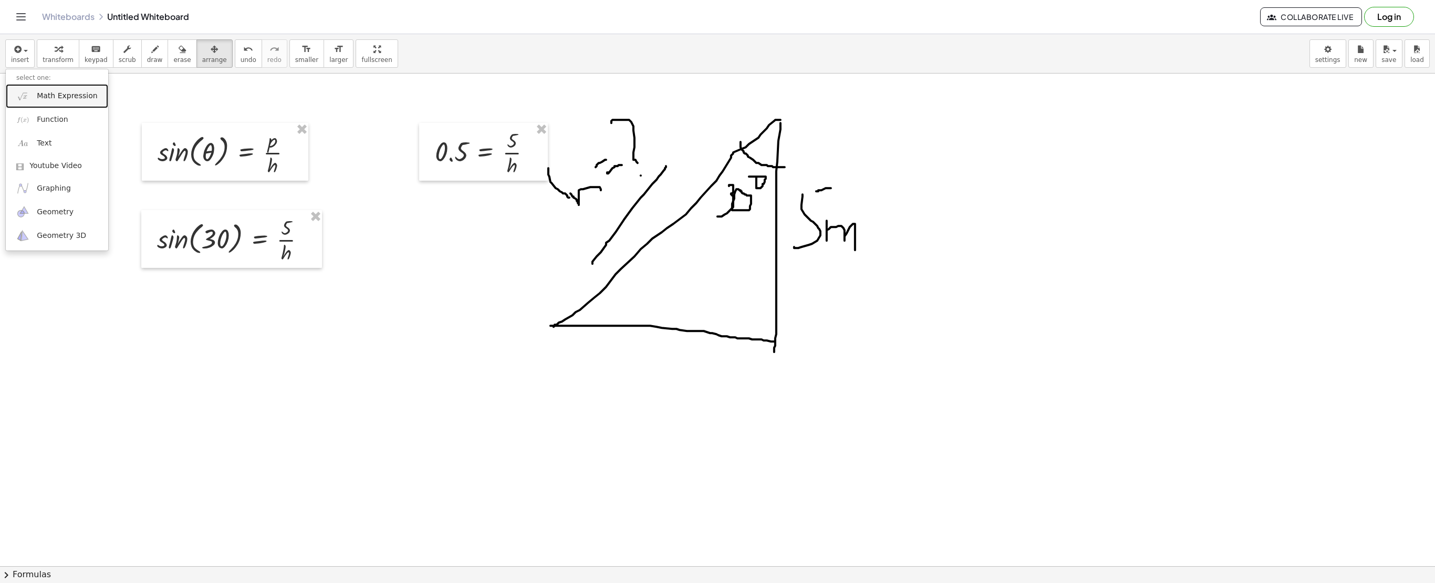
click at [43, 94] on span "Math Expression" at bounding box center [67, 96] width 60 height 11
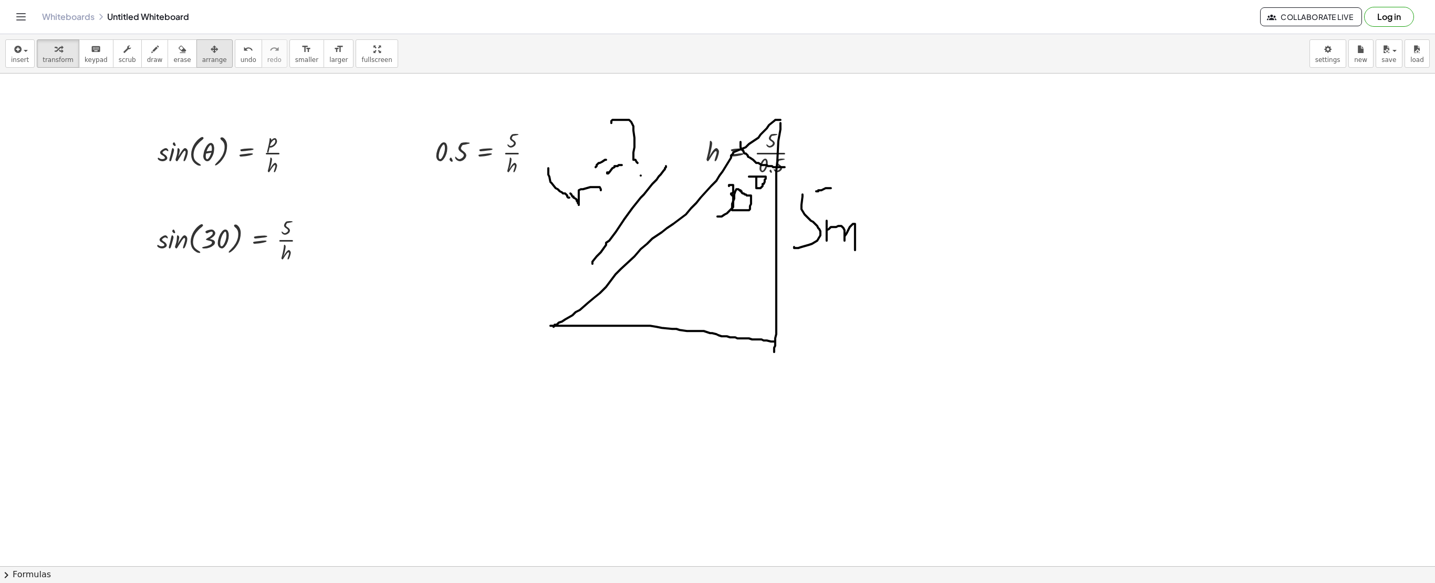
click at [202, 54] on div "button" at bounding box center [214, 49] width 25 height 13
drag, startPoint x: 721, startPoint y: 170, endPoint x: 450, endPoint y: 255, distance: 284.1
click at [450, 255] on div at bounding box center [481, 237] width 124 height 58
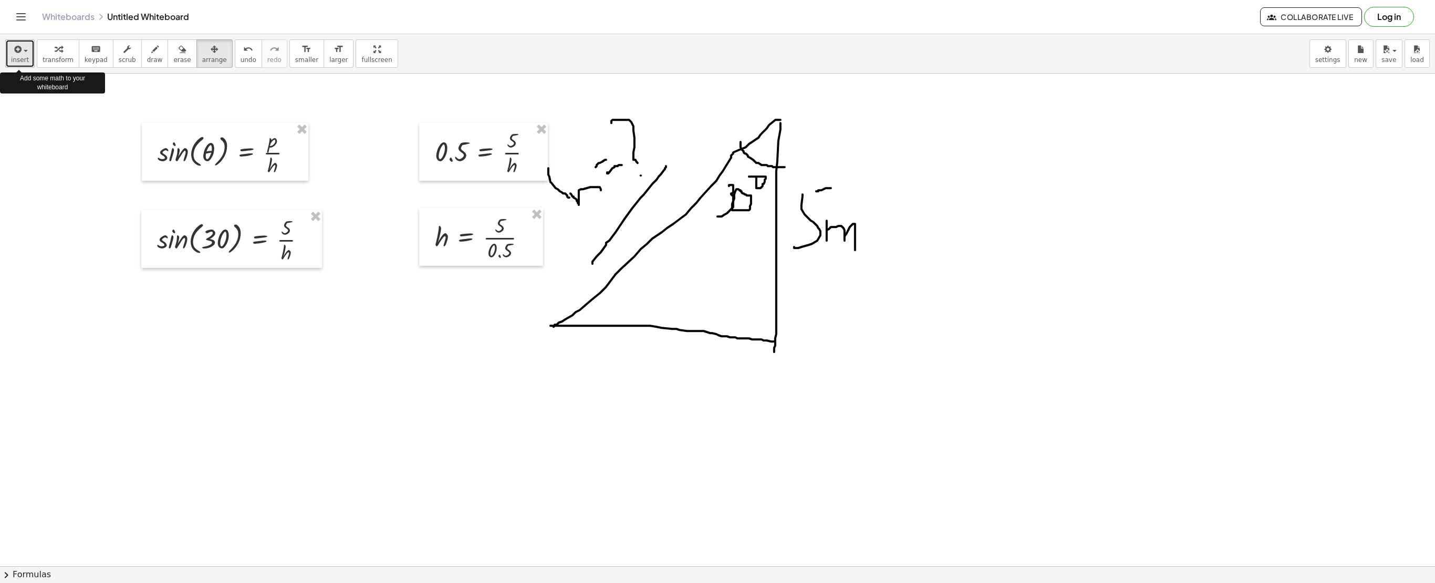
click at [11, 41] on button "insert" at bounding box center [19, 53] width 29 height 28
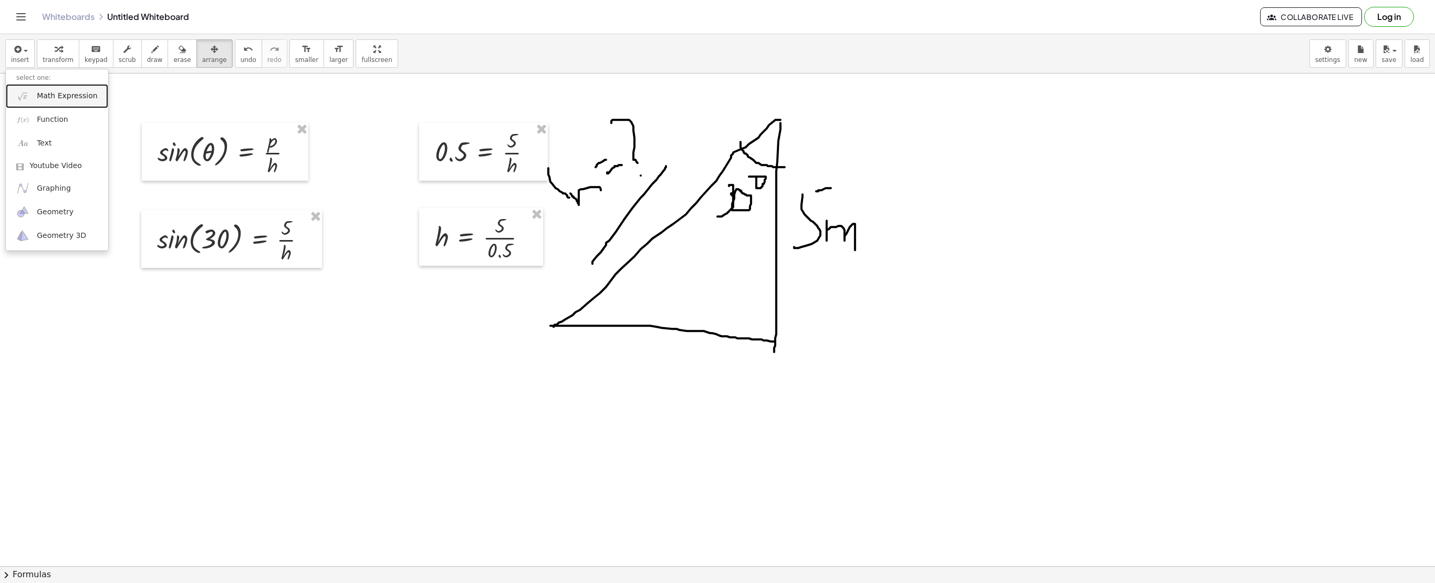
click at [40, 96] on span "Math Expression" at bounding box center [67, 96] width 60 height 11
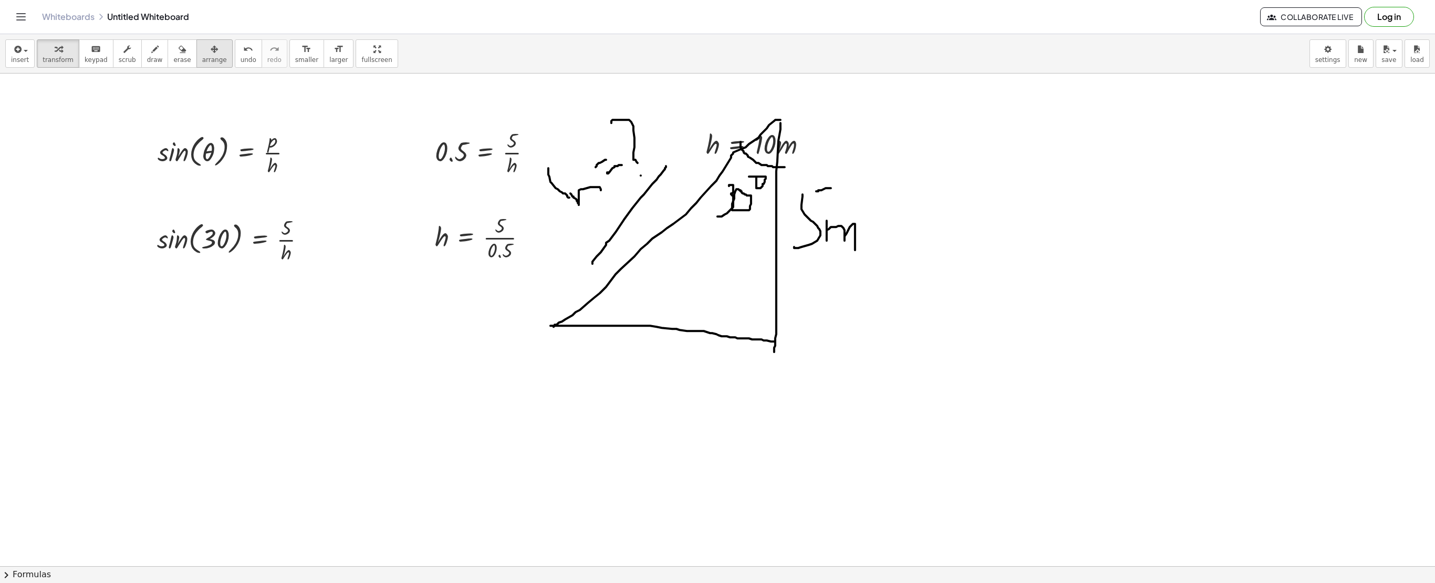
click at [207, 50] on div "button" at bounding box center [214, 49] width 25 height 13
drag, startPoint x: 739, startPoint y: 150, endPoint x: 357, endPoint y: 335, distance: 423.9
click at [357, 335] on div at bounding box center [375, 328] width 133 height 41
